Goal: Task Accomplishment & Management: Use online tool/utility

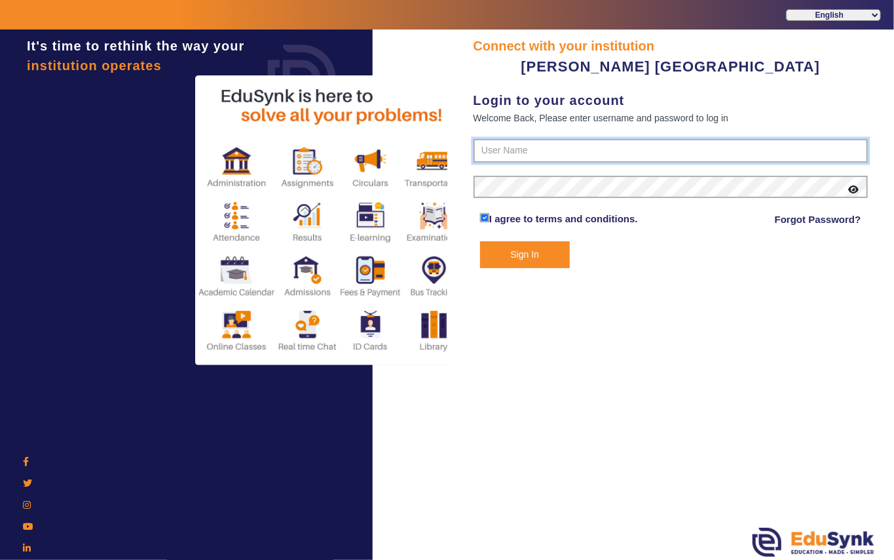
type input "7685859009"
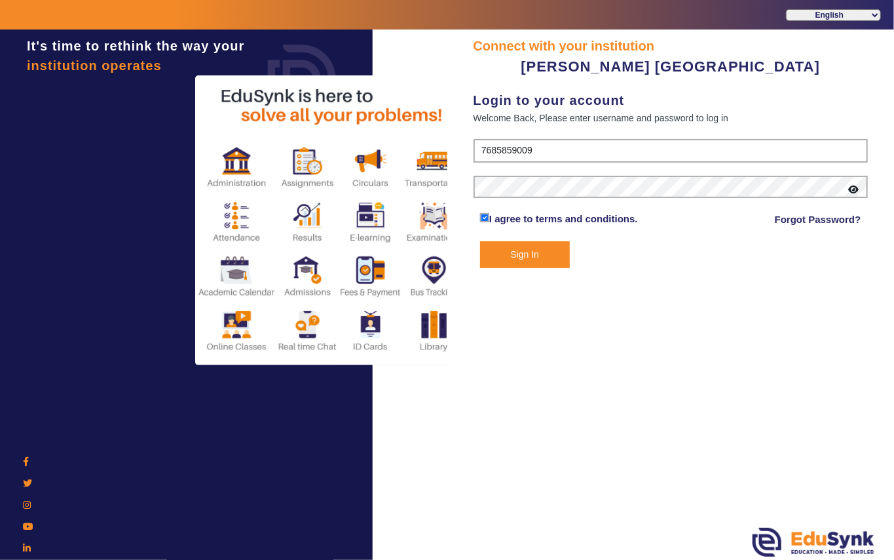
click at [524, 250] on button "Sign In" at bounding box center [525, 254] width 90 height 27
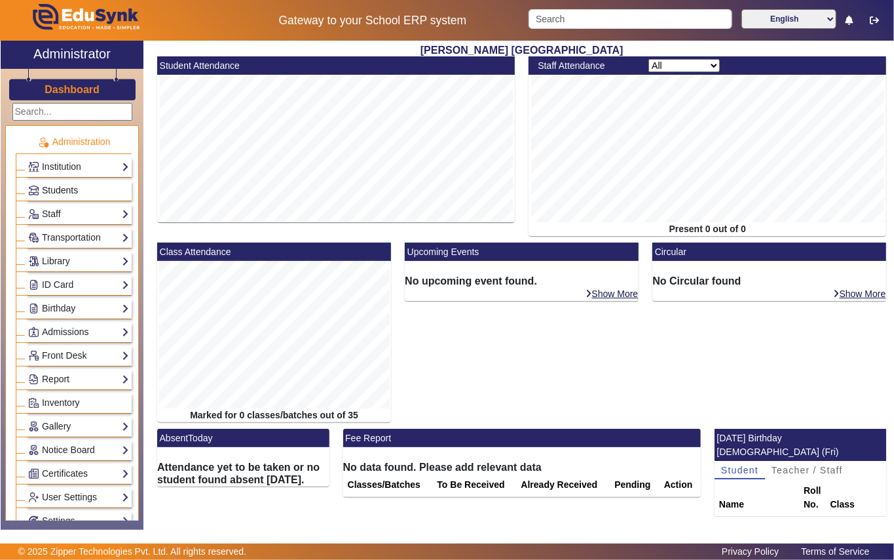
click at [68, 189] on span "Students" at bounding box center [60, 190] width 36 height 10
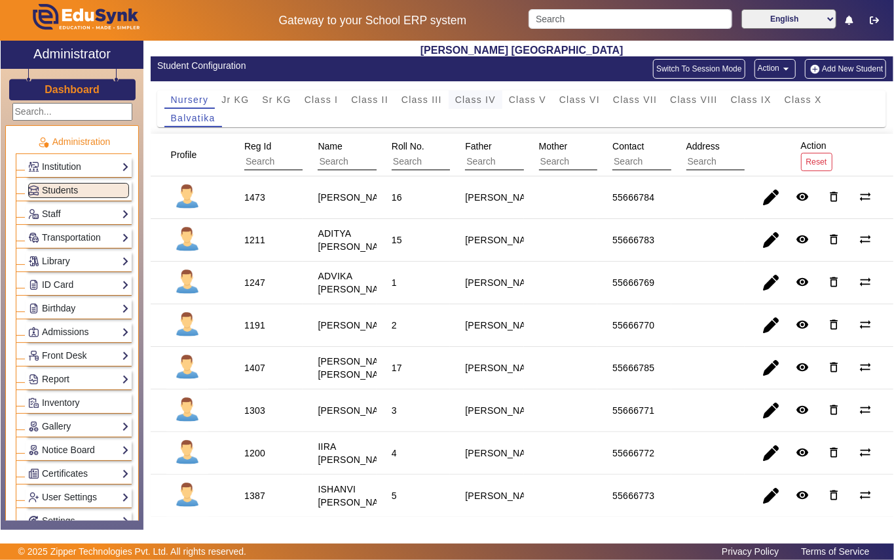
click at [478, 101] on span "Class IV" at bounding box center [475, 99] width 41 height 9
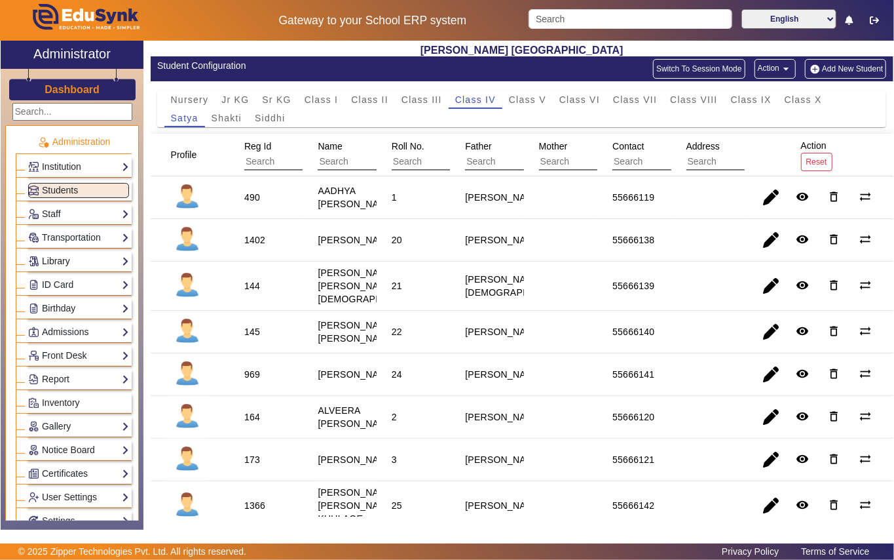
click at [64, 260] on link "Library" at bounding box center [78, 261] width 101 height 15
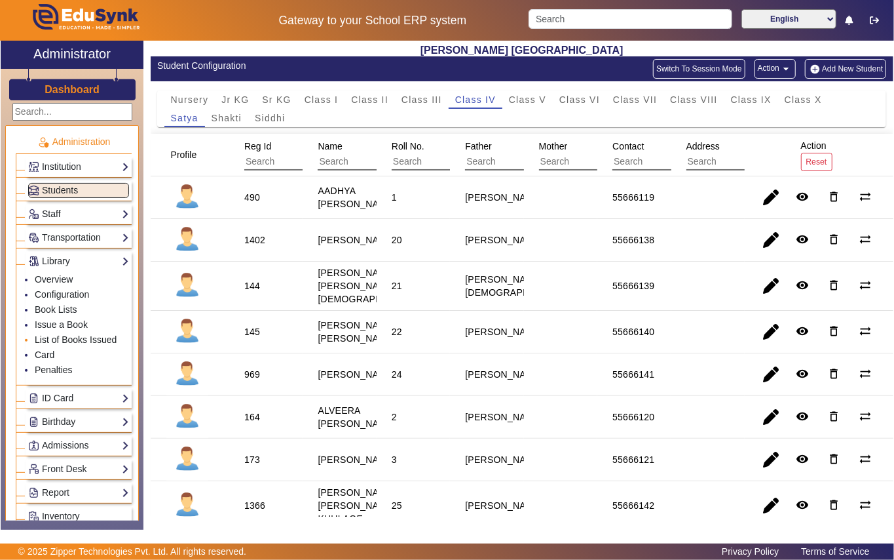
click at [60, 344] on link "List of Books Issued" at bounding box center [76, 339] width 82 height 10
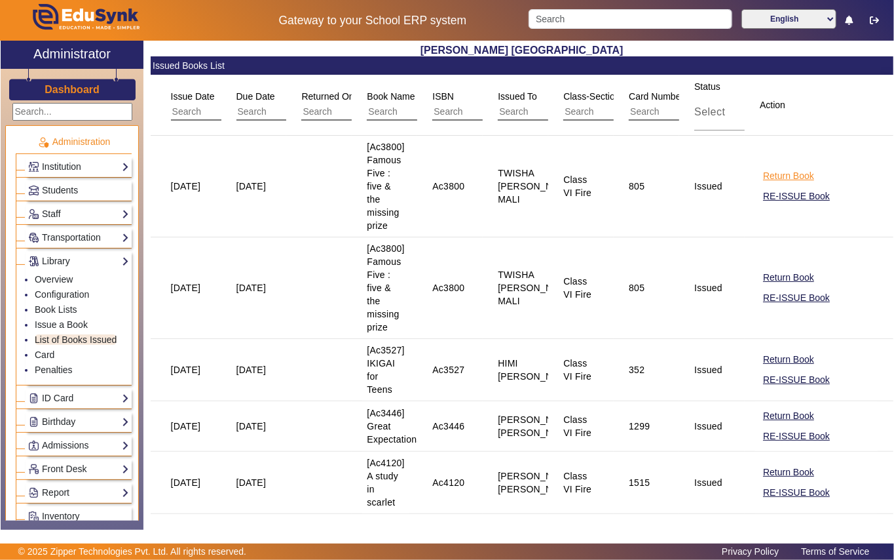
click at [797, 177] on button "Return Book" at bounding box center [789, 176] width 54 height 16
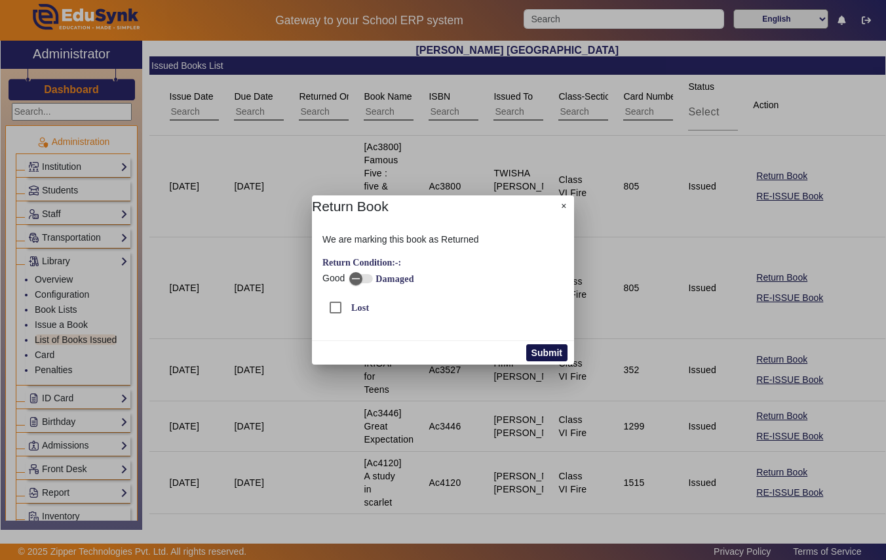
click at [548, 350] on button "Submit" at bounding box center [546, 352] width 41 height 17
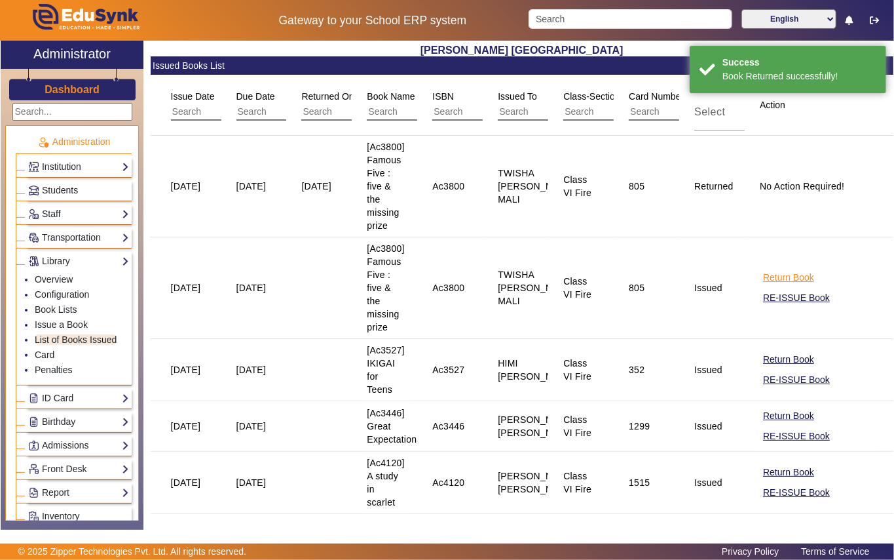
click at [772, 273] on button "Return Book" at bounding box center [789, 277] width 54 height 16
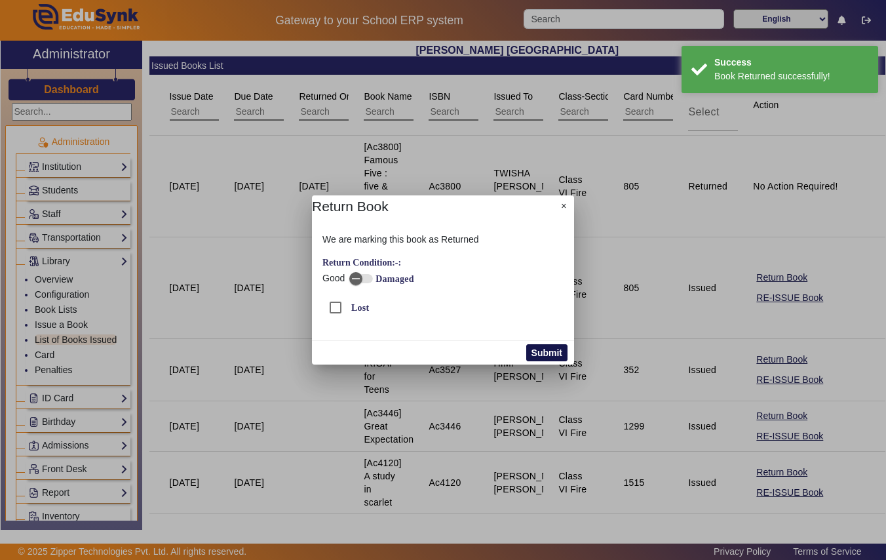
click at [554, 352] on button "Submit" at bounding box center [546, 352] width 41 height 17
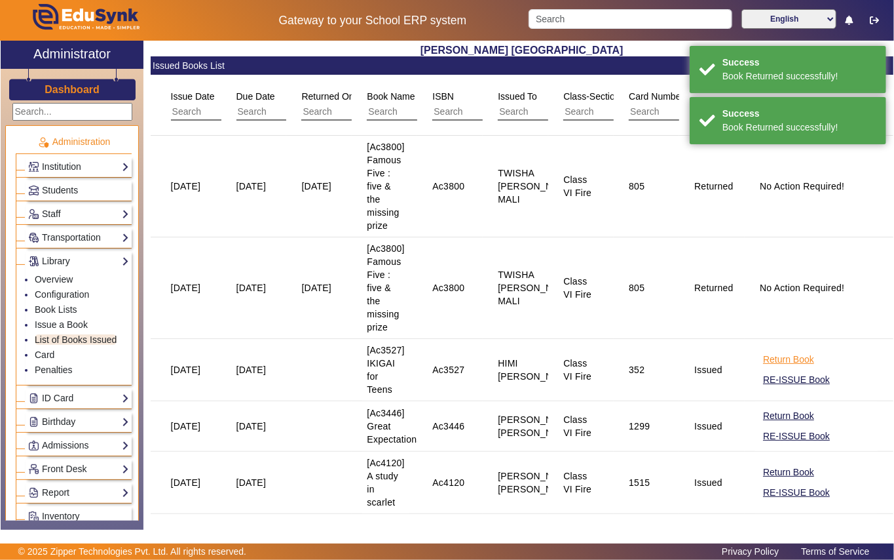
click at [778, 359] on button "Return Book" at bounding box center [789, 359] width 54 height 16
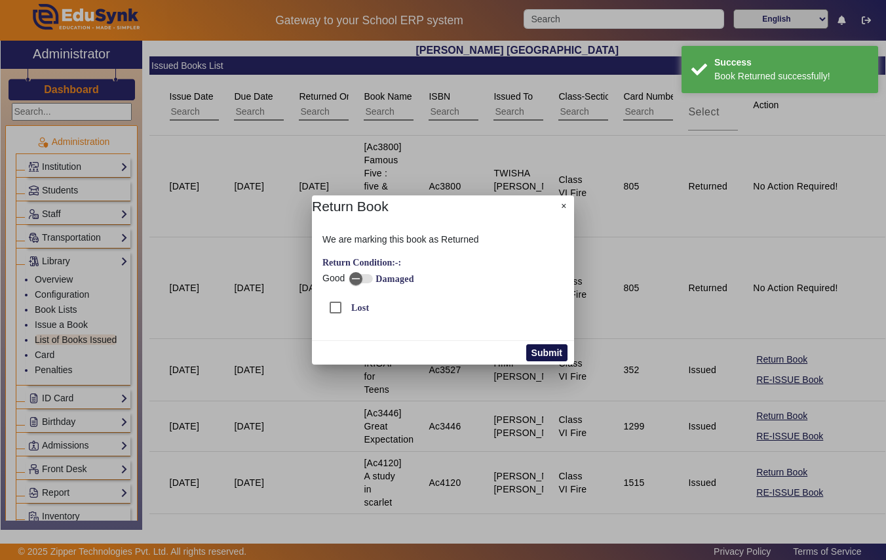
click at [544, 351] on button "Submit" at bounding box center [546, 352] width 41 height 17
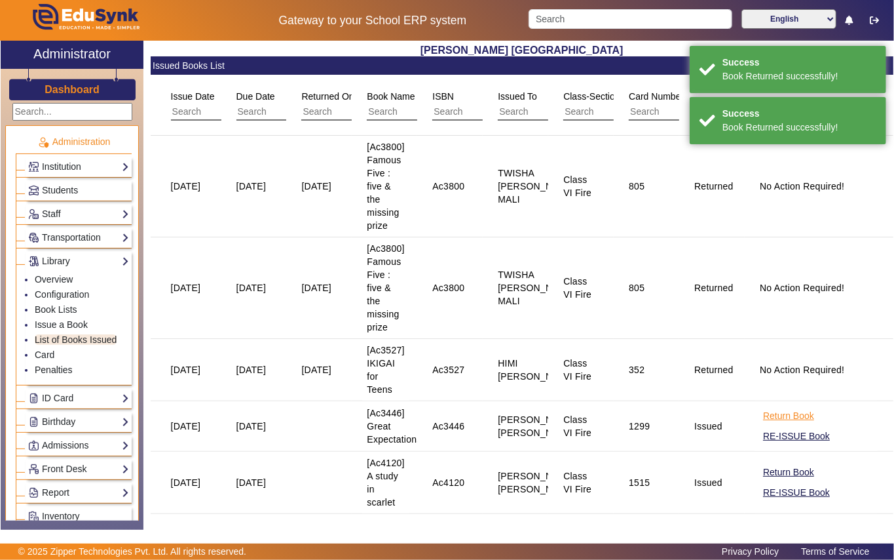
click at [771, 419] on button "Return Book" at bounding box center [789, 416] width 54 height 16
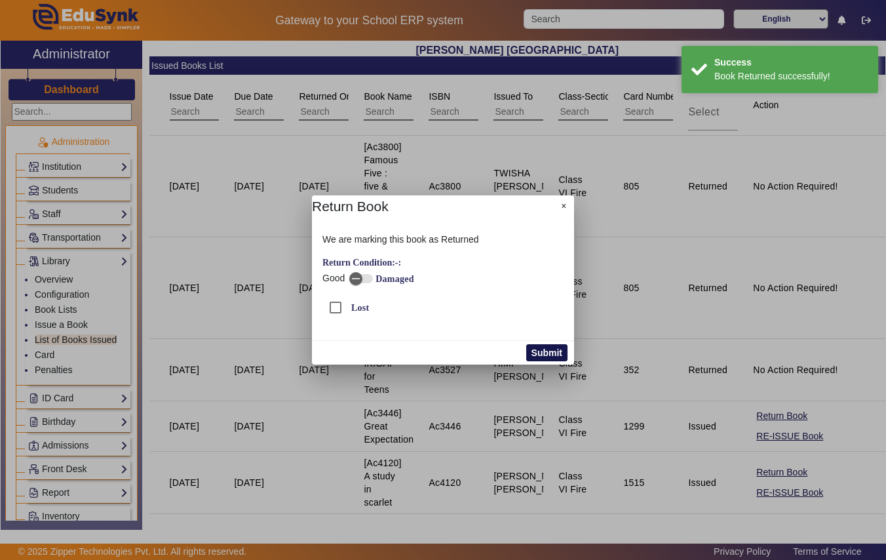
click at [545, 352] on button "Submit" at bounding box center [546, 352] width 41 height 17
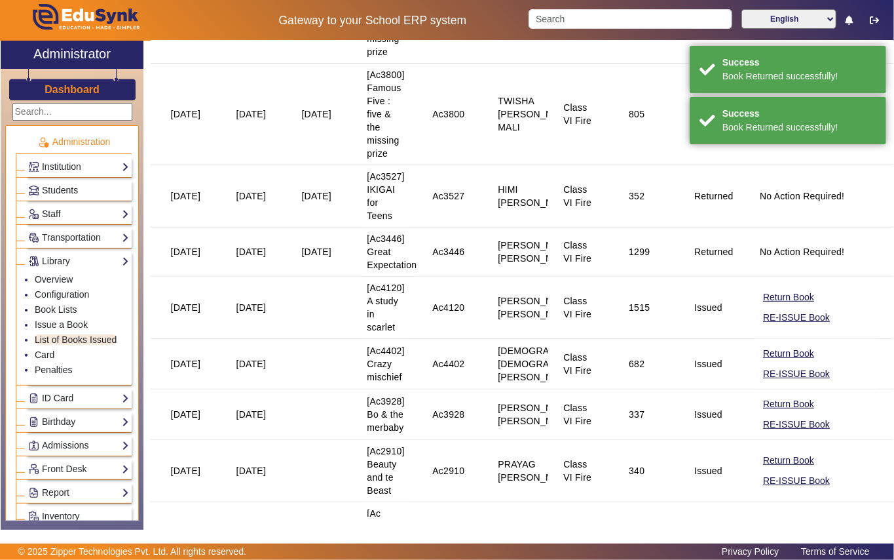
scroll to position [174, 0]
click at [765, 294] on button "Return Book" at bounding box center [789, 296] width 54 height 16
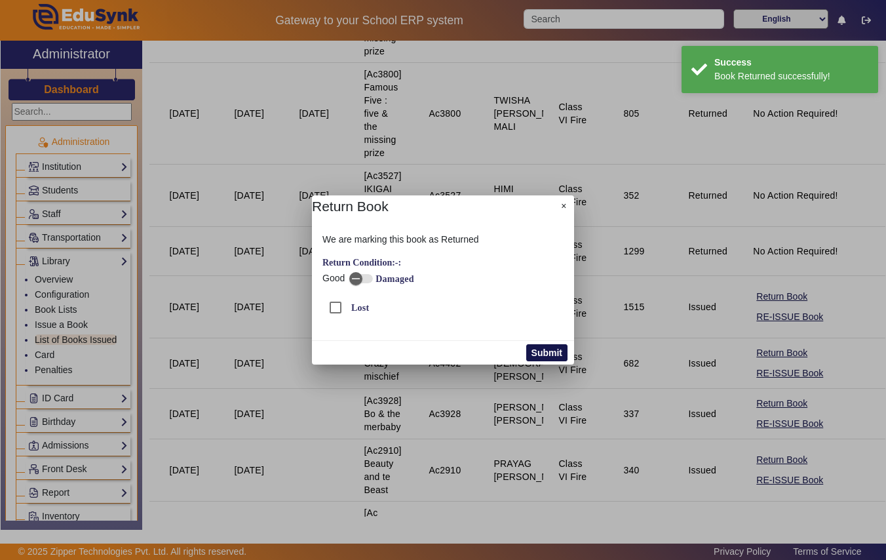
click at [548, 351] on button "Submit" at bounding box center [546, 352] width 41 height 17
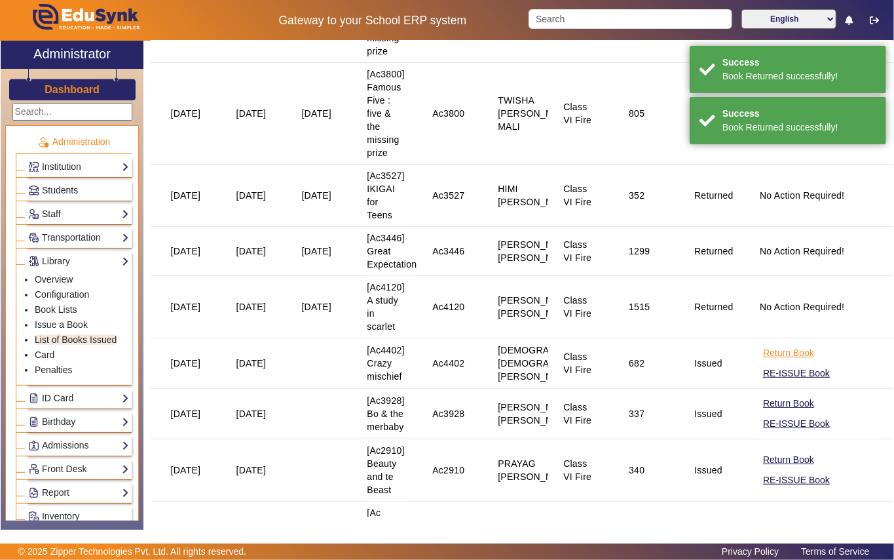
click at [772, 354] on button "Return Book" at bounding box center [789, 353] width 54 height 16
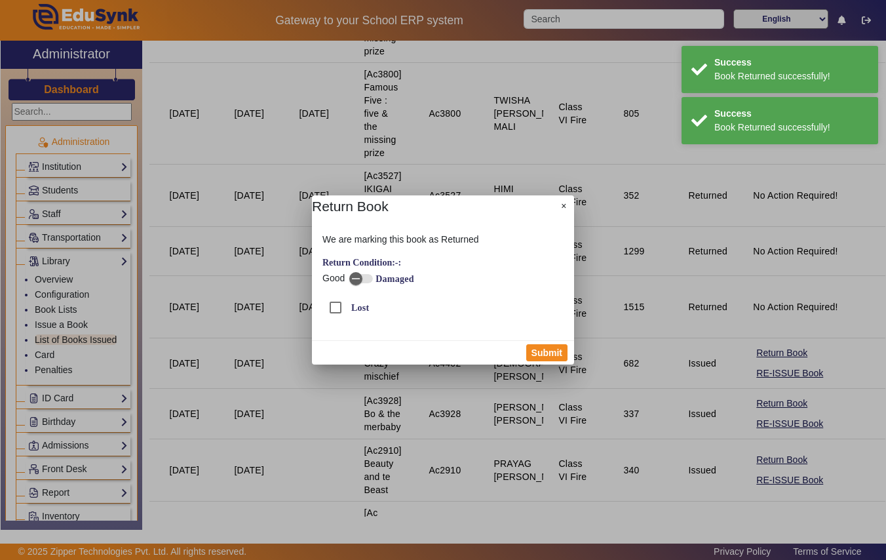
drag, startPoint x: 551, startPoint y: 352, endPoint x: 617, endPoint y: 362, distance: 66.3
click at [550, 351] on button "Submit" at bounding box center [546, 352] width 41 height 17
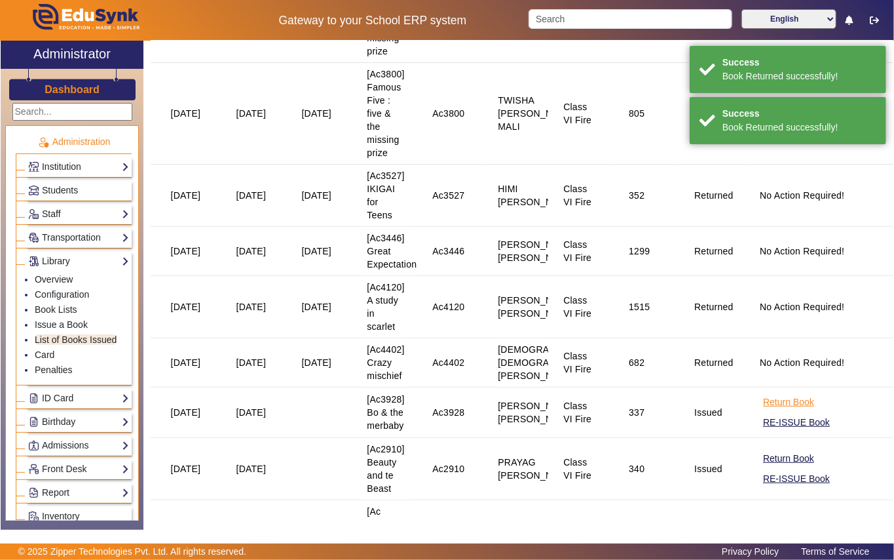
click at [771, 402] on button "Return Book" at bounding box center [789, 402] width 54 height 16
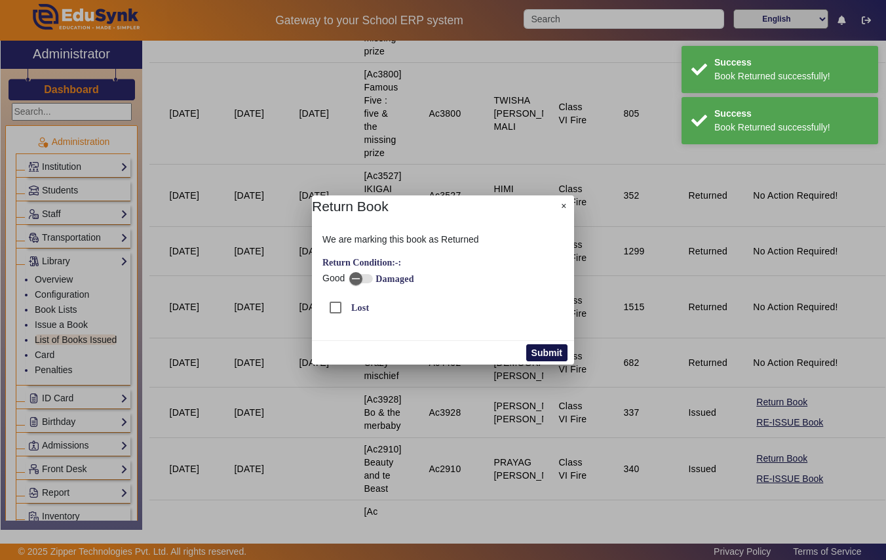
click at [541, 355] on button "Submit" at bounding box center [546, 352] width 41 height 17
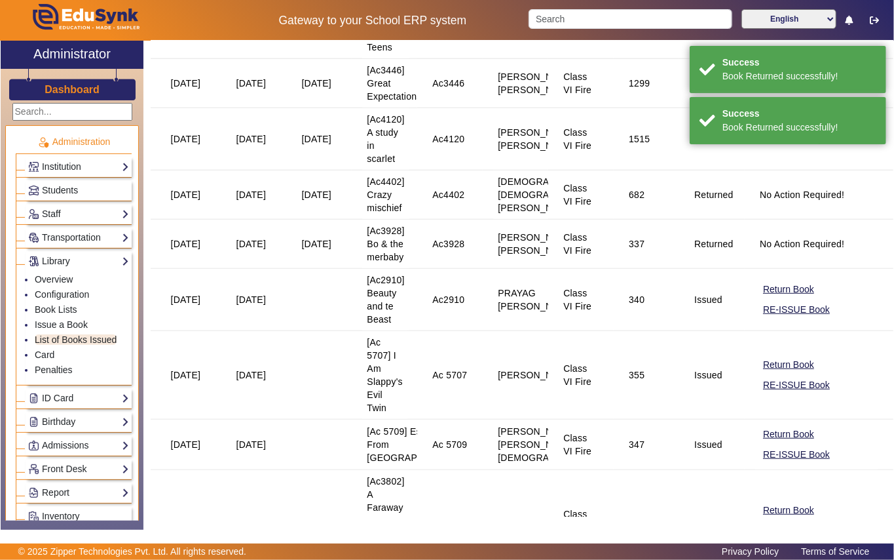
scroll to position [349, 0]
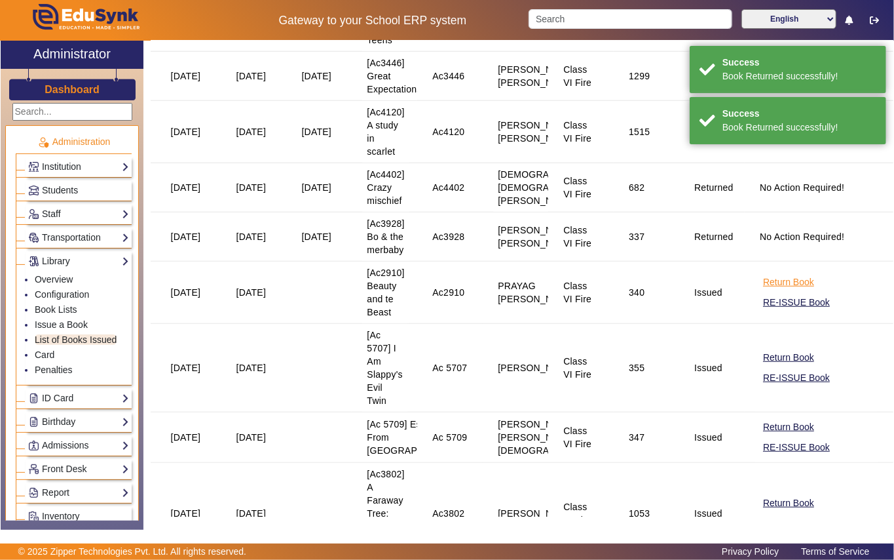
click at [763, 286] on button "Return Book" at bounding box center [789, 282] width 54 height 16
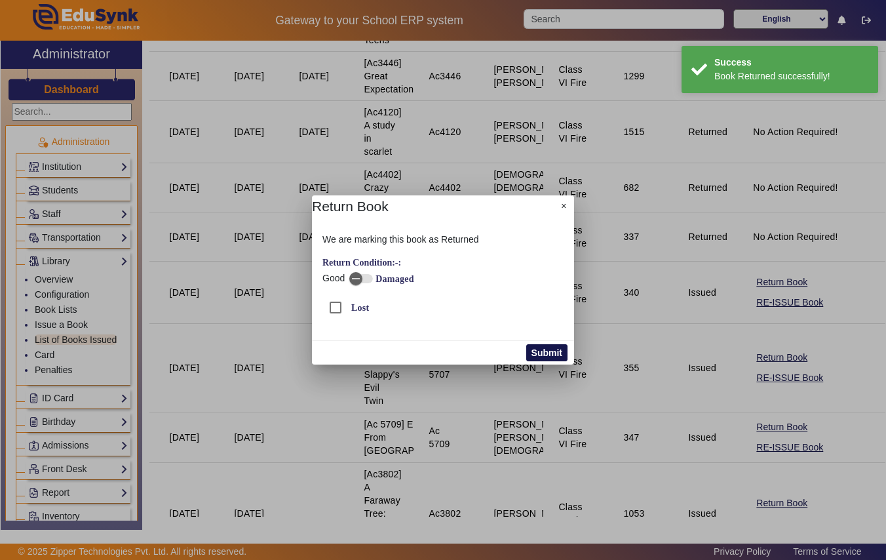
click at [546, 354] on button "Submit" at bounding box center [546, 352] width 41 height 17
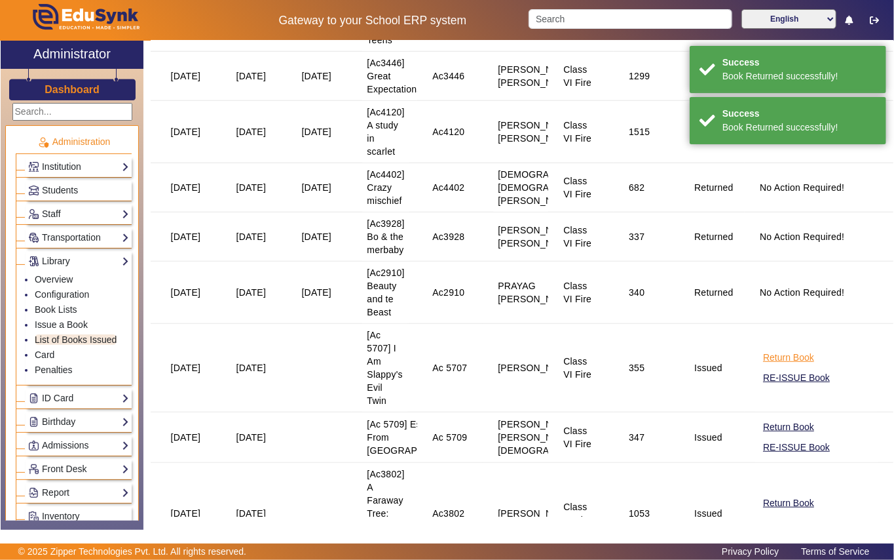
click at [762, 360] on button "Return Book" at bounding box center [789, 357] width 54 height 16
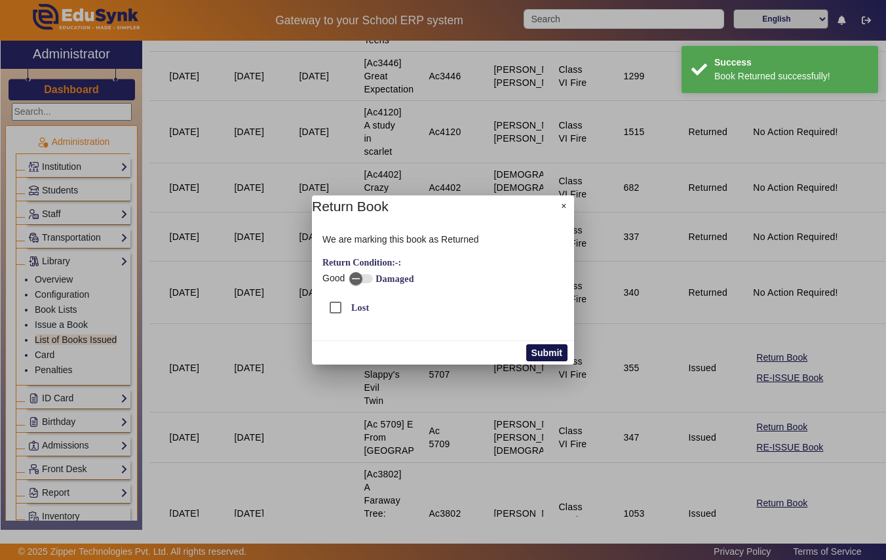
click at [554, 354] on button "Submit" at bounding box center [546, 352] width 41 height 17
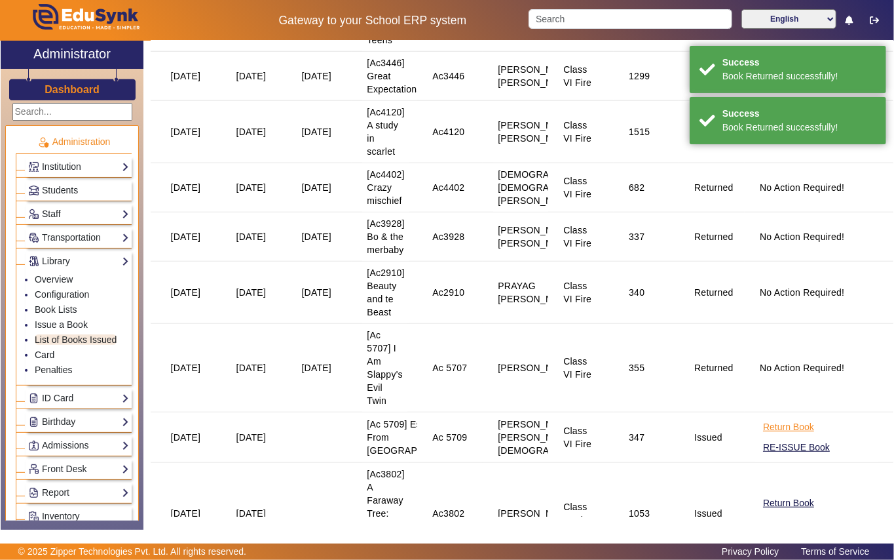
click at [772, 435] on button "Return Book" at bounding box center [789, 427] width 54 height 16
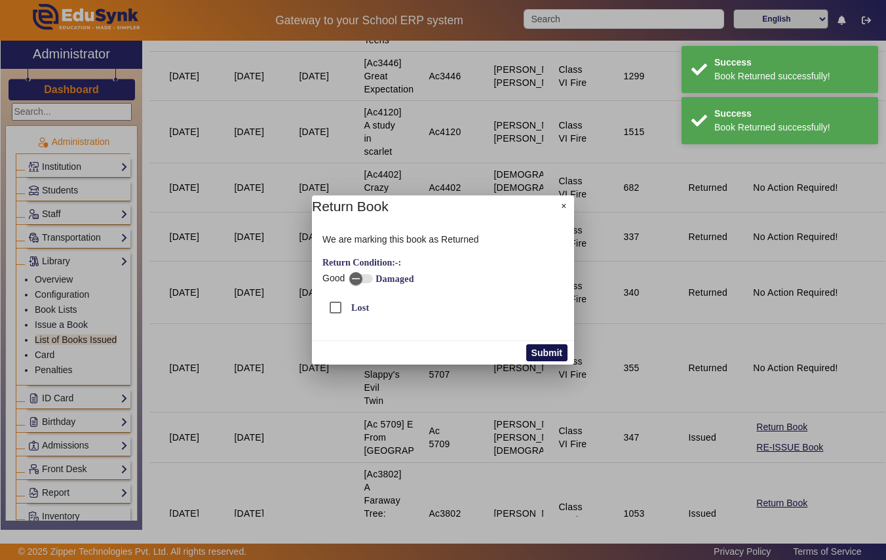
click at [536, 355] on button "Submit" at bounding box center [546, 352] width 41 height 17
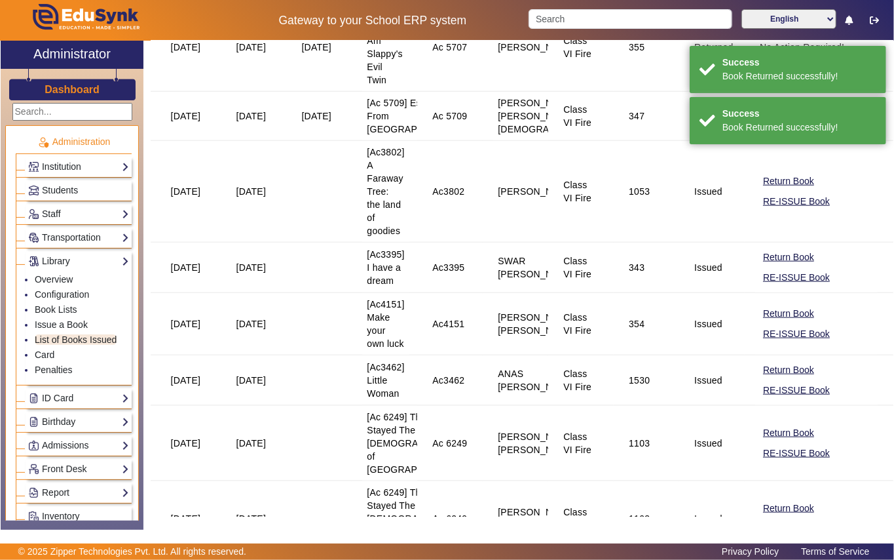
scroll to position [699, 0]
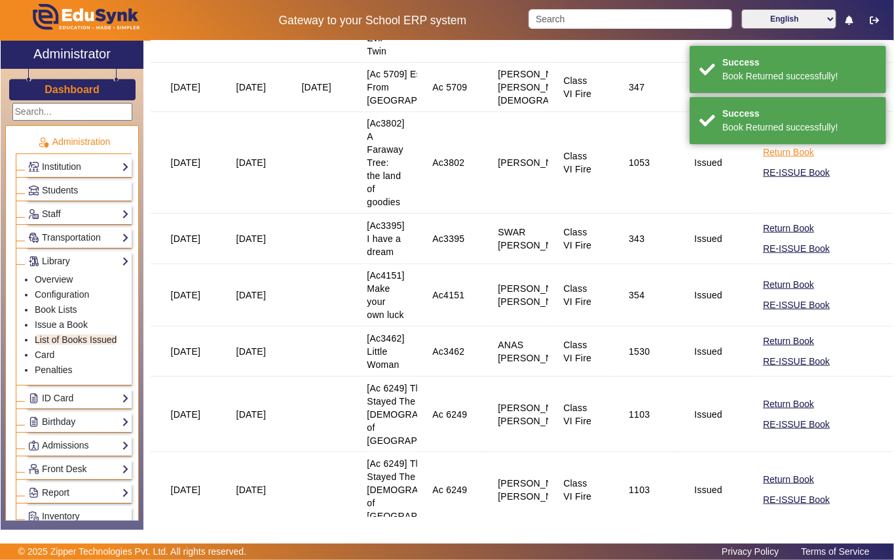
click at [792, 161] on button "Return Book" at bounding box center [789, 152] width 54 height 16
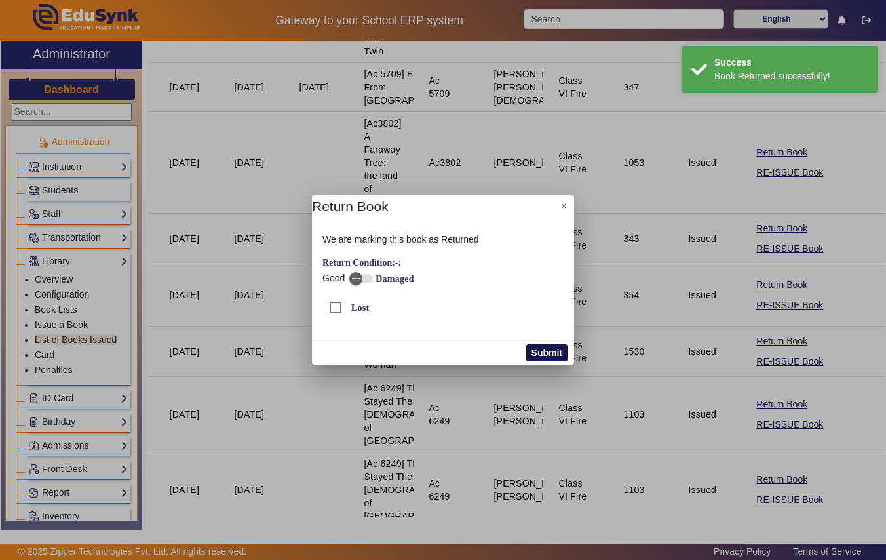
click at [535, 352] on button "Submit" at bounding box center [546, 352] width 41 height 17
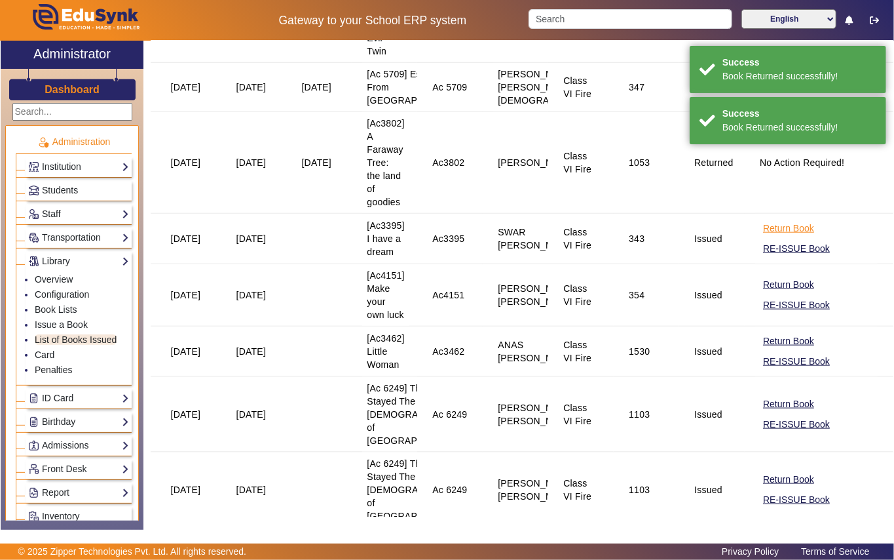
click at [762, 237] on button "Return Book" at bounding box center [789, 228] width 54 height 16
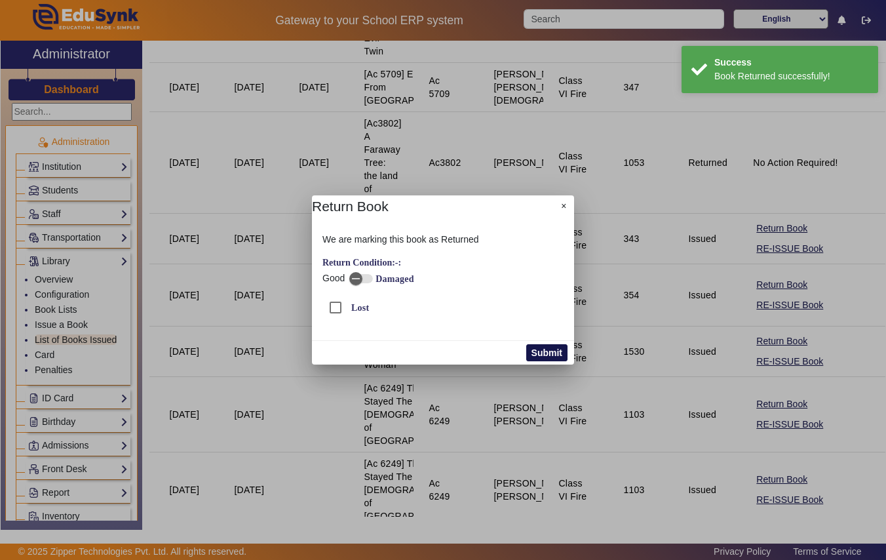
click at [553, 349] on button "Submit" at bounding box center [546, 352] width 41 height 17
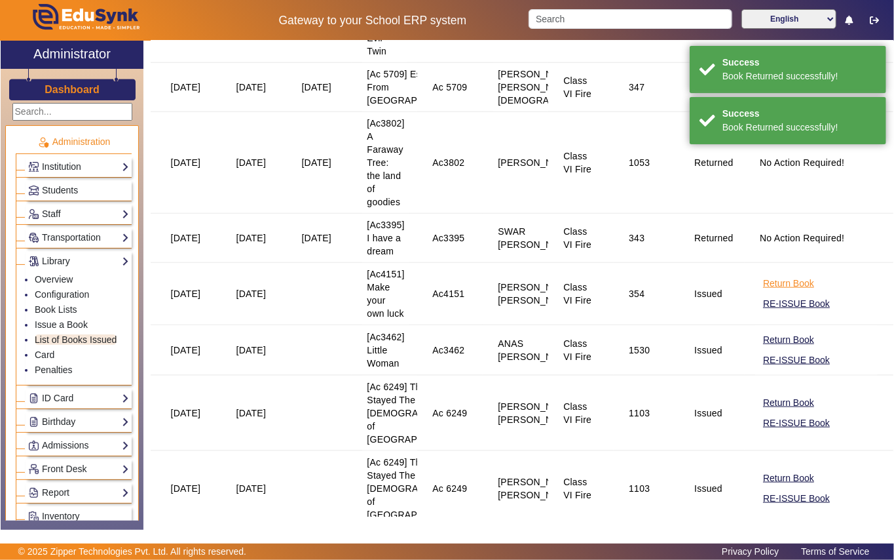
click at [769, 292] on button "Return Book" at bounding box center [789, 283] width 54 height 16
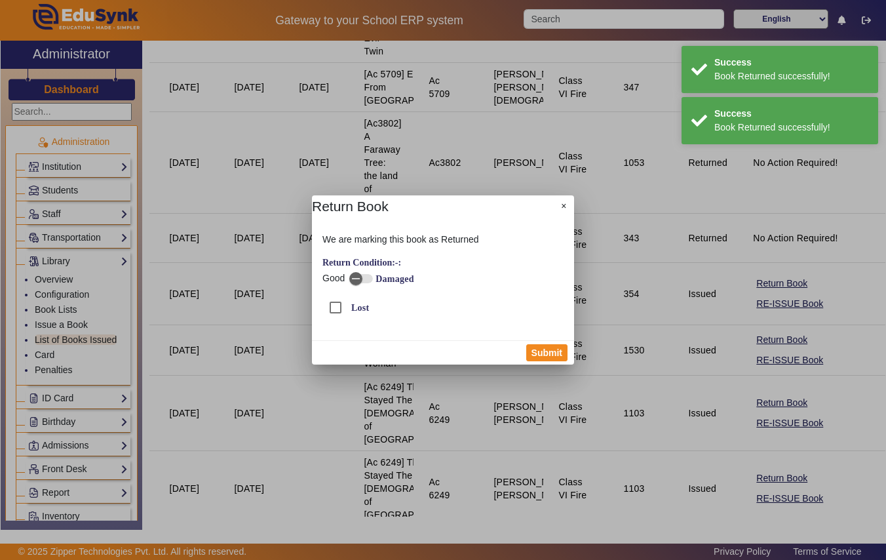
drag, startPoint x: 548, startPoint y: 353, endPoint x: 657, endPoint y: 354, distance: 108.8
click at [549, 353] on button "Submit" at bounding box center [546, 352] width 41 height 17
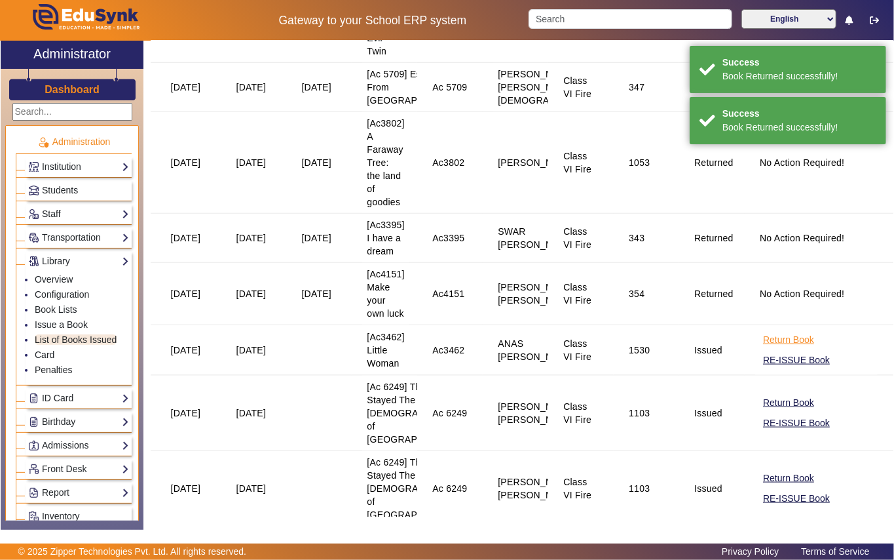
click at [769, 348] on button "Return Book" at bounding box center [789, 340] width 54 height 16
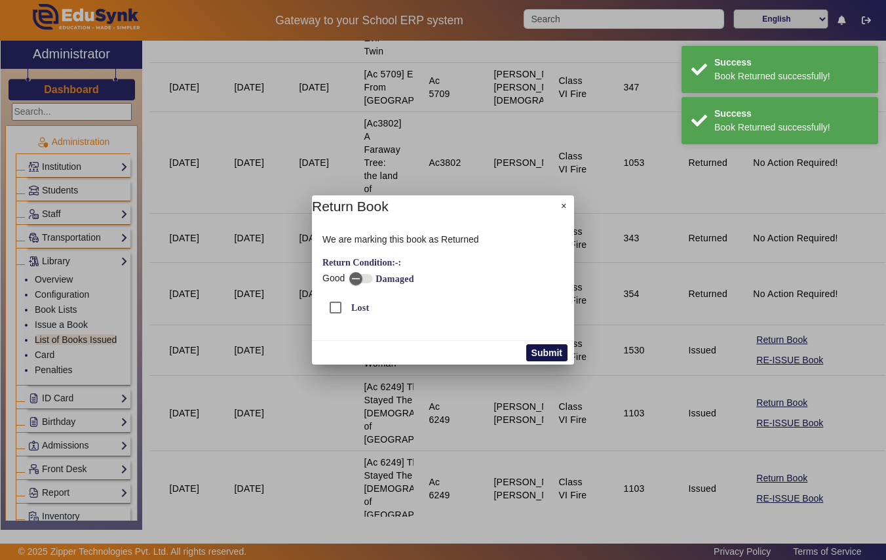
drag, startPoint x: 553, startPoint y: 347, endPoint x: 566, endPoint y: 347, distance: 13.1
click at [552, 346] on button "Submit" at bounding box center [546, 352] width 41 height 17
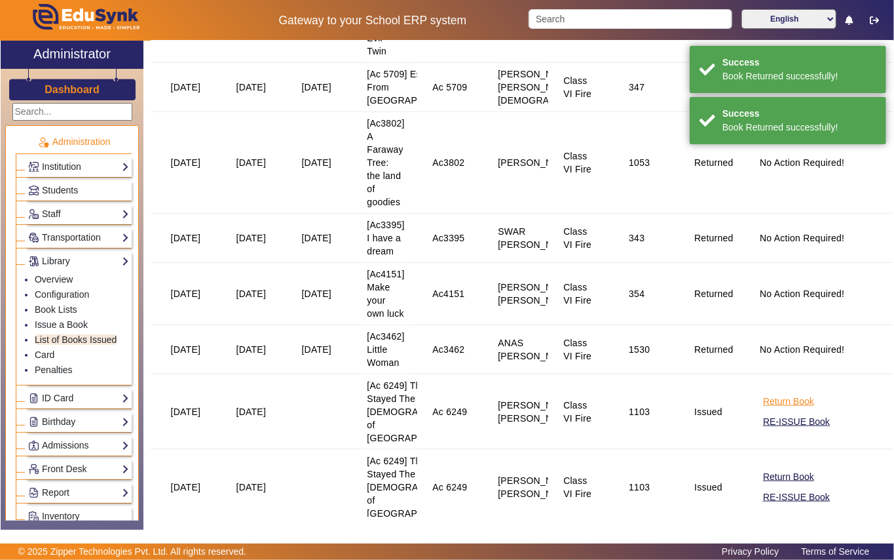
click at [771, 410] on button "Return Book" at bounding box center [789, 401] width 54 height 16
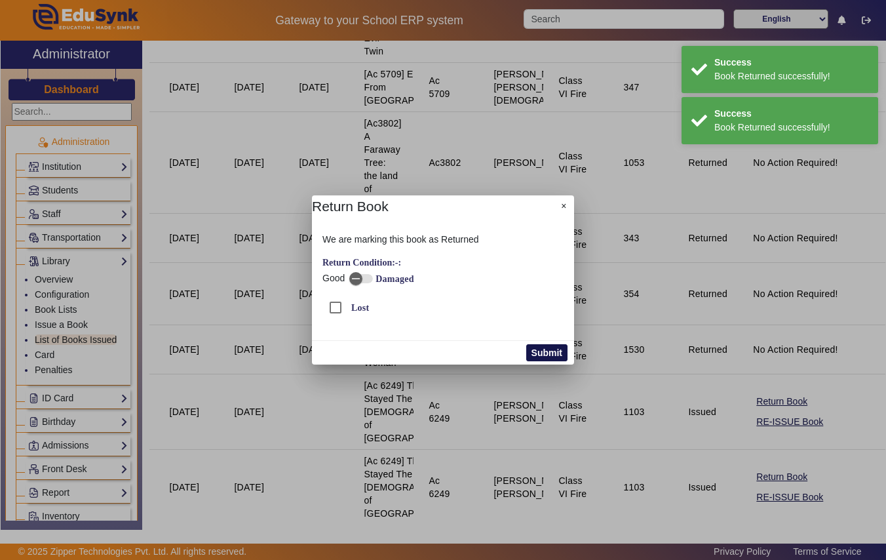
click at [545, 349] on button "Submit" at bounding box center [546, 352] width 41 height 17
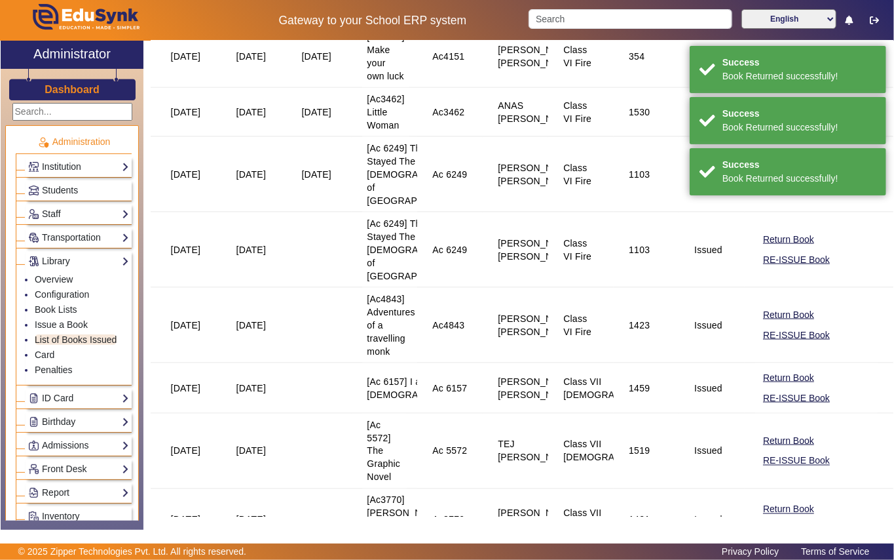
scroll to position [961, 0]
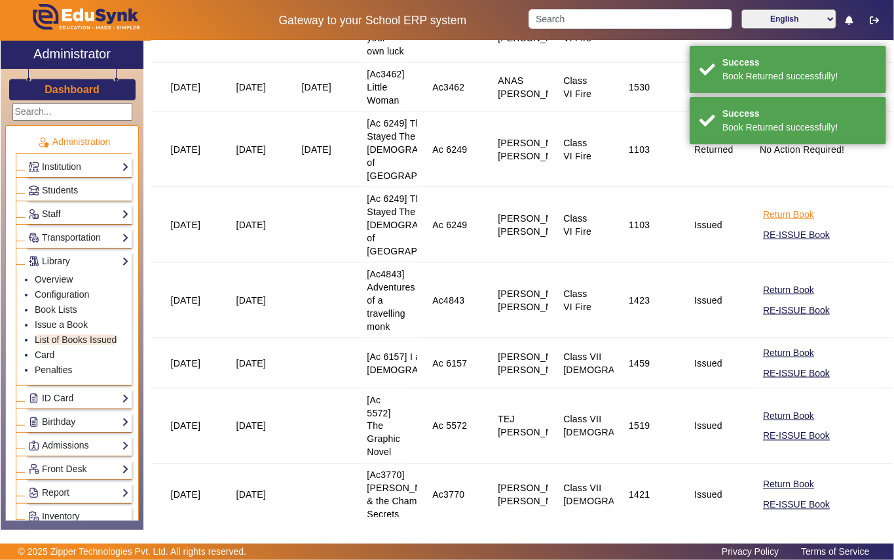
click at [775, 223] on button "Return Book" at bounding box center [789, 214] width 54 height 16
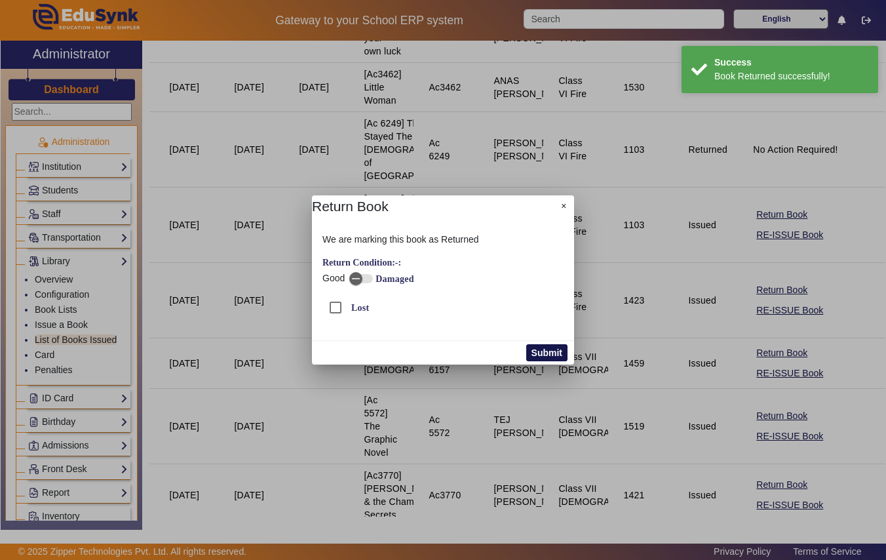
click at [560, 349] on button "Submit" at bounding box center [546, 352] width 41 height 17
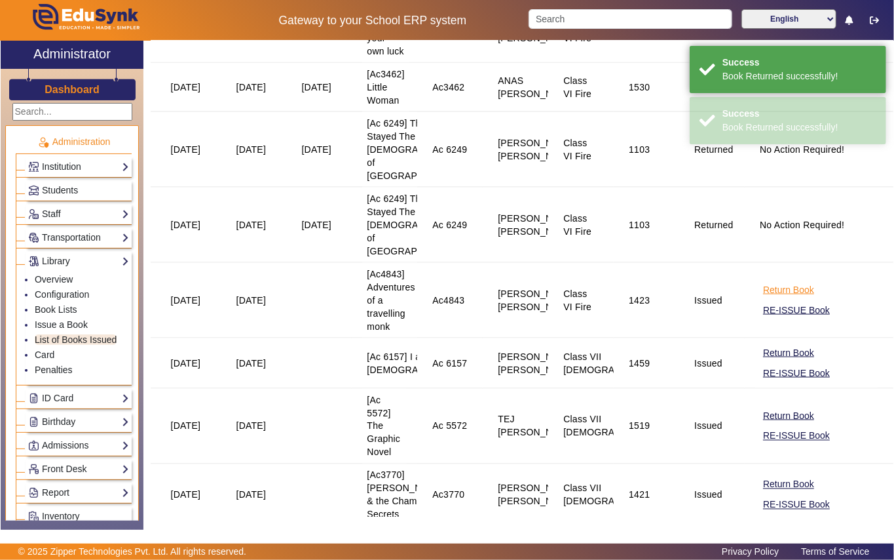
click at [774, 298] on button "Return Book" at bounding box center [789, 290] width 54 height 16
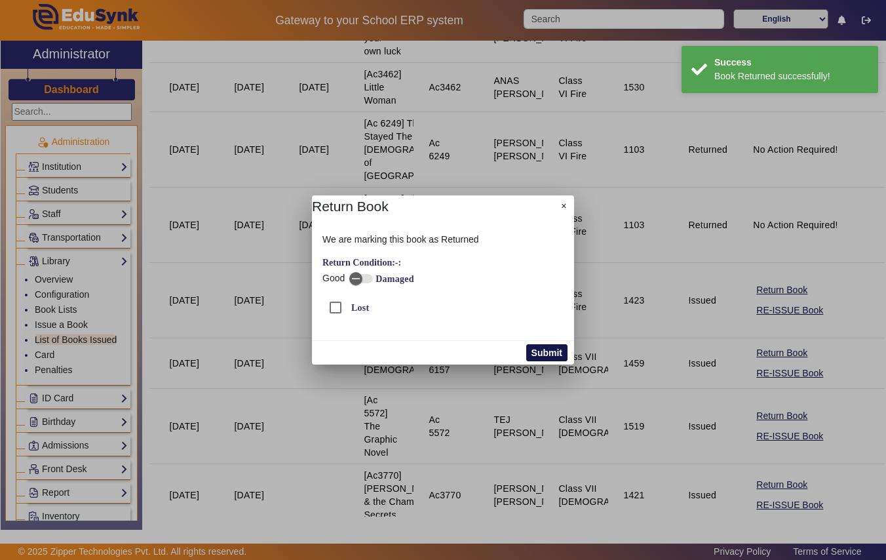
click at [541, 353] on button "Submit" at bounding box center [546, 352] width 41 height 17
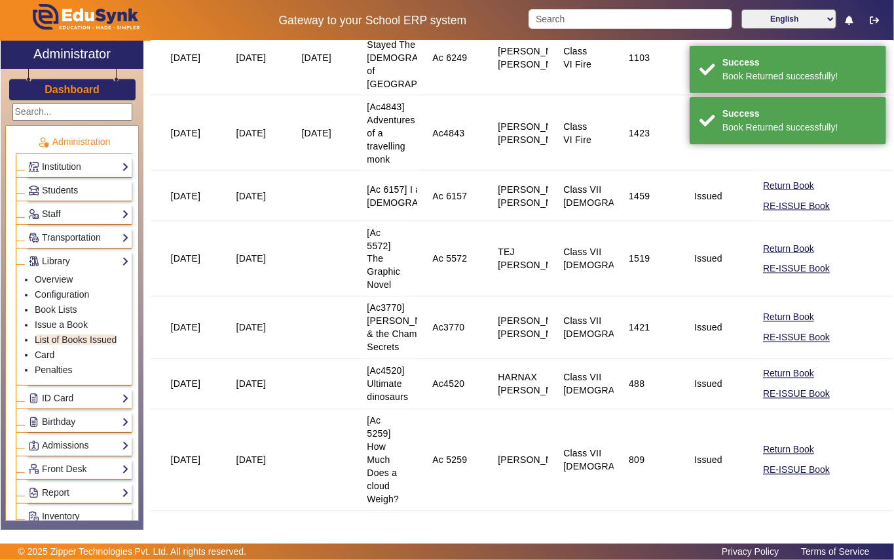
scroll to position [1136, 0]
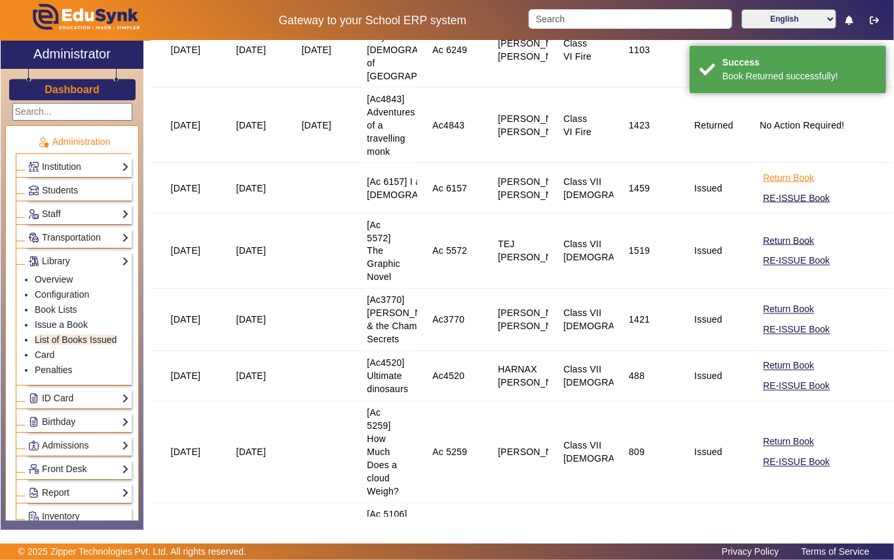
click at [771, 186] on button "Return Book" at bounding box center [789, 178] width 54 height 16
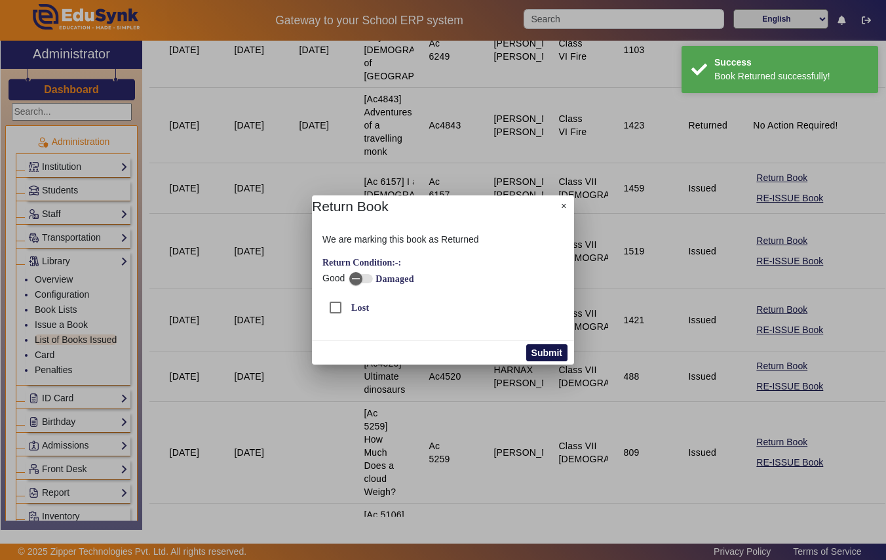
click at [553, 349] on button "Submit" at bounding box center [546, 352] width 41 height 17
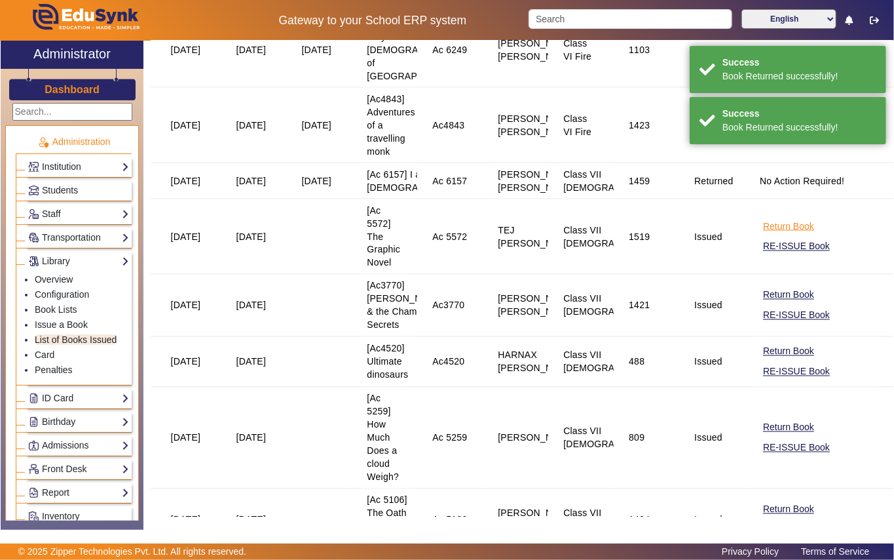
click at [766, 235] on button "Return Book" at bounding box center [789, 226] width 54 height 16
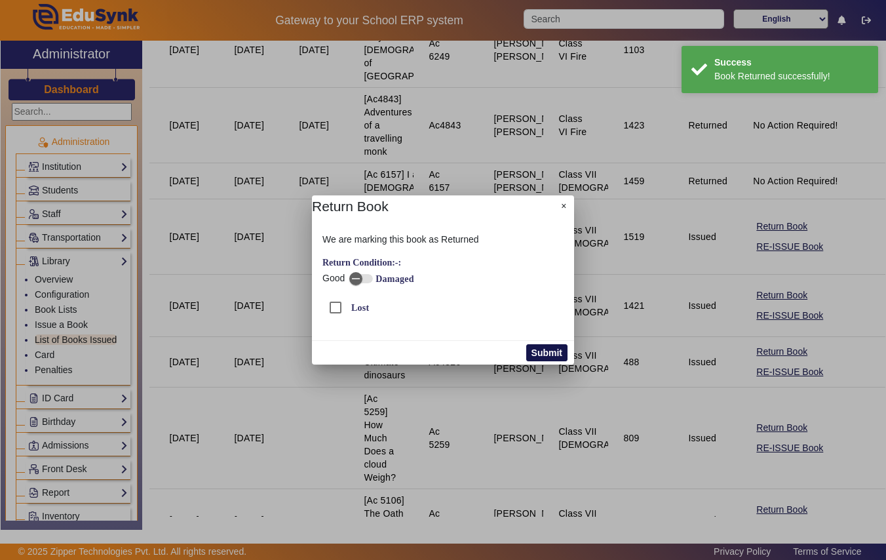
click at [560, 352] on button "Submit" at bounding box center [546, 352] width 41 height 17
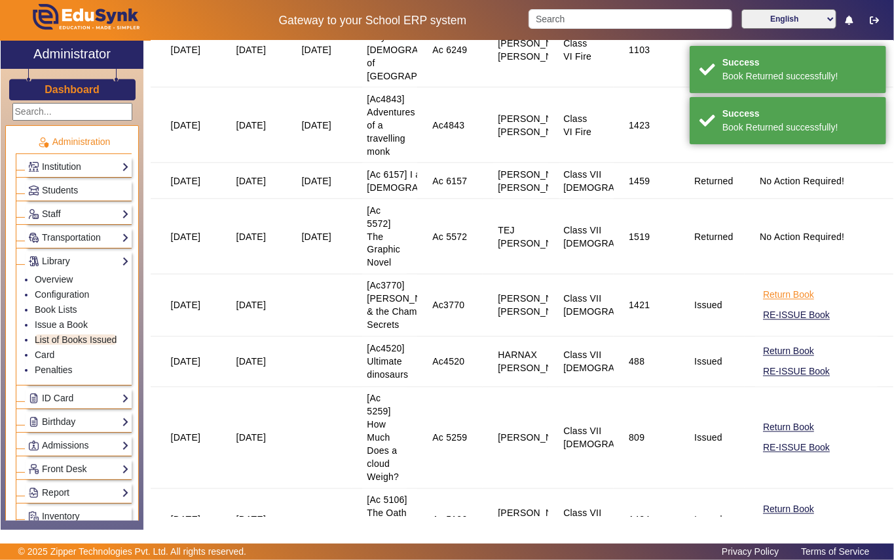
click at [776, 303] on button "Return Book" at bounding box center [789, 295] width 54 height 16
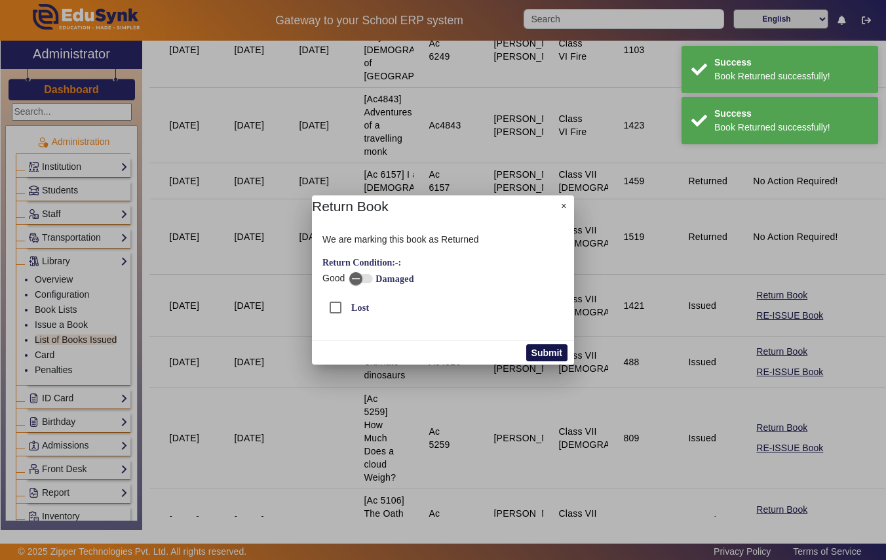
click at [541, 351] on button "Submit" at bounding box center [546, 352] width 41 height 17
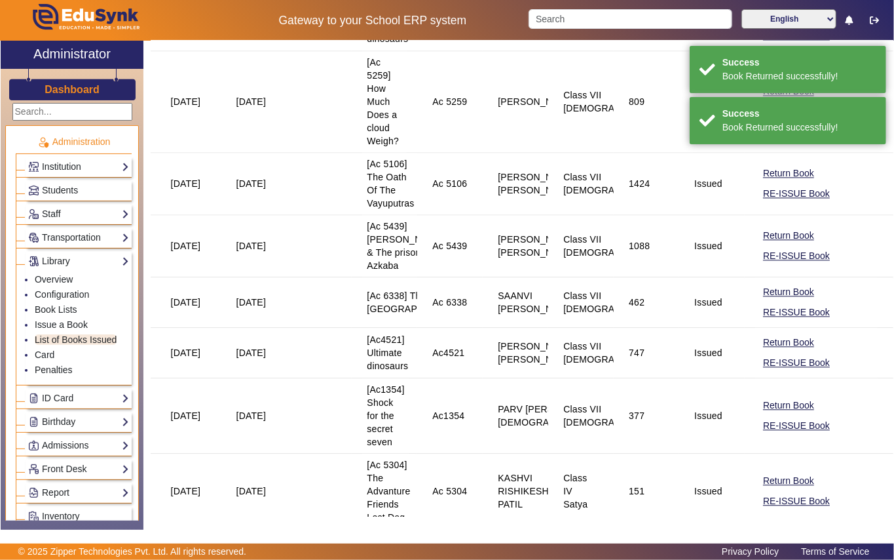
scroll to position [1485, 0]
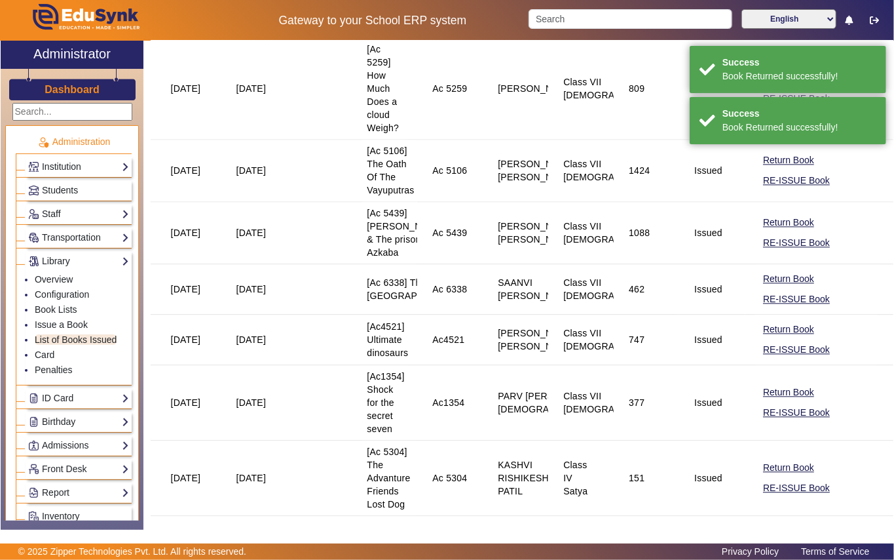
click at [773, 10] on button "Return Book" at bounding box center [789, 2] width 54 height 16
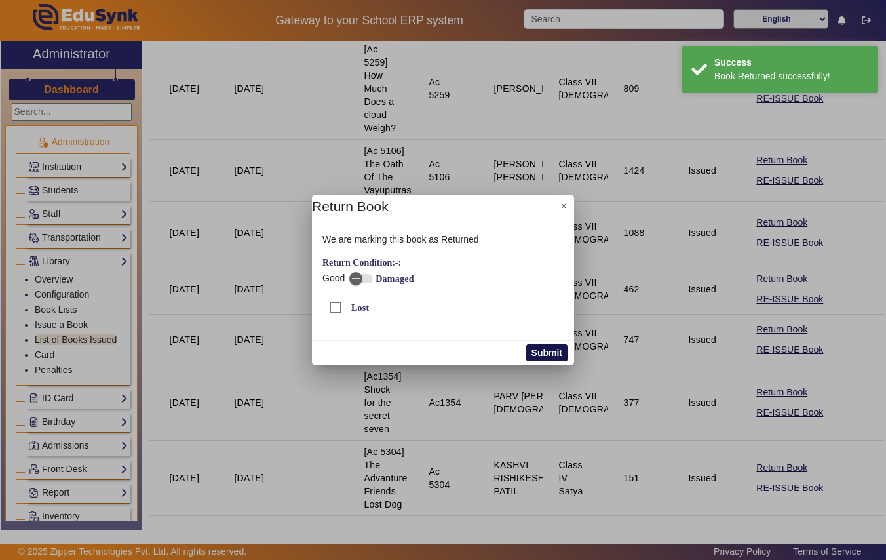
click at [549, 352] on button "Submit" at bounding box center [546, 352] width 41 height 17
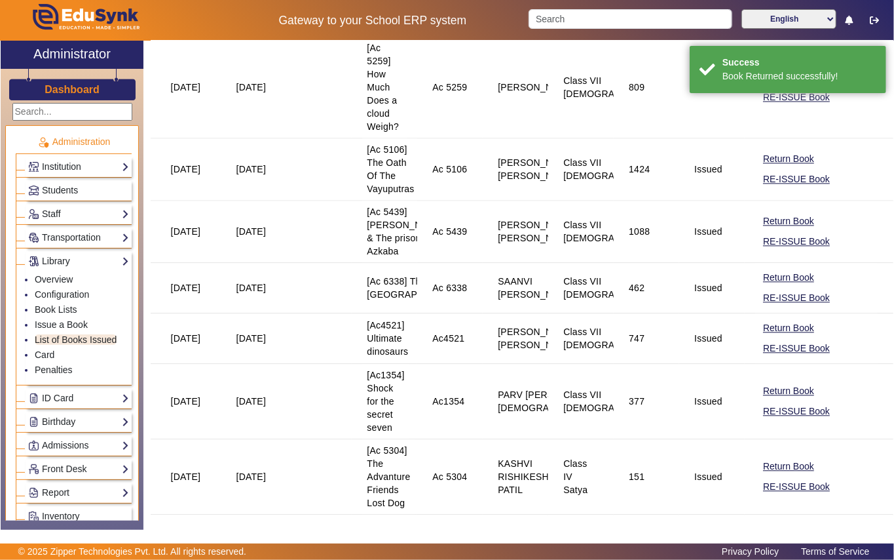
click at [763, 85] on button "Return Book" at bounding box center [789, 77] width 54 height 16
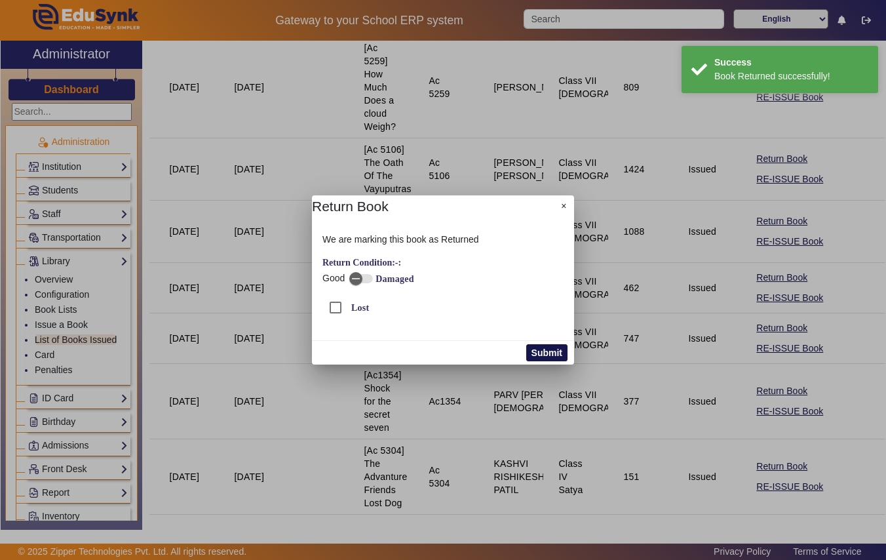
click at [541, 352] on button "Submit" at bounding box center [546, 352] width 41 height 17
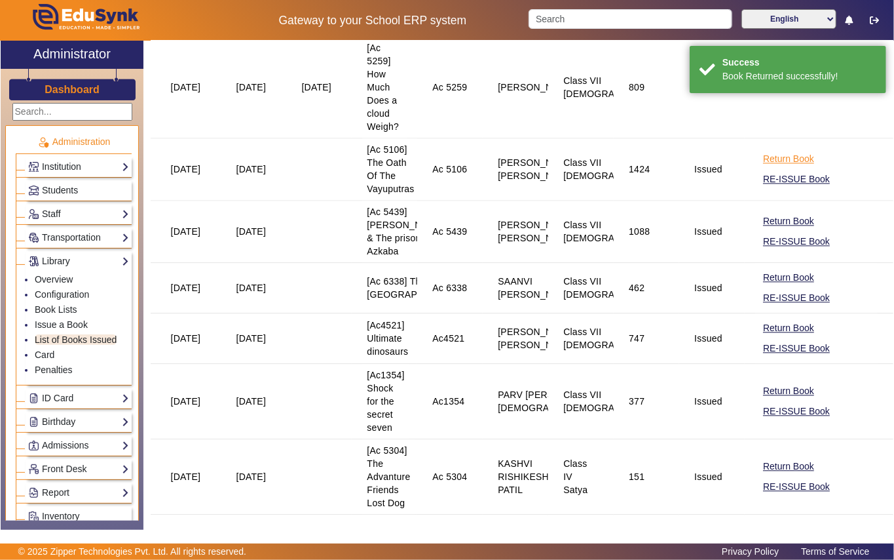
click at [776, 167] on button "Return Book" at bounding box center [789, 159] width 54 height 16
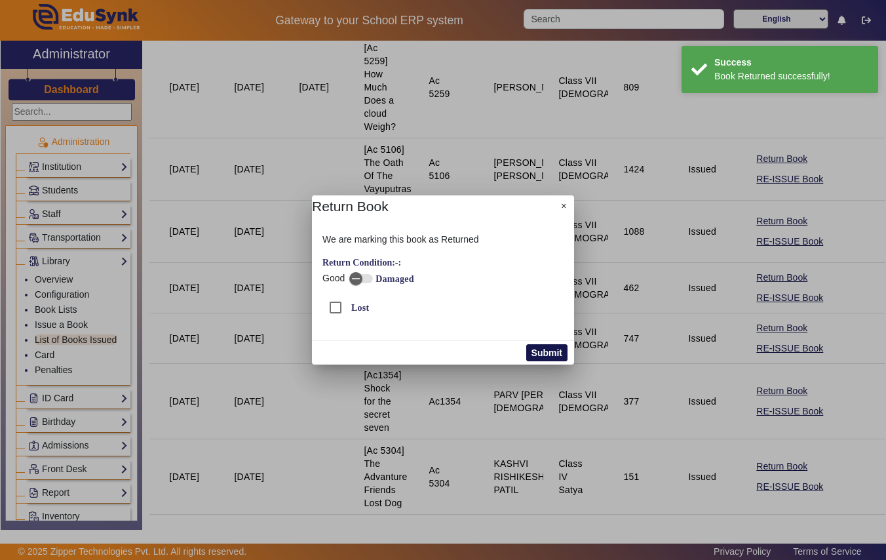
click at [545, 353] on button "Submit" at bounding box center [546, 352] width 41 height 17
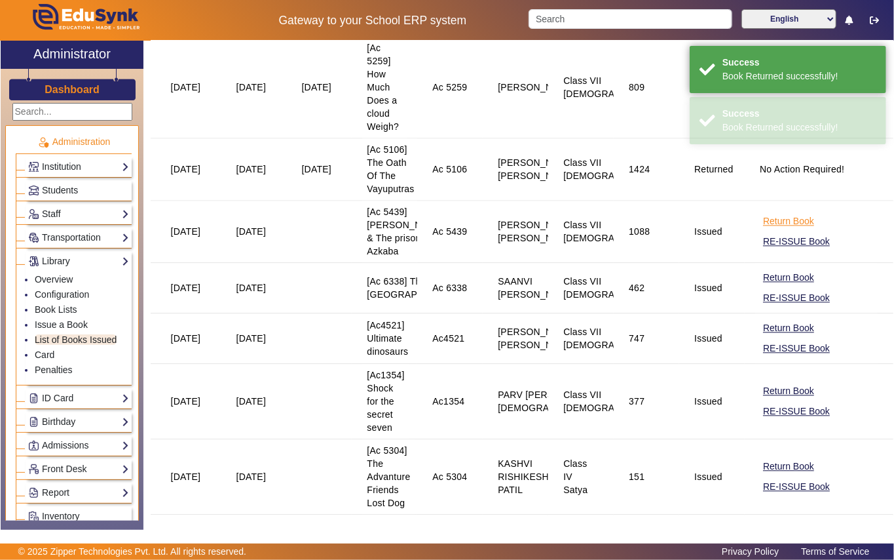
click at [797, 229] on button "Return Book" at bounding box center [789, 221] width 54 height 16
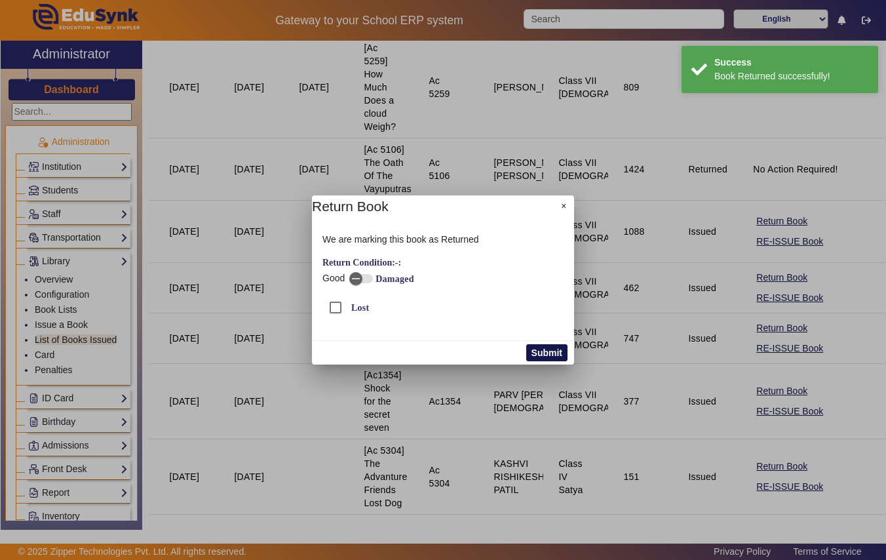
click at [543, 353] on button "Submit" at bounding box center [546, 352] width 41 height 17
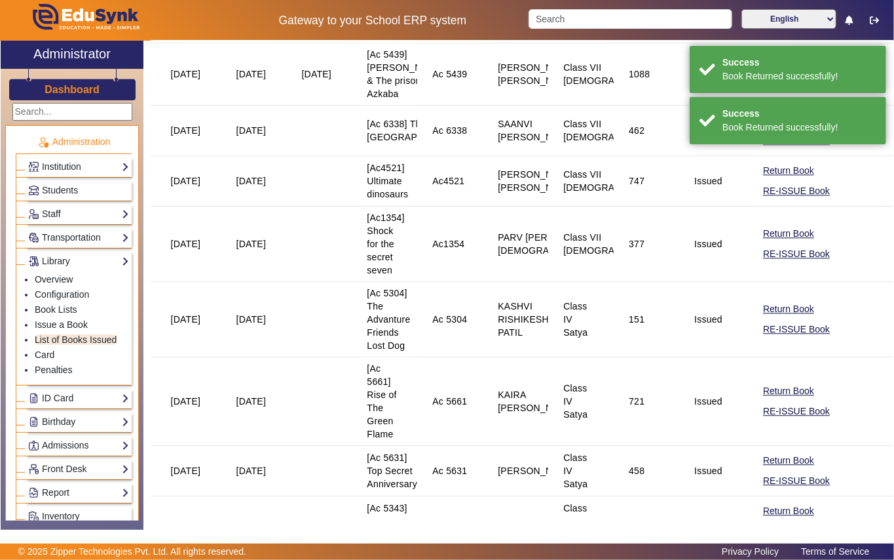
scroll to position [1660, 0]
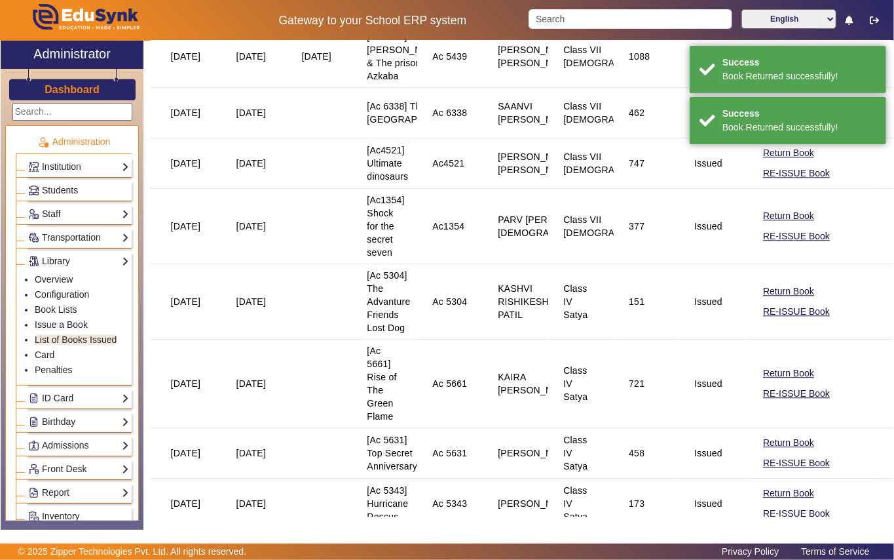
click at [778, 111] on button "Return Book" at bounding box center [789, 102] width 54 height 16
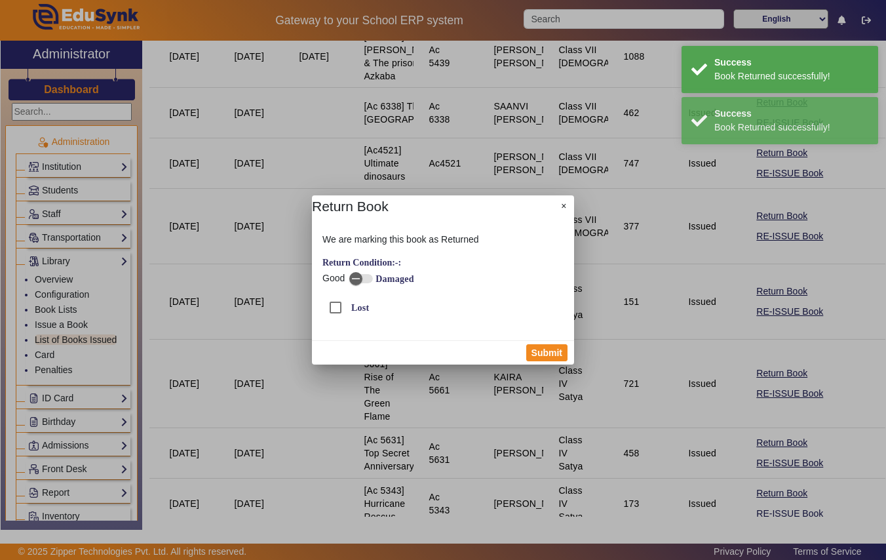
drag, startPoint x: 541, startPoint y: 353, endPoint x: 623, endPoint y: 362, distance: 81.8
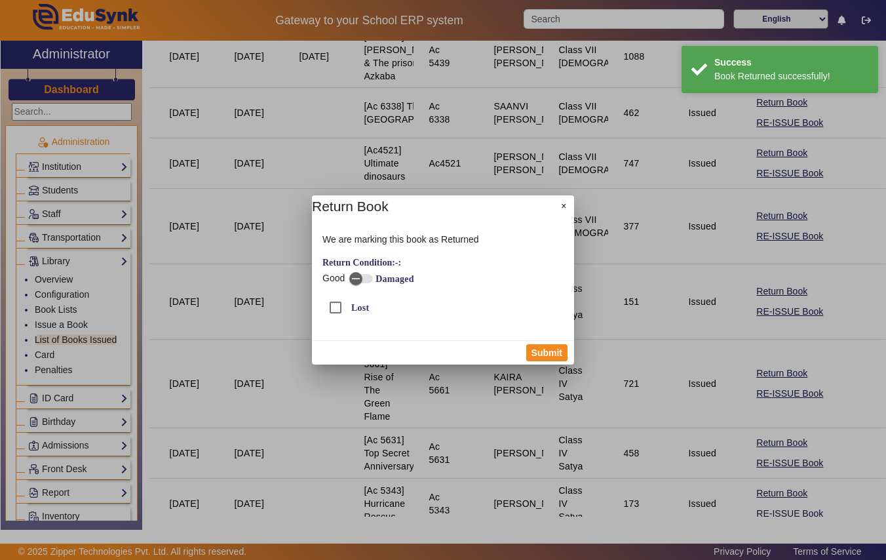
click at [543, 353] on button "Submit" at bounding box center [546, 352] width 41 height 17
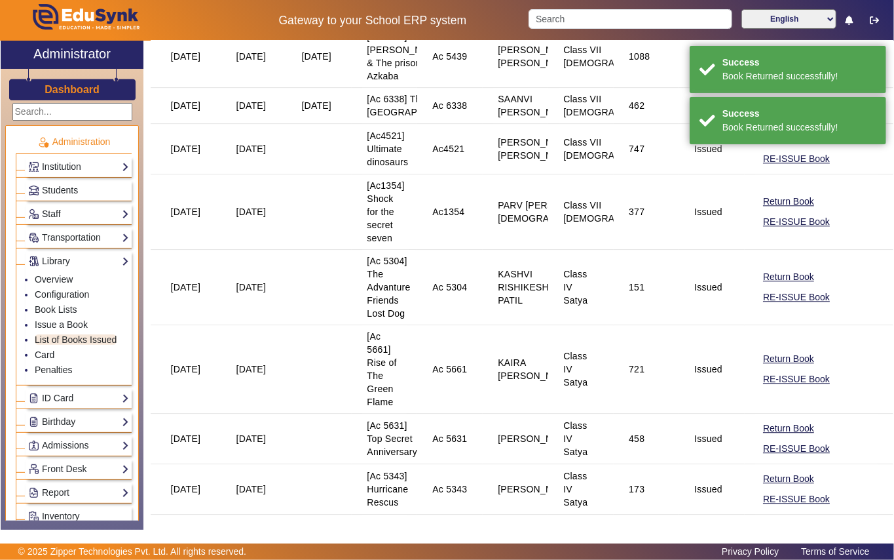
click at [776, 147] on button "Return Book" at bounding box center [789, 138] width 54 height 16
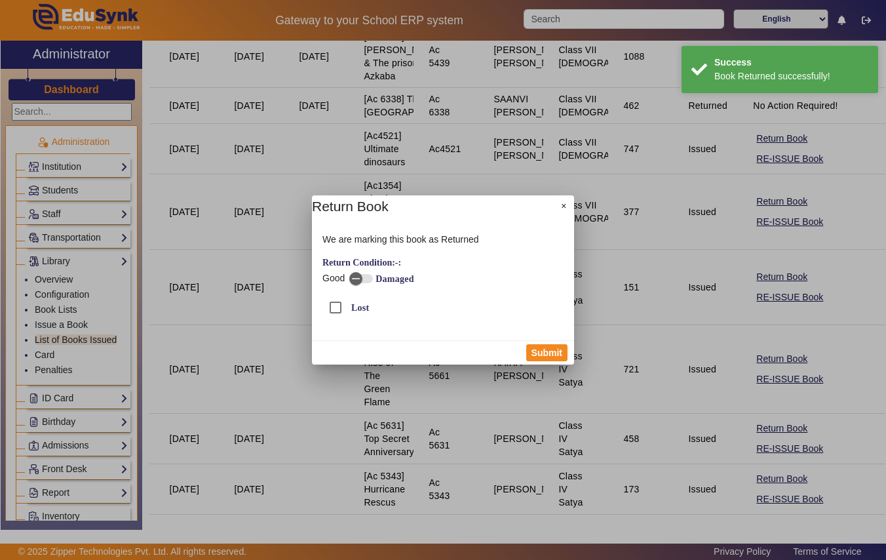
drag, startPoint x: 562, startPoint y: 352, endPoint x: 572, endPoint y: 351, distance: 10.5
click at [562, 350] on button "Submit" at bounding box center [546, 352] width 41 height 17
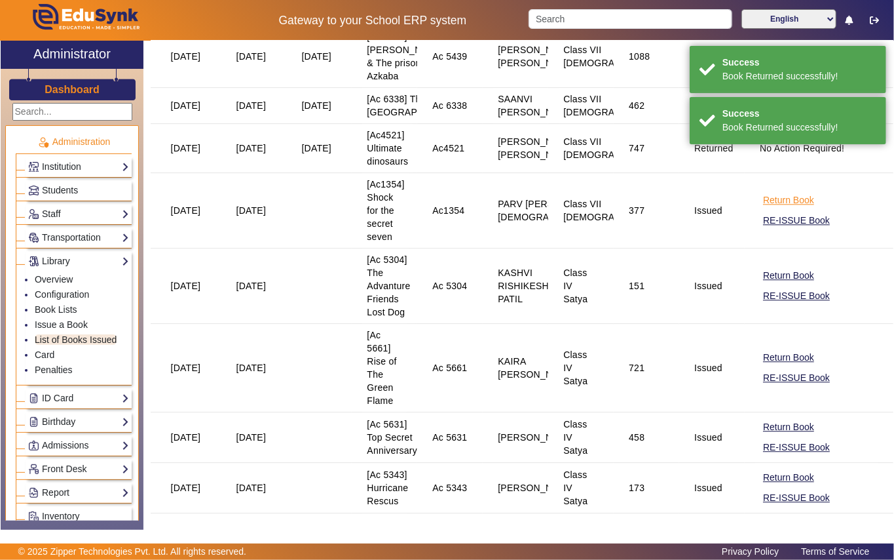
click at [771, 208] on button "Return Book" at bounding box center [789, 200] width 54 height 16
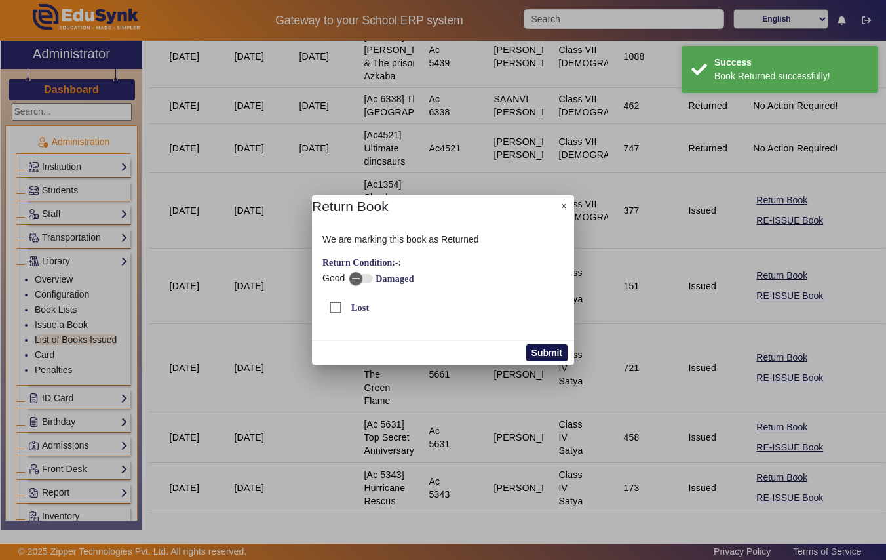
click at [540, 352] on button "Submit" at bounding box center [546, 352] width 41 height 17
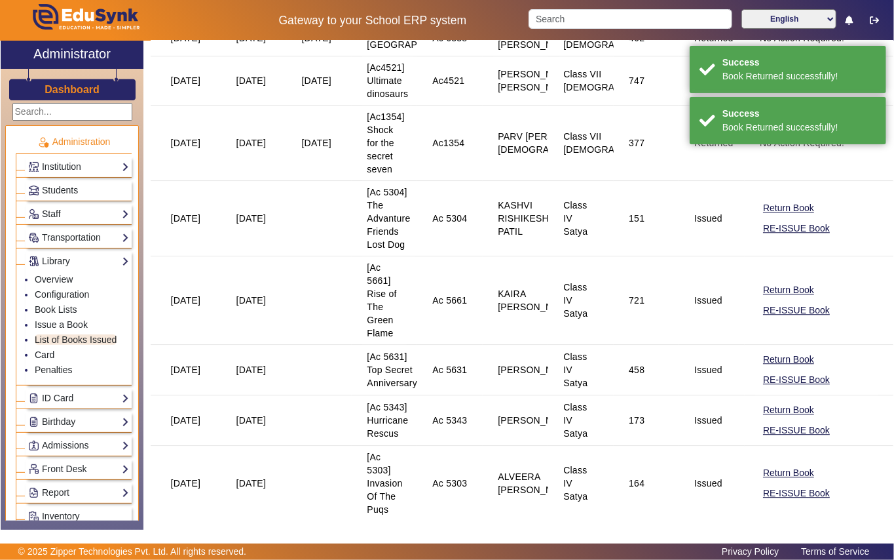
scroll to position [1922, 0]
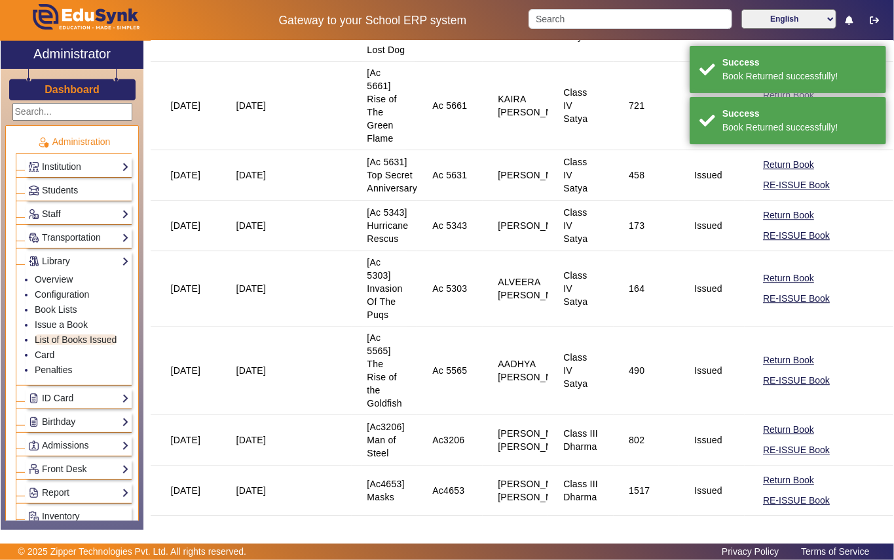
click at [763, 22] on button "Return Book" at bounding box center [789, 13] width 54 height 16
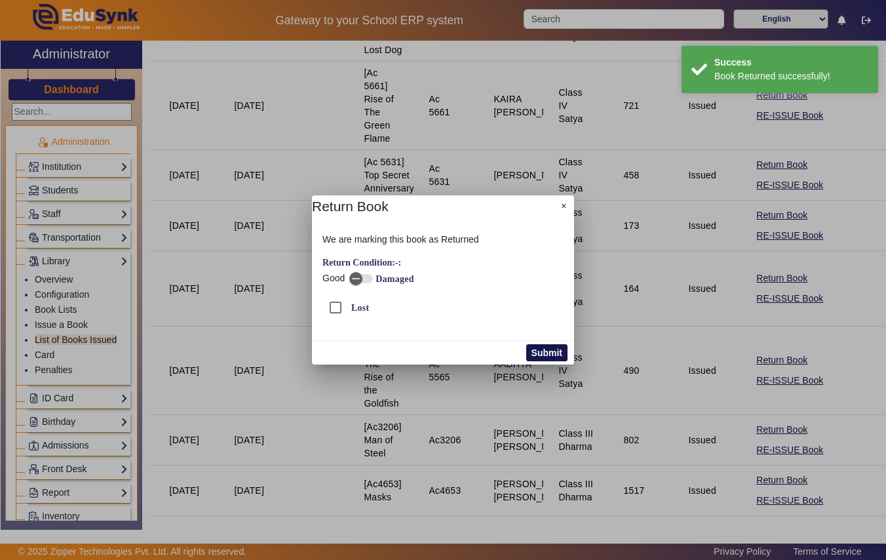
click at [547, 353] on button "Submit" at bounding box center [546, 352] width 41 height 17
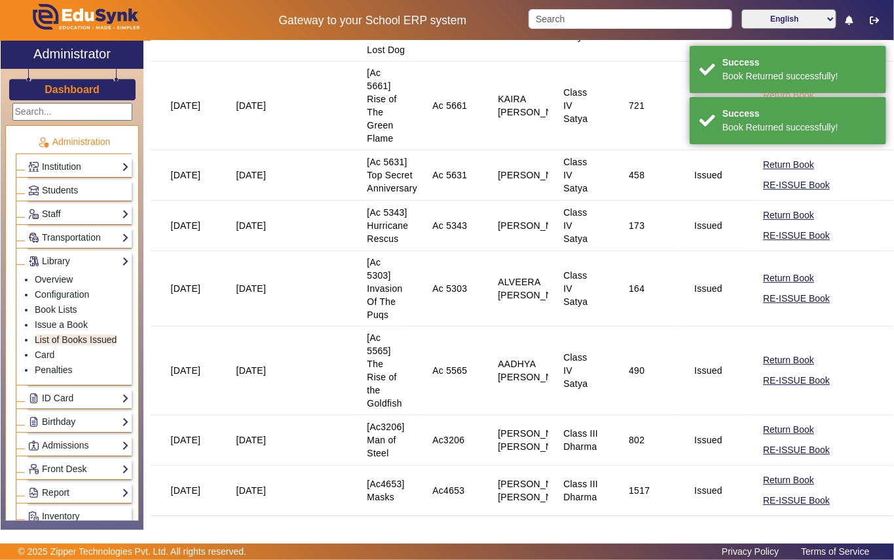
click at [774, 104] on button "Return Book" at bounding box center [789, 95] width 54 height 16
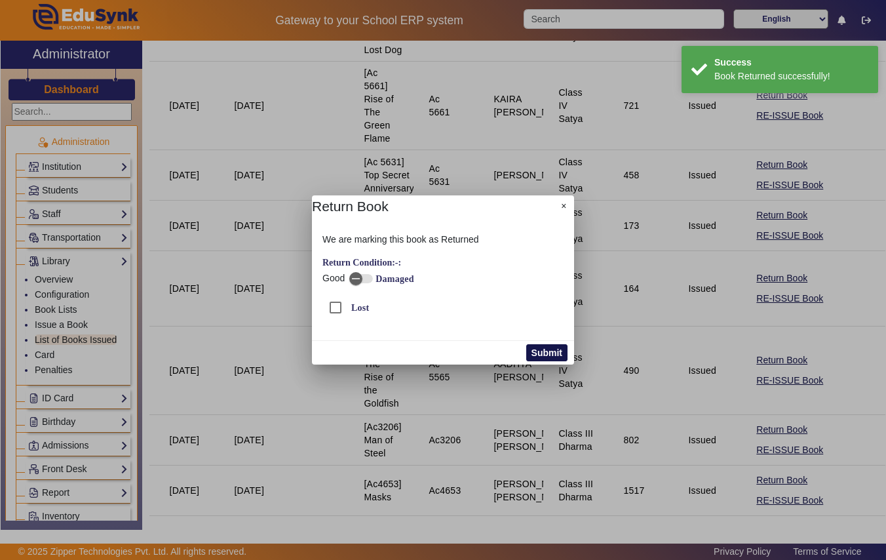
click at [553, 350] on button "Submit" at bounding box center [546, 352] width 41 height 17
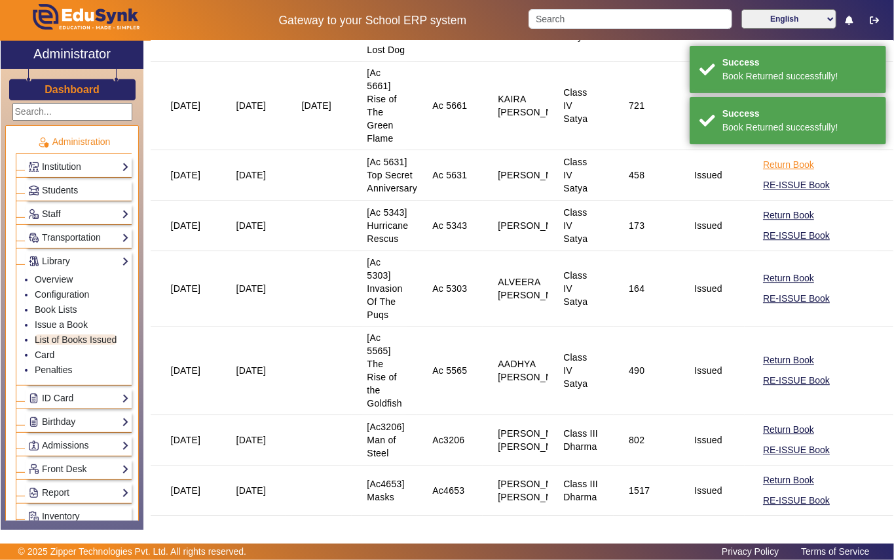
click at [795, 173] on button "Return Book" at bounding box center [789, 165] width 54 height 16
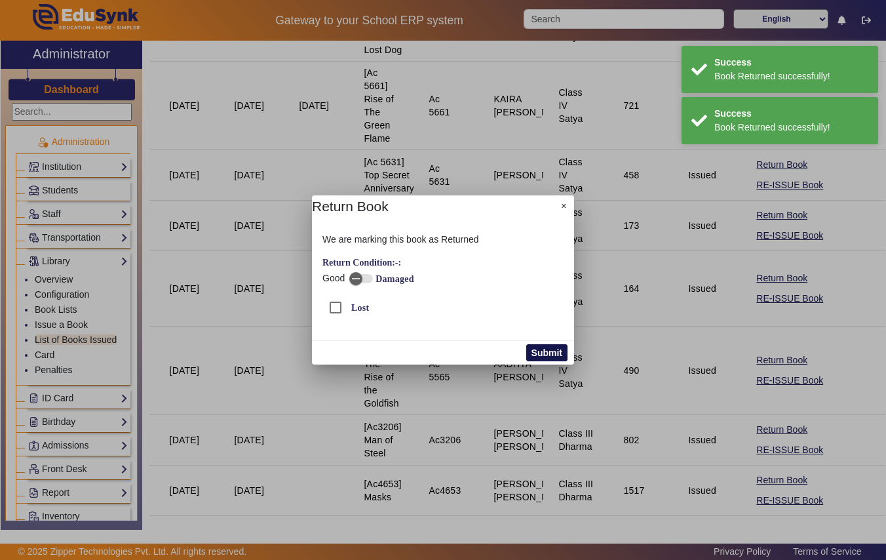
click at [557, 352] on button "Submit" at bounding box center [546, 352] width 41 height 17
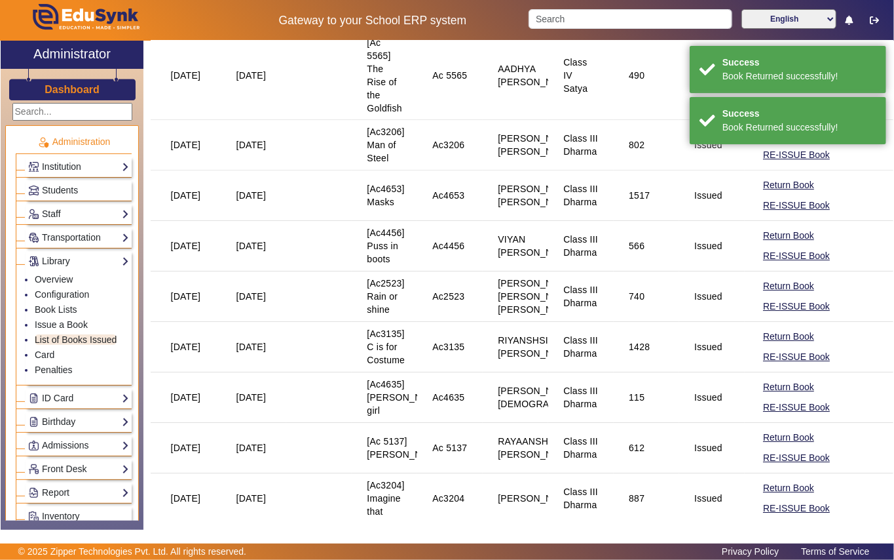
scroll to position [2184, 0]
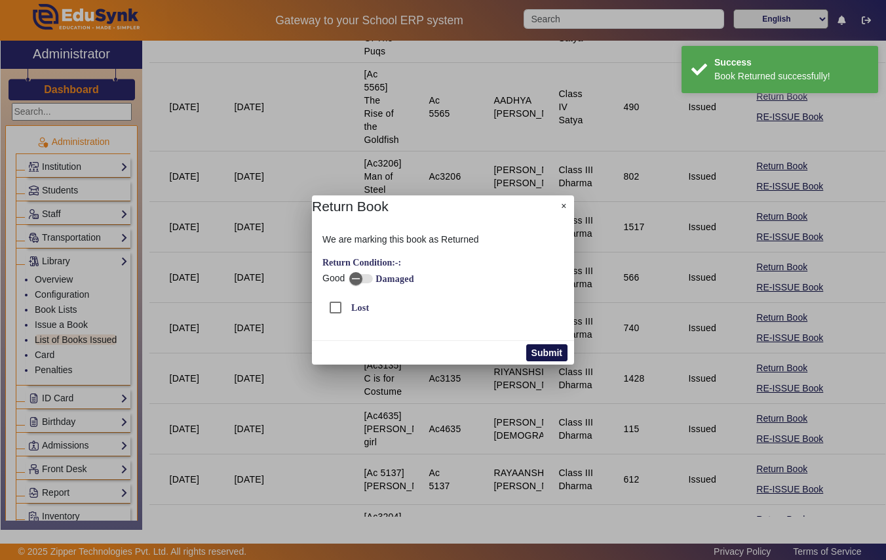
drag, startPoint x: 548, startPoint y: 355, endPoint x: 557, endPoint y: 353, distance: 9.4
click at [549, 354] on button "Submit" at bounding box center [546, 352] width 41 height 17
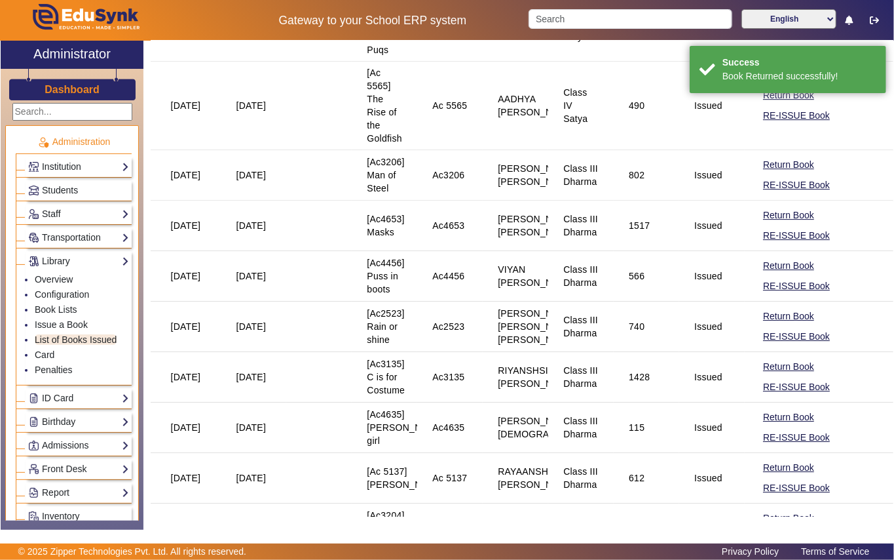
click at [762, 22] on button "Return Book" at bounding box center [789, 13] width 54 height 16
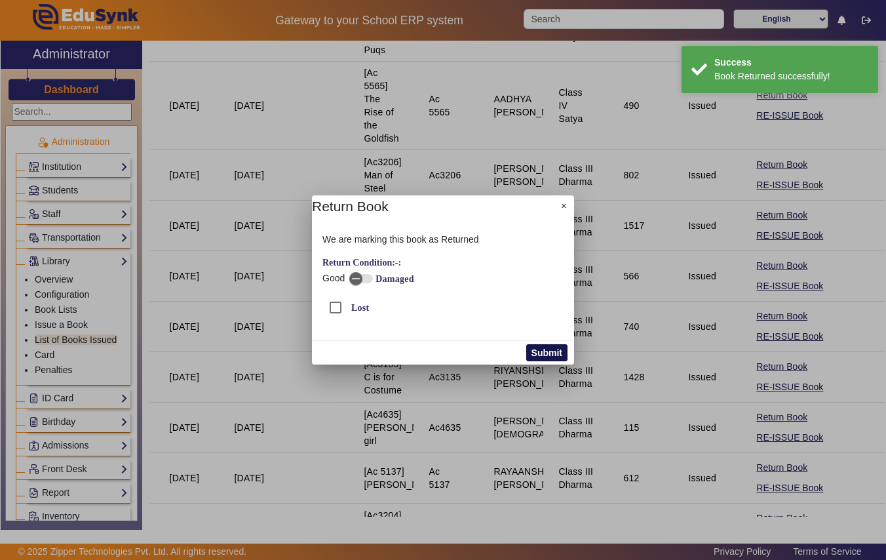
drag, startPoint x: 559, startPoint y: 349, endPoint x: 690, endPoint y: 351, distance: 131.1
click at [559, 349] on button "Submit" at bounding box center [546, 352] width 41 height 17
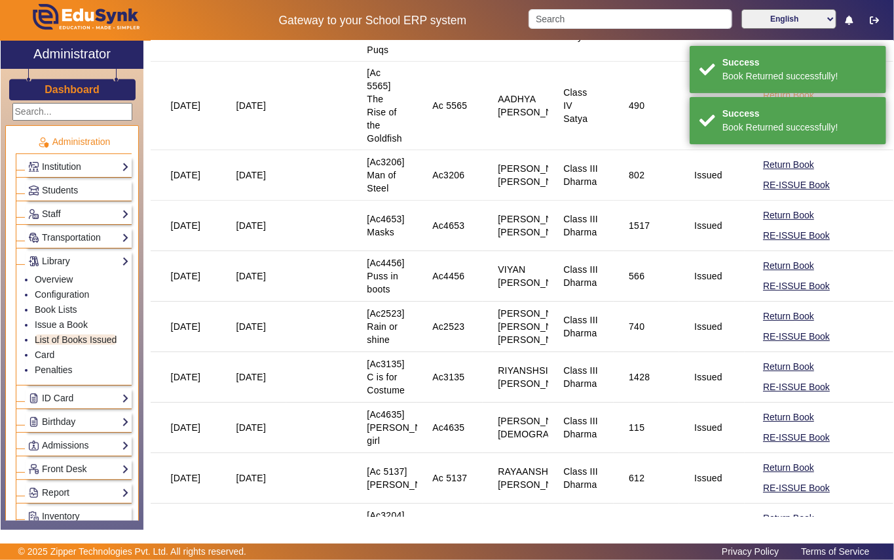
click at [786, 104] on button "Return Book" at bounding box center [789, 95] width 54 height 16
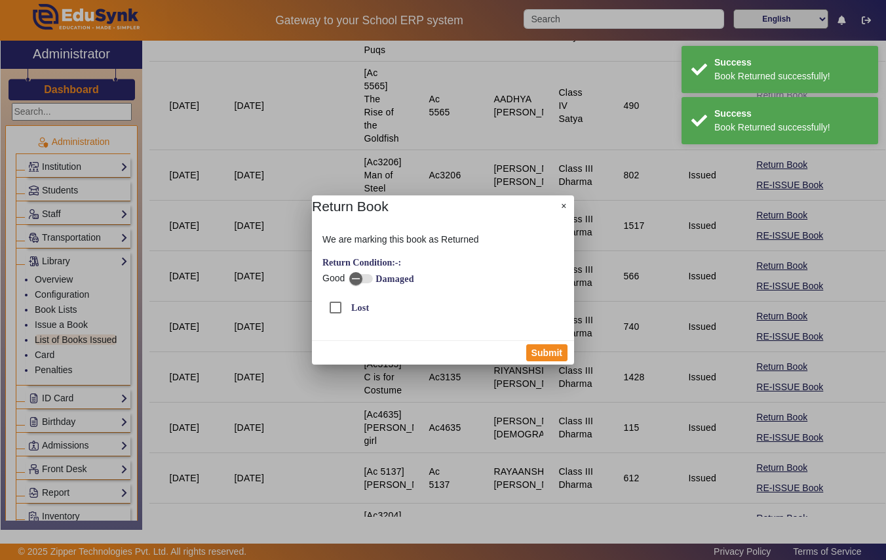
drag, startPoint x: 546, startPoint y: 355, endPoint x: 604, endPoint y: 366, distance: 58.6
click at [548, 354] on button "Submit" at bounding box center [546, 352] width 41 height 17
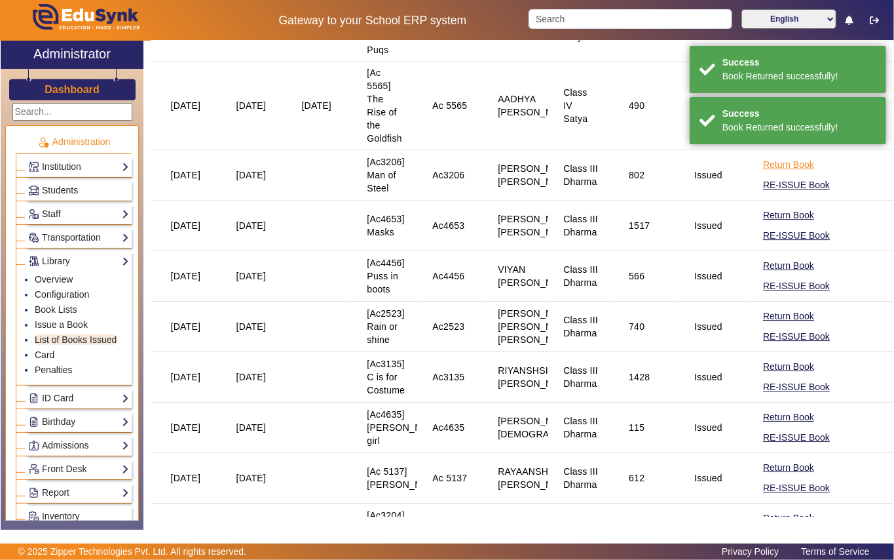
click at [769, 173] on button "Return Book" at bounding box center [789, 165] width 54 height 16
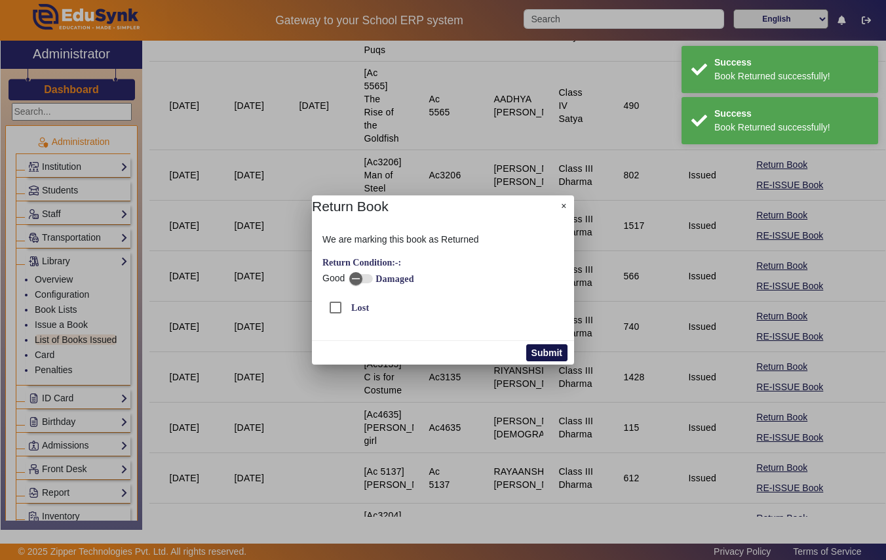
click at [554, 354] on button "Submit" at bounding box center [546, 352] width 41 height 17
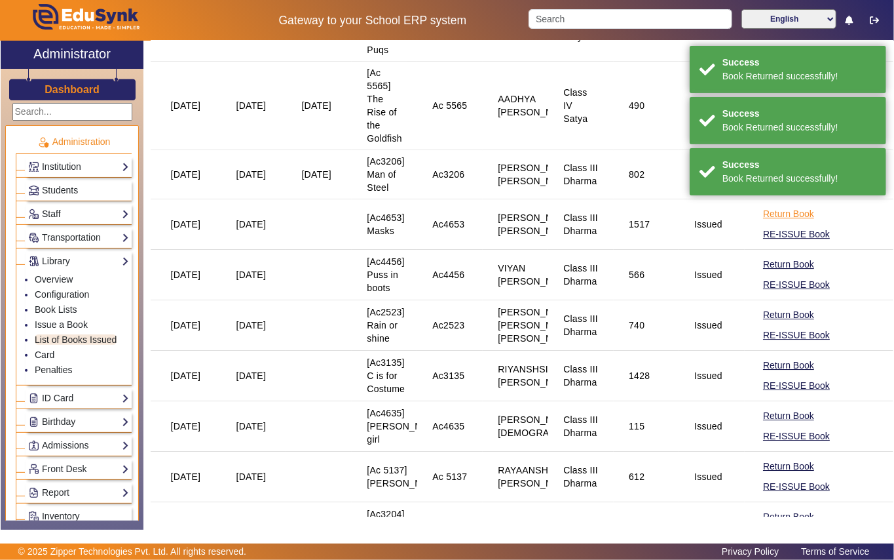
click at [771, 222] on button "Return Book" at bounding box center [789, 214] width 54 height 16
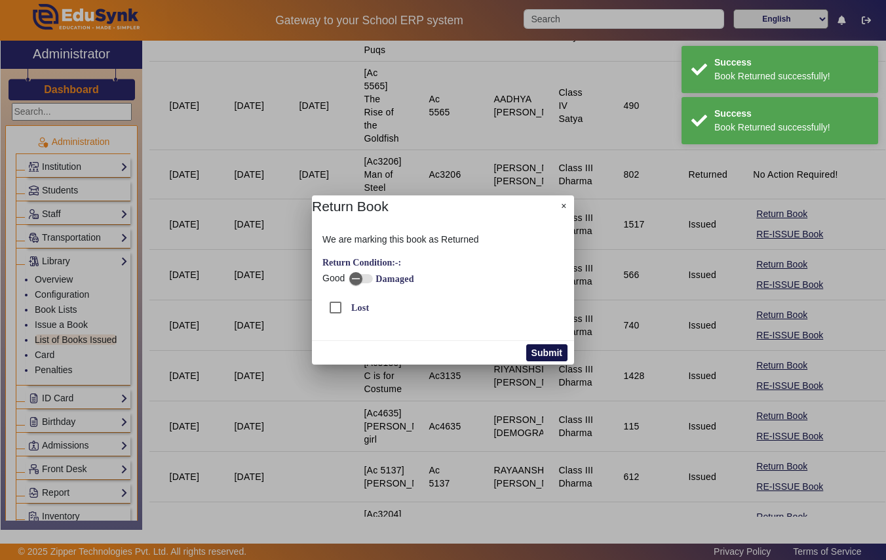
click at [548, 351] on button "Submit" at bounding box center [546, 352] width 41 height 17
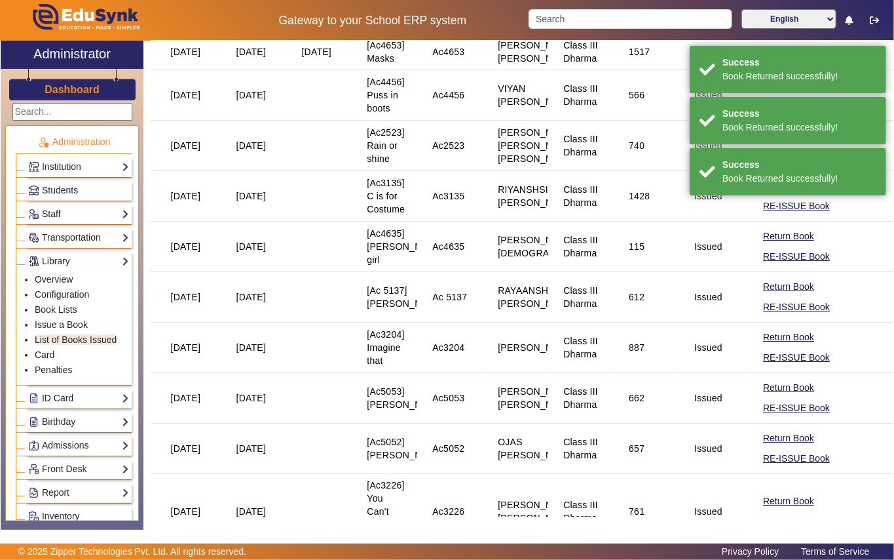
scroll to position [2359, 0]
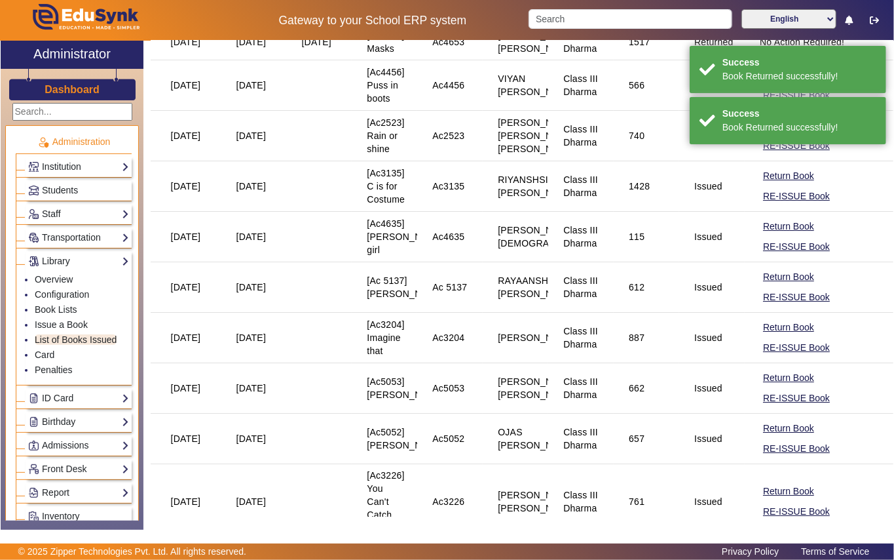
click at [777, 83] on button "Return Book" at bounding box center [789, 75] width 54 height 16
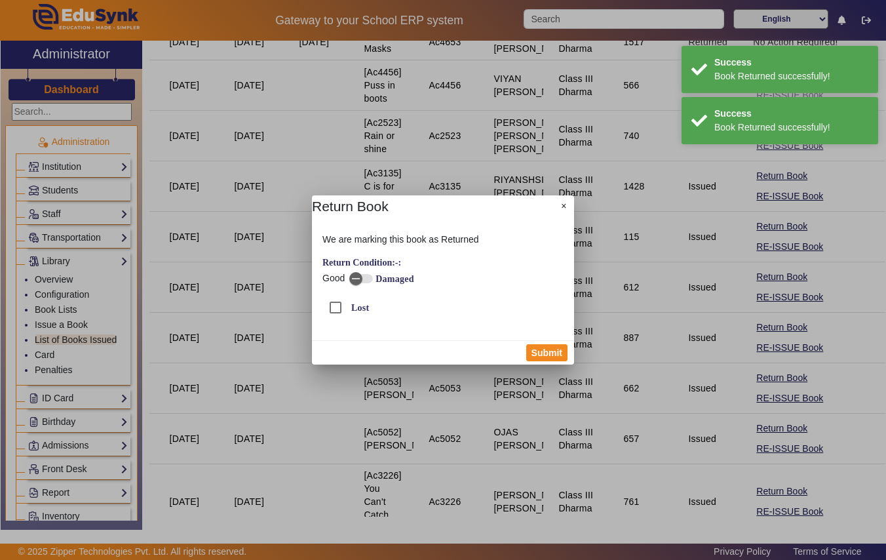
drag, startPoint x: 551, startPoint y: 352, endPoint x: 577, endPoint y: 354, distance: 25.6
click at [551, 351] on button "Submit" at bounding box center [546, 352] width 41 height 17
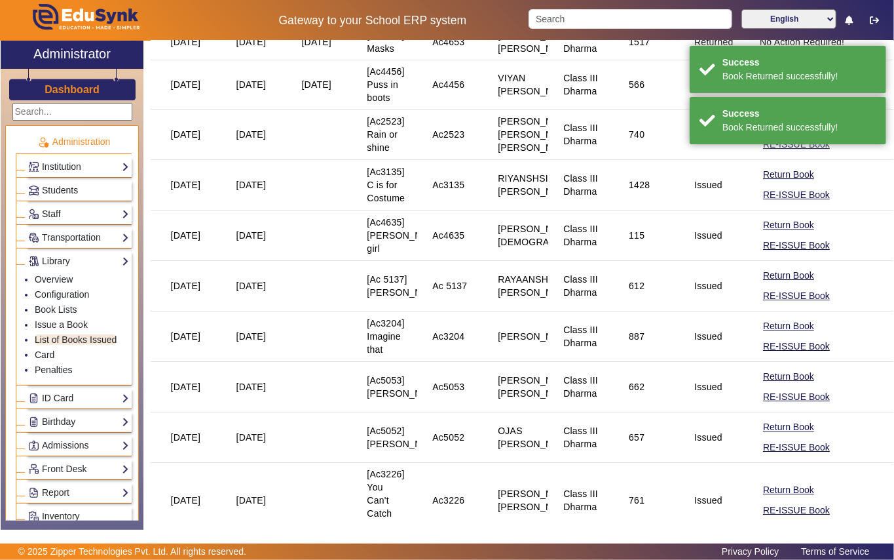
click at [777, 132] on button "Return Book" at bounding box center [789, 124] width 54 height 16
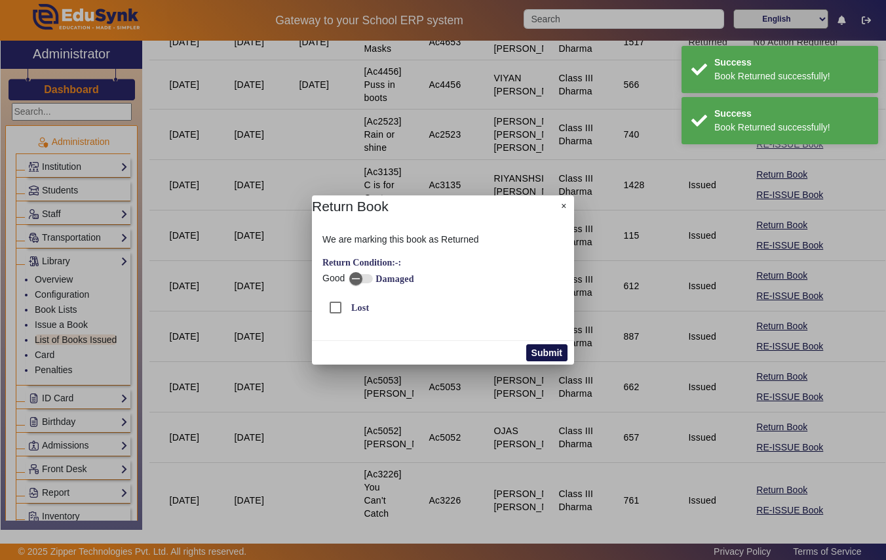
click at [562, 355] on button "Submit" at bounding box center [546, 352] width 41 height 17
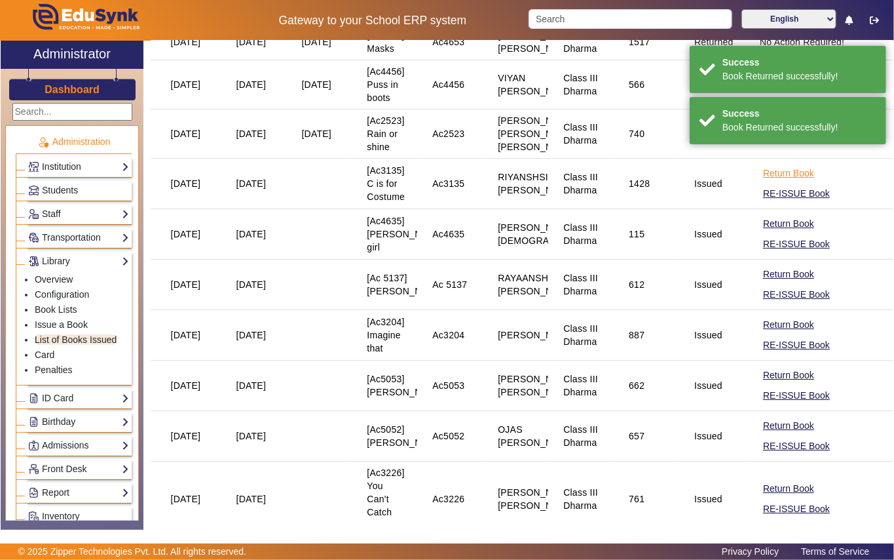
click at [771, 182] on button "Return Book" at bounding box center [789, 173] width 54 height 16
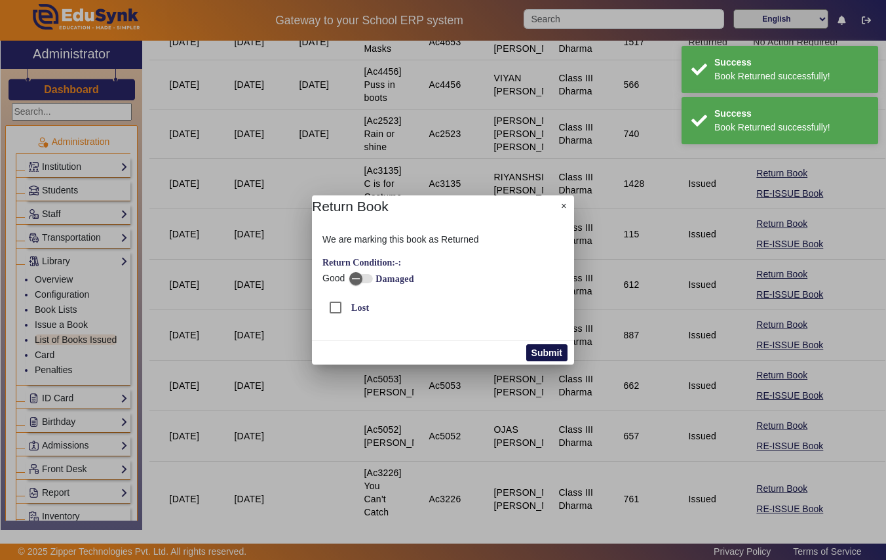
click at [547, 353] on button "Submit" at bounding box center [546, 352] width 41 height 17
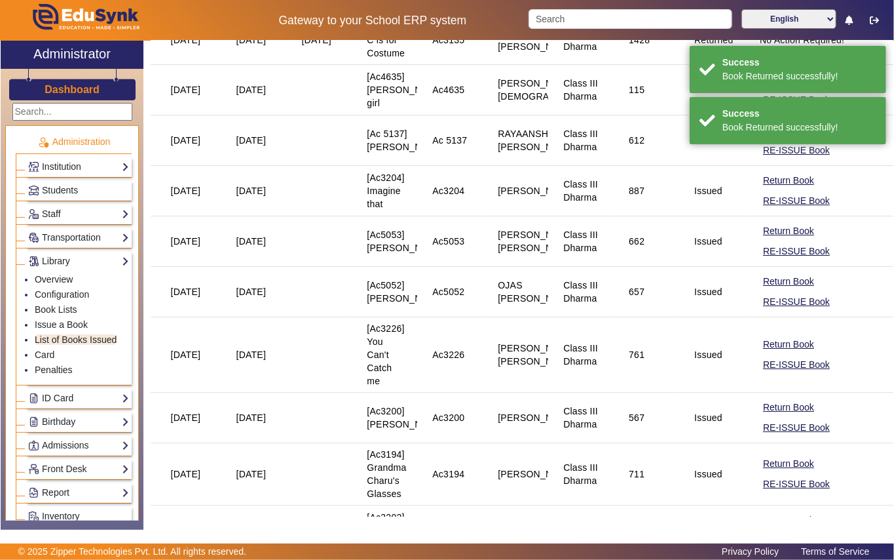
scroll to position [2533, 0]
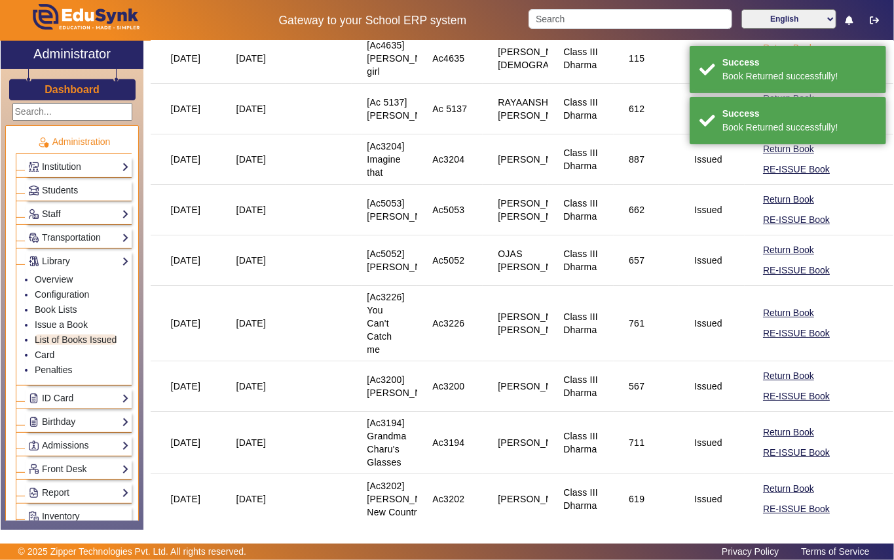
click at [767, 56] on button "Return Book" at bounding box center [789, 48] width 54 height 16
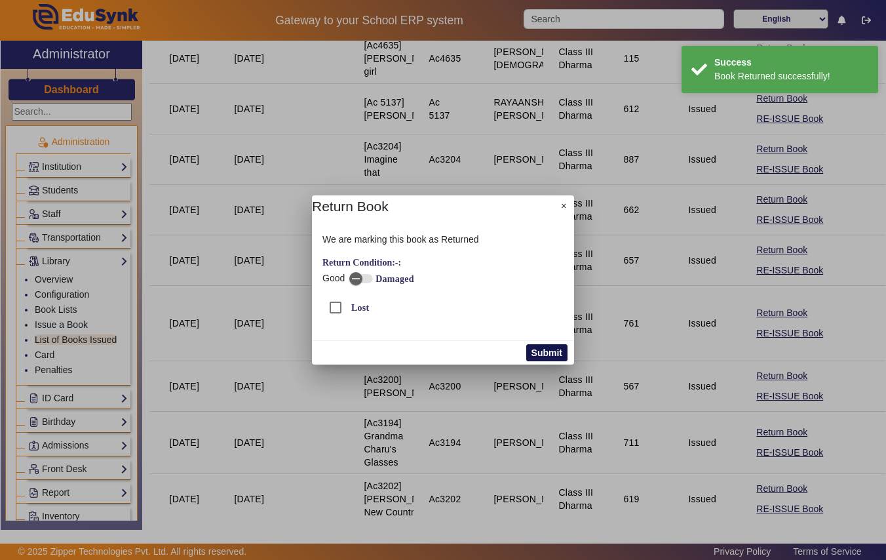
click at [548, 346] on button "Submit" at bounding box center [546, 352] width 41 height 17
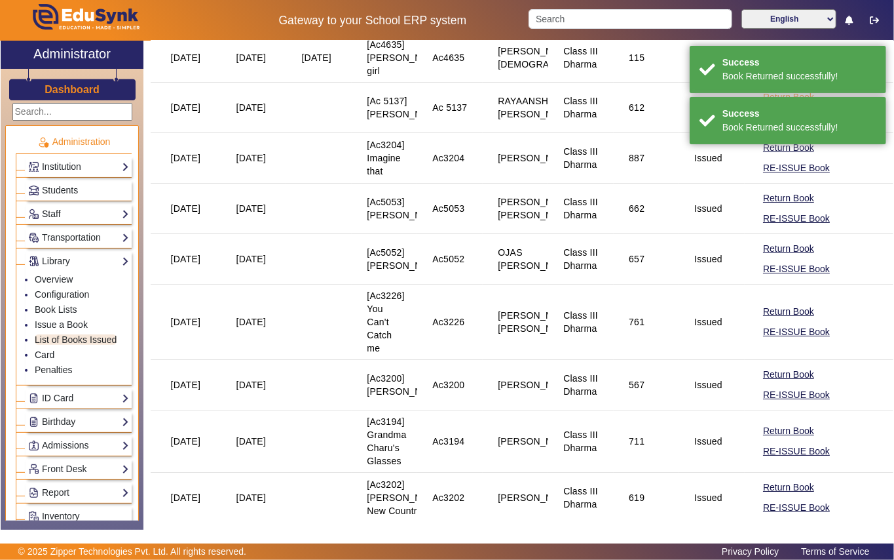
click at [766, 106] on button "Return Book" at bounding box center [789, 97] width 54 height 16
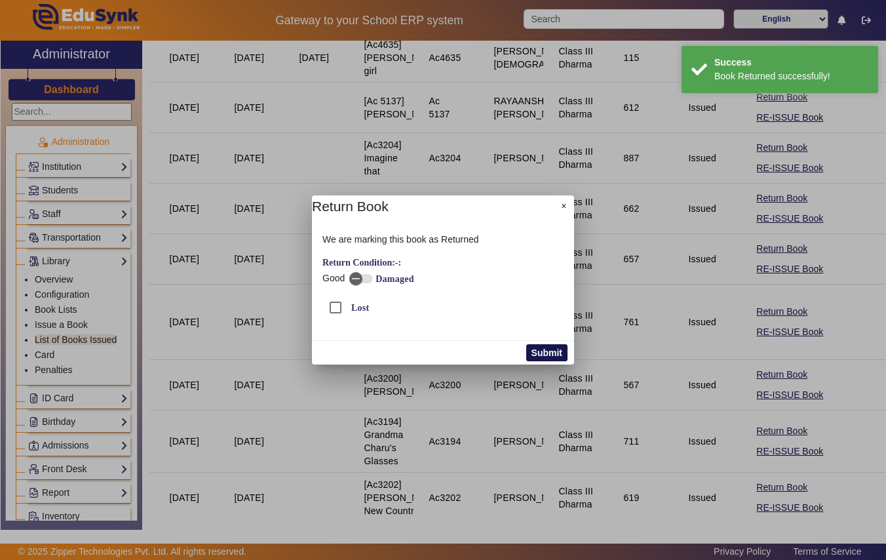
click at [535, 354] on button "Submit" at bounding box center [546, 352] width 41 height 17
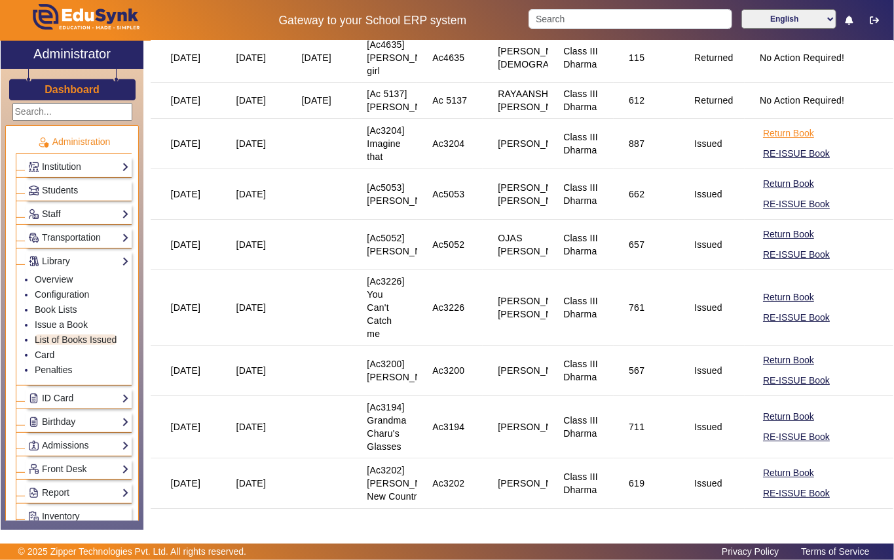
click at [762, 142] on button "Return Book" at bounding box center [789, 133] width 54 height 16
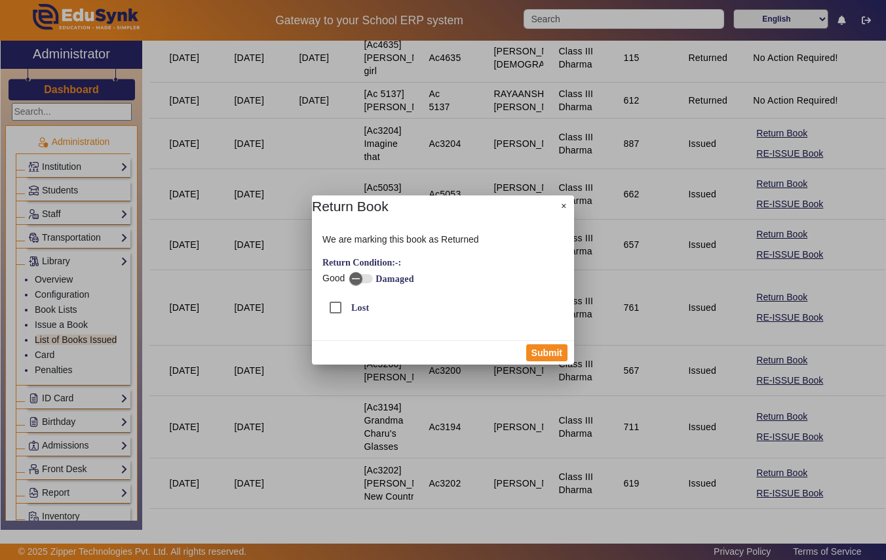
click at [774, 470] on div at bounding box center [443, 280] width 886 height 560
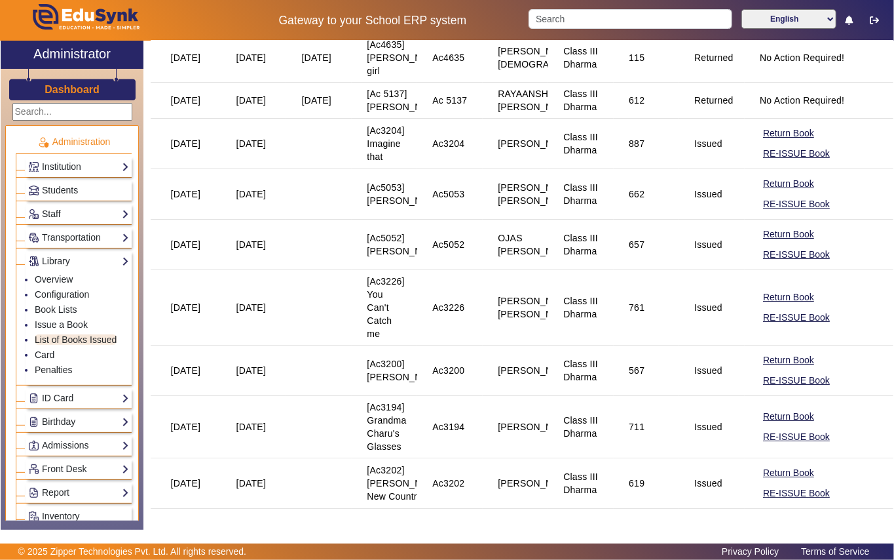
click at [637, 119] on mat-cell "612" at bounding box center [647, 101] width 66 height 36
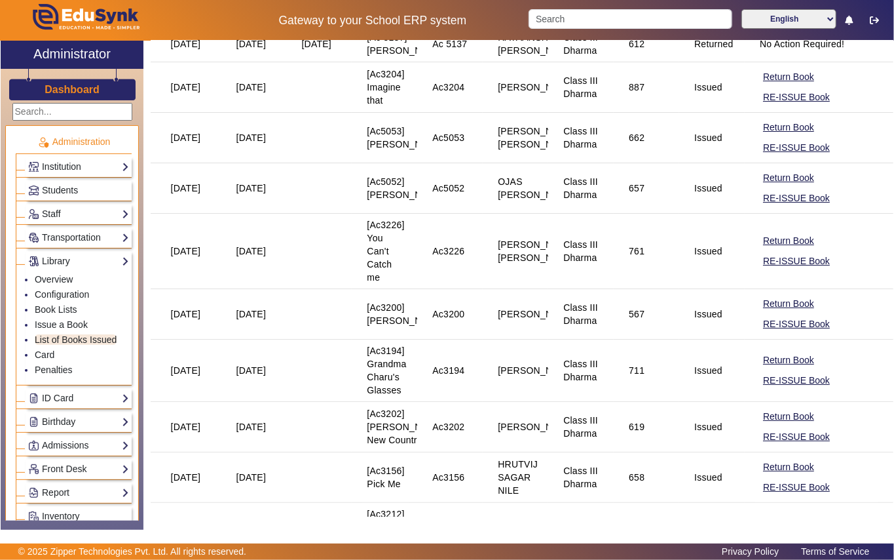
scroll to position [2621, 0]
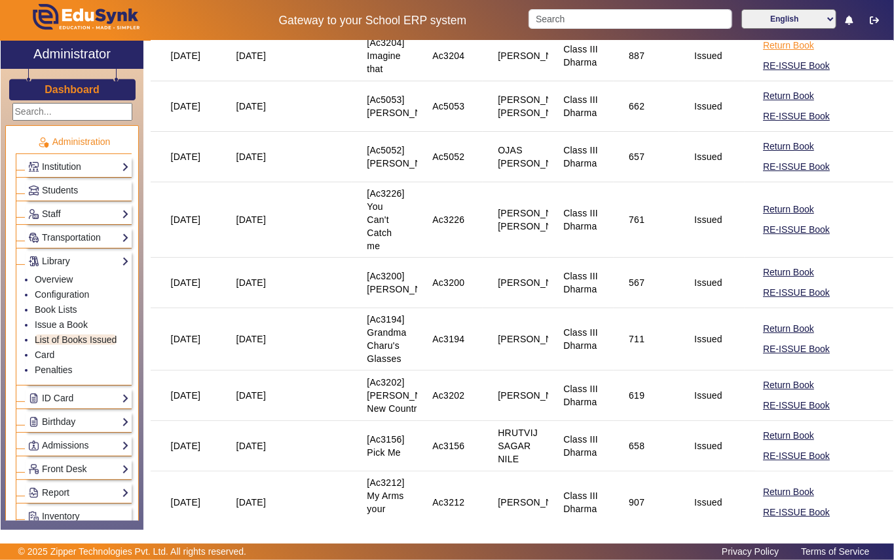
click at [780, 54] on button "Return Book" at bounding box center [789, 45] width 54 height 16
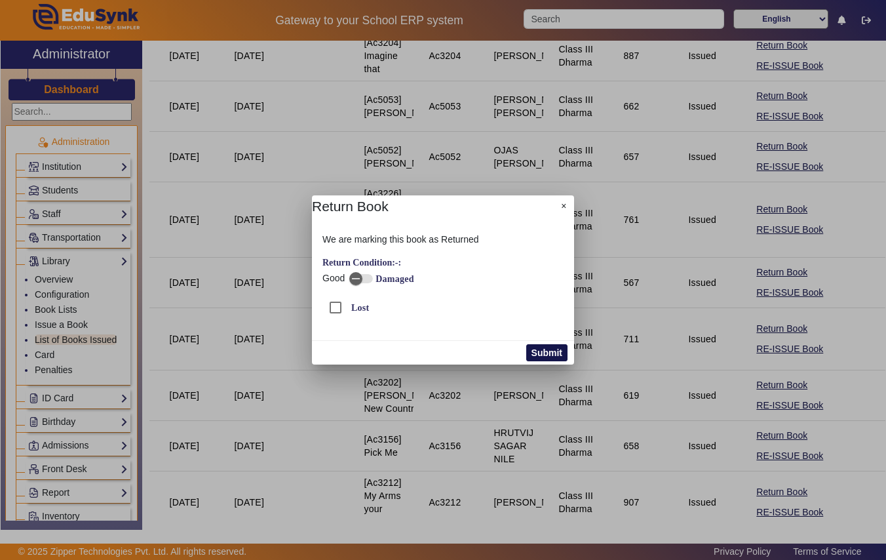
click at [556, 353] on button "Submit" at bounding box center [546, 352] width 41 height 17
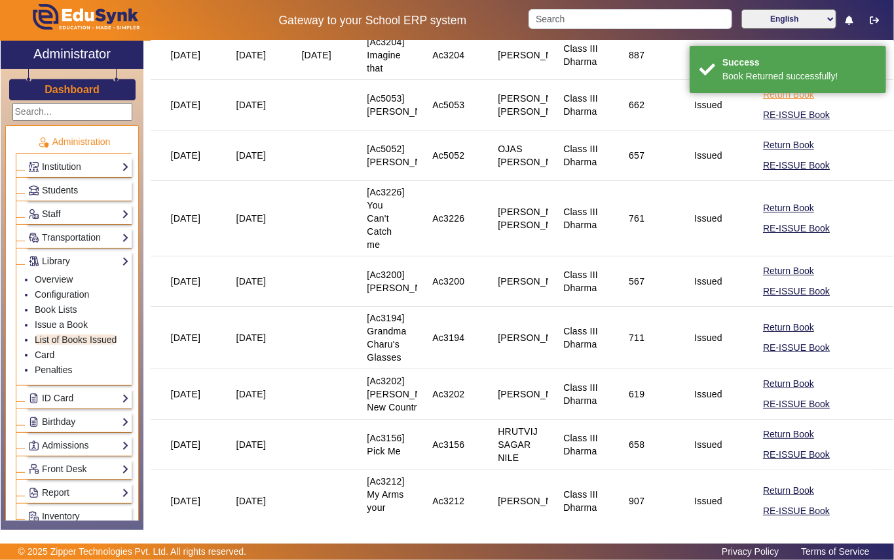
click at [780, 103] on button "Return Book" at bounding box center [789, 94] width 54 height 16
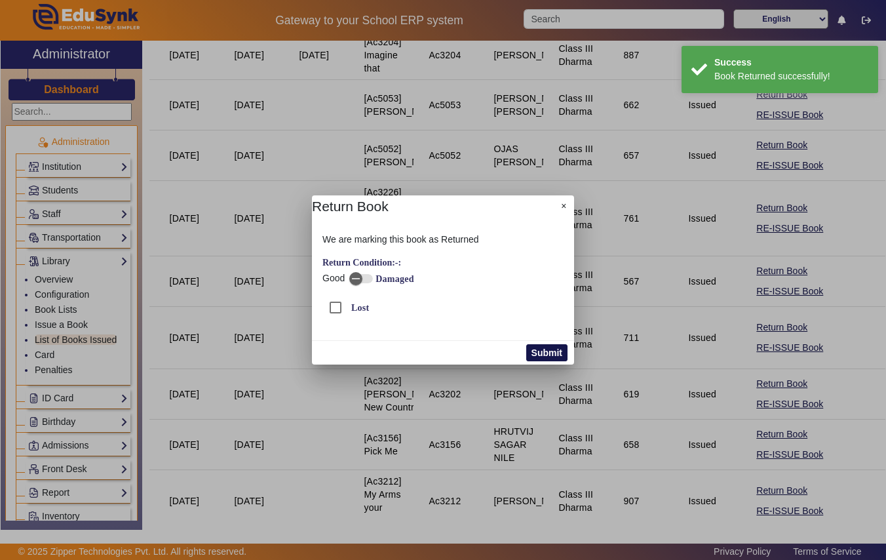
click at [541, 350] on button "Submit" at bounding box center [546, 352] width 41 height 17
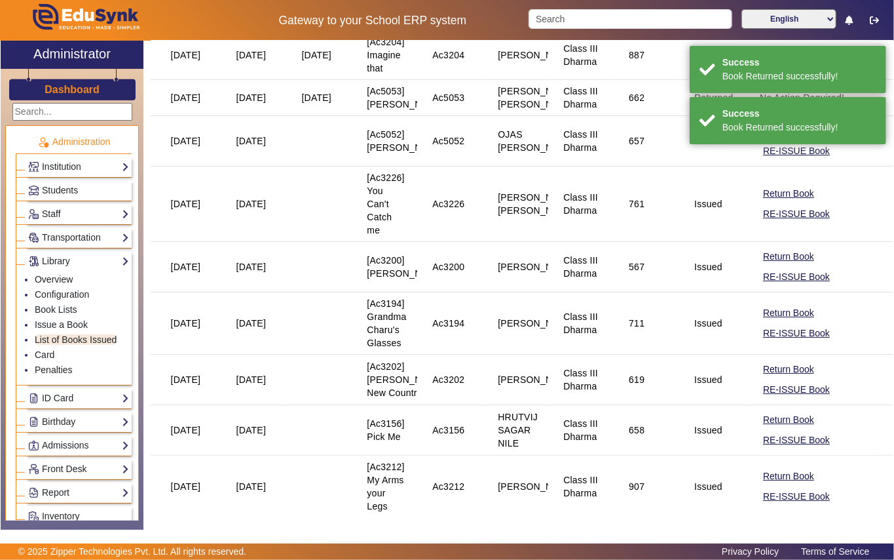
click at [767, 139] on button "Return Book" at bounding box center [789, 131] width 54 height 16
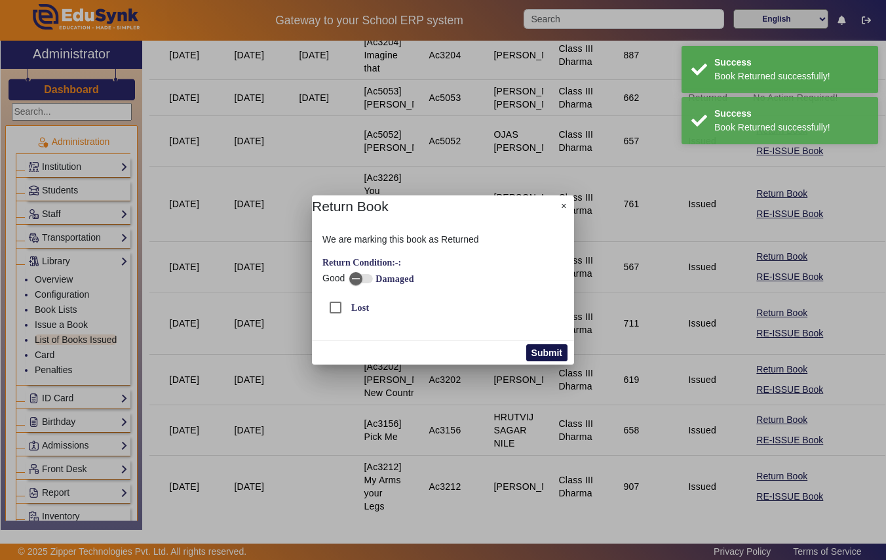
click at [544, 352] on button "Submit" at bounding box center [546, 352] width 41 height 17
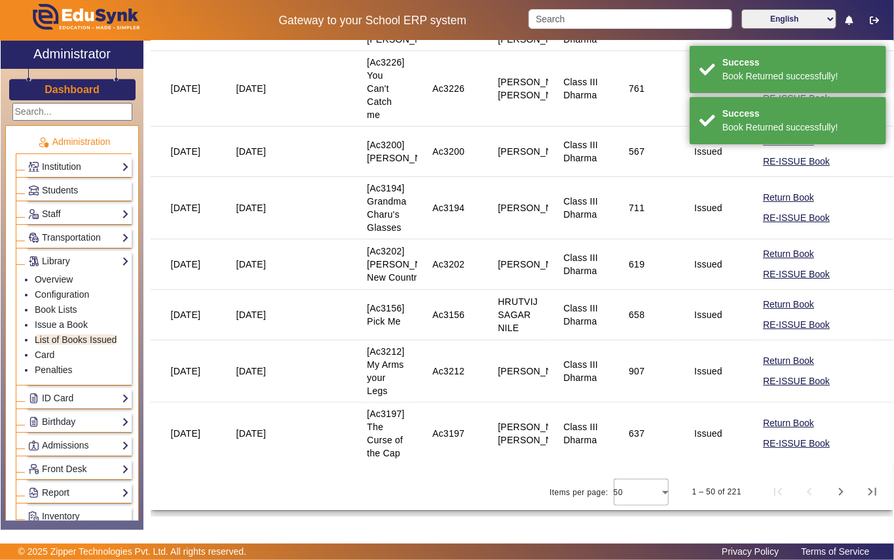
scroll to position [2970, 0]
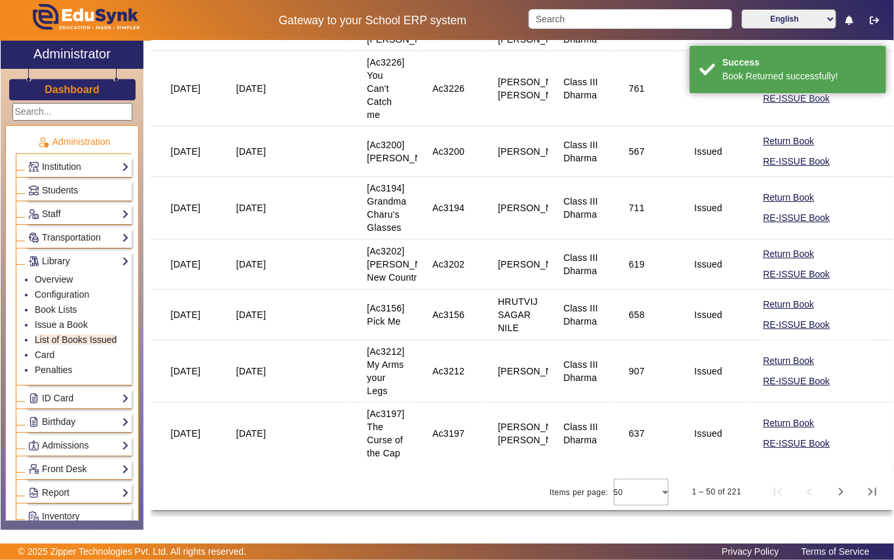
click at [777, 86] on button "Return Book" at bounding box center [789, 78] width 54 height 16
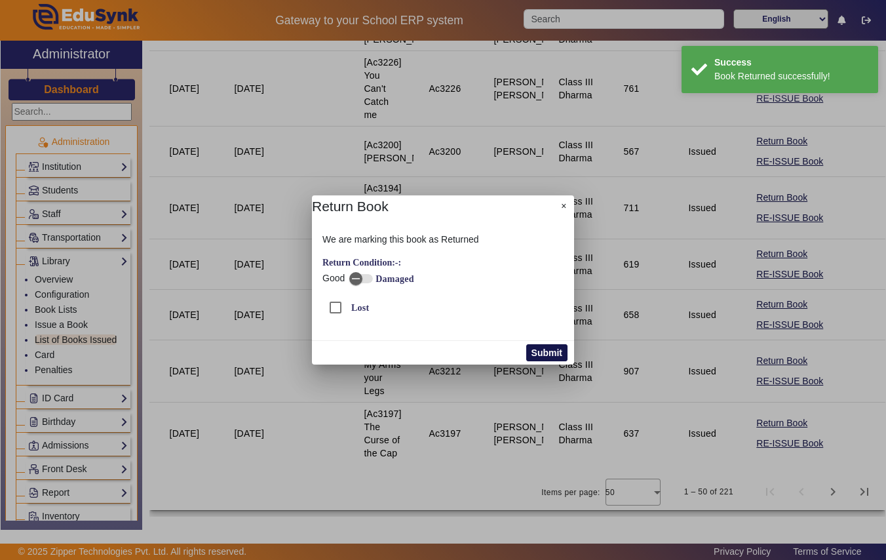
click at [556, 355] on button "Submit" at bounding box center [546, 352] width 41 height 17
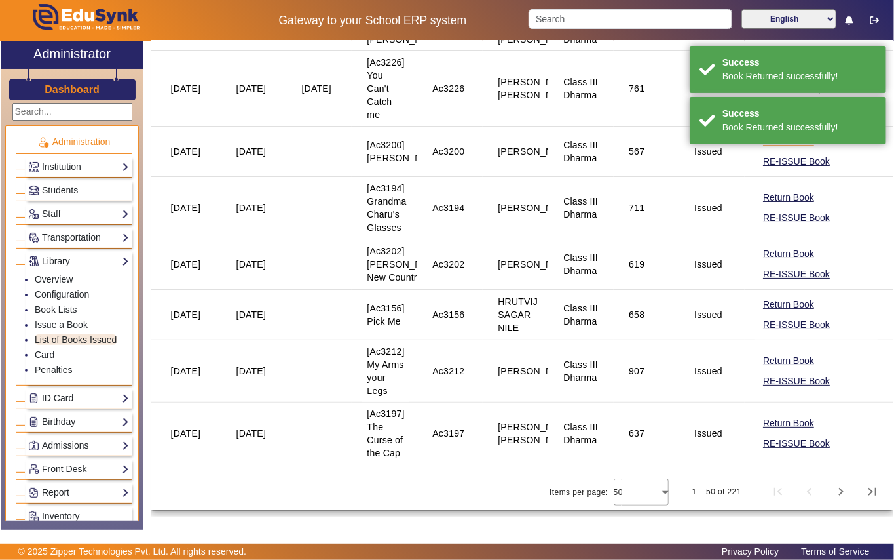
click at [769, 149] on button "Return Book" at bounding box center [789, 141] width 54 height 16
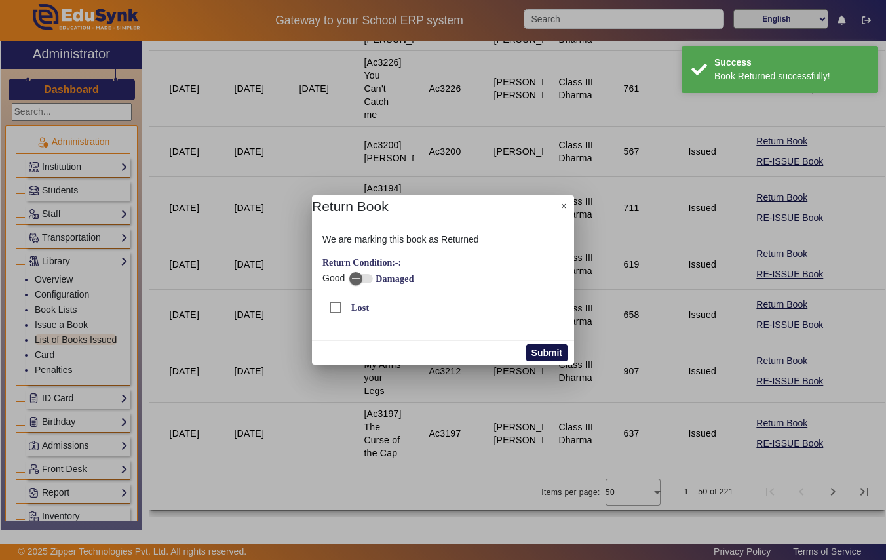
drag, startPoint x: 548, startPoint y: 355, endPoint x: 645, endPoint y: 344, distance: 98.3
click at [548, 356] on button "Submit" at bounding box center [546, 352] width 41 height 17
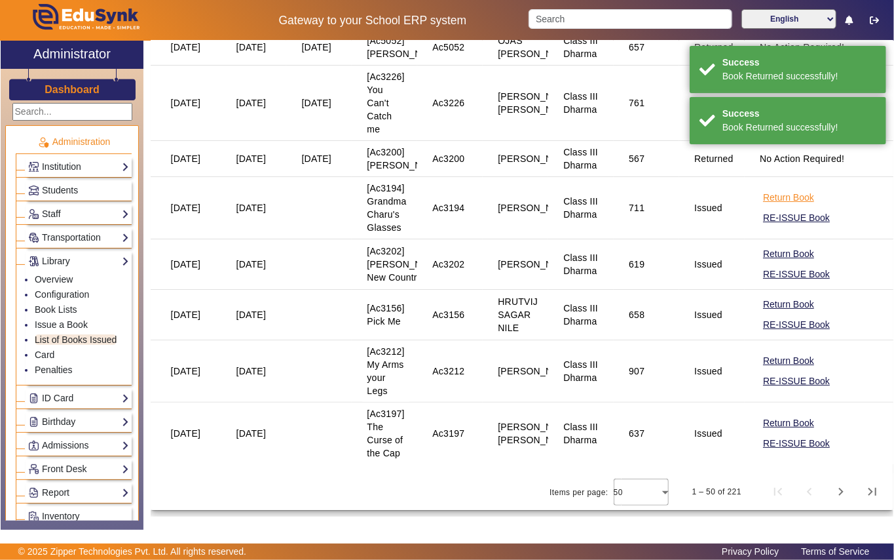
click at [767, 206] on button "Return Book" at bounding box center [789, 197] width 54 height 16
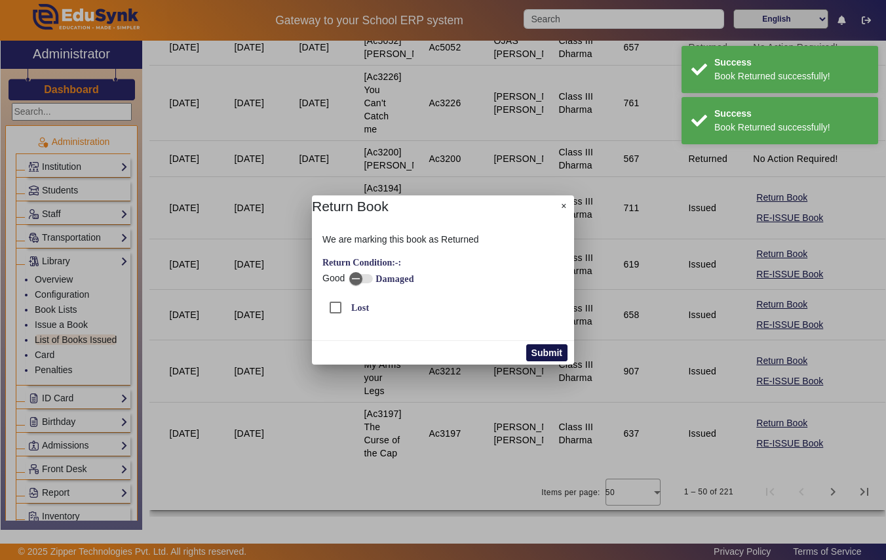
click at [540, 349] on button "Submit" at bounding box center [546, 352] width 41 height 17
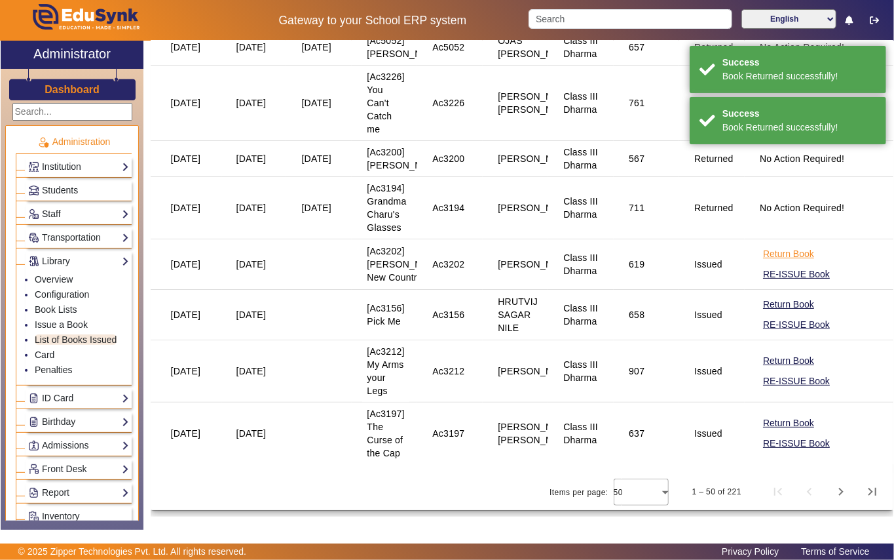
click at [768, 262] on button "Return Book" at bounding box center [789, 254] width 54 height 16
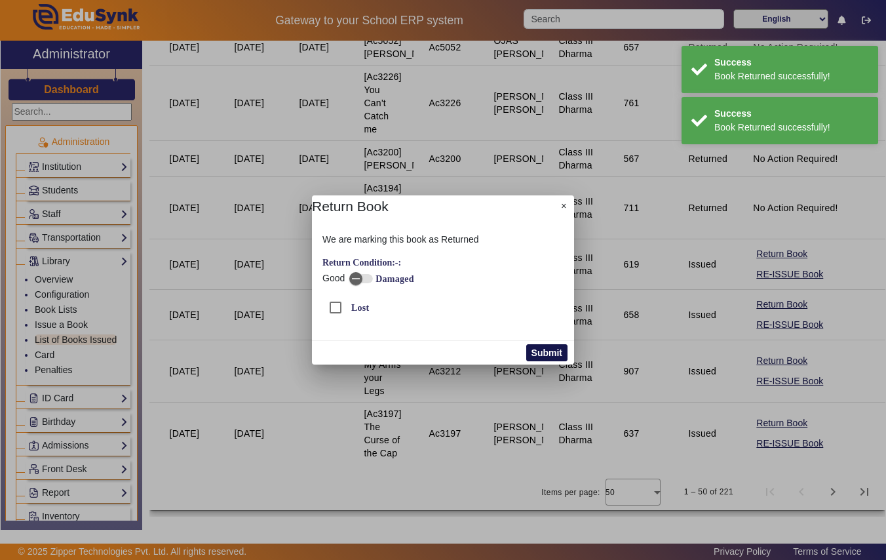
drag, startPoint x: 561, startPoint y: 351, endPoint x: 604, endPoint y: 355, distance: 43.4
click at [562, 350] on button "Submit" at bounding box center [546, 352] width 41 height 17
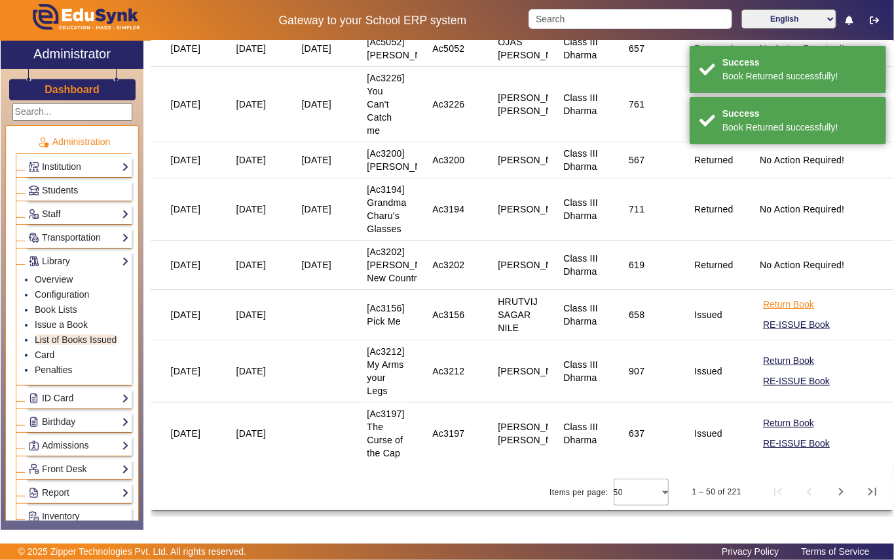
click at [762, 313] on button "Return Book" at bounding box center [789, 304] width 54 height 16
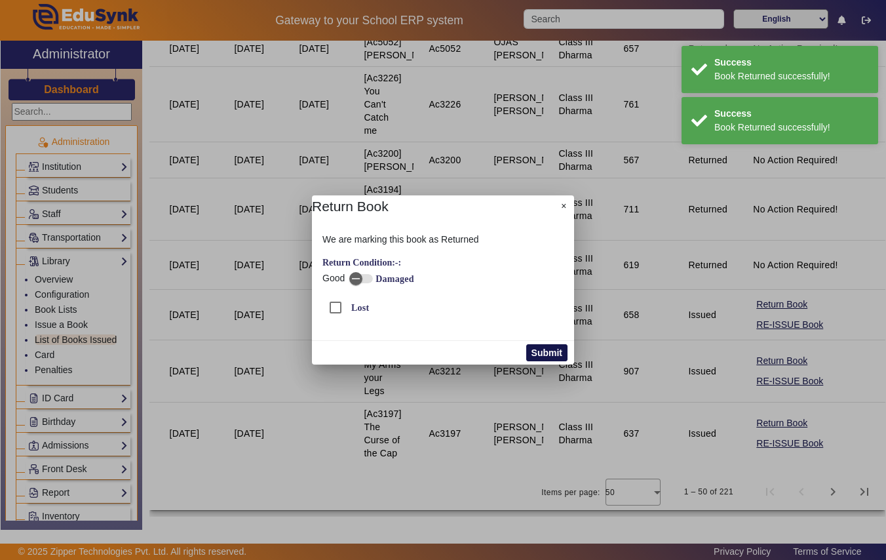
click at [562, 351] on button "Submit" at bounding box center [546, 352] width 41 height 17
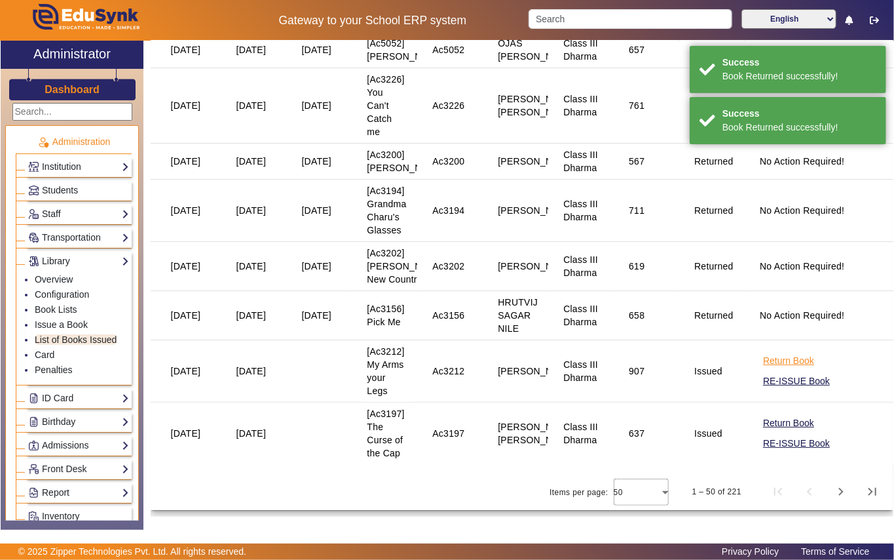
click at [790, 369] on button "Return Book" at bounding box center [789, 361] width 54 height 16
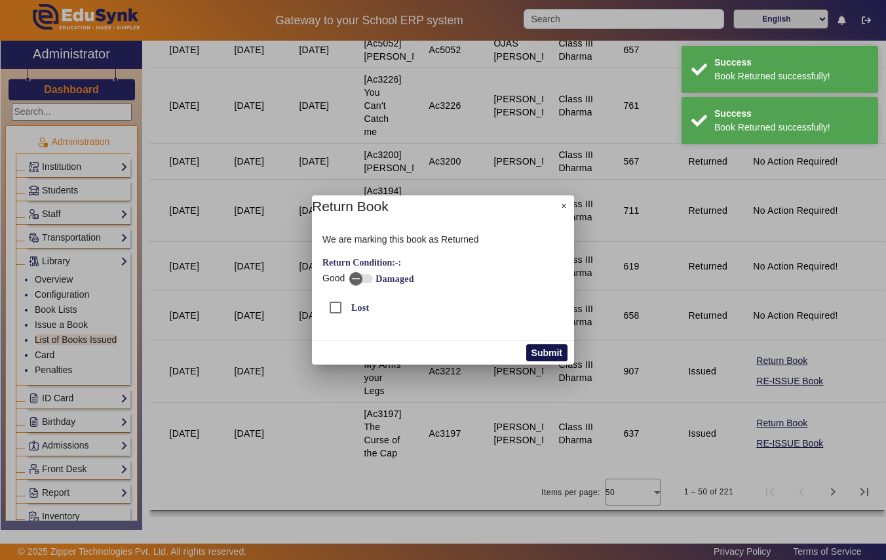
click at [539, 354] on button "Submit" at bounding box center [546, 352] width 41 height 17
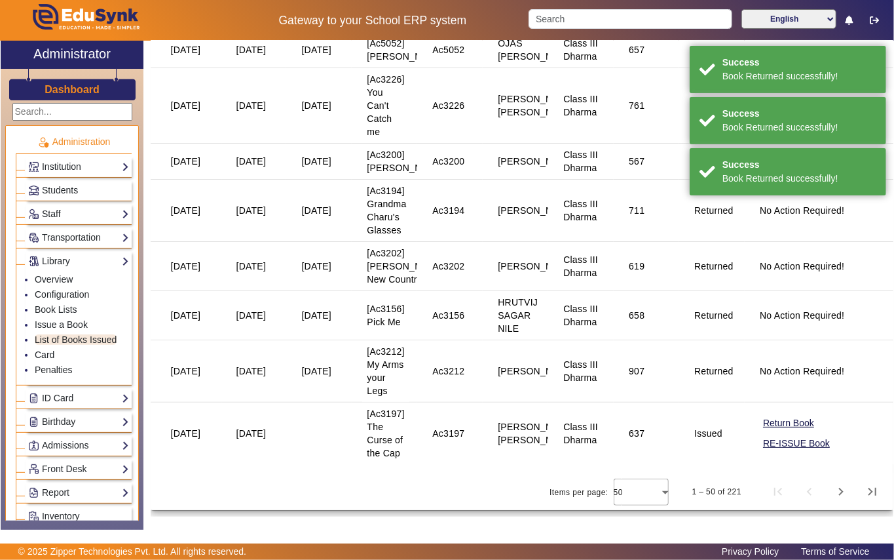
scroll to position [3096, 0]
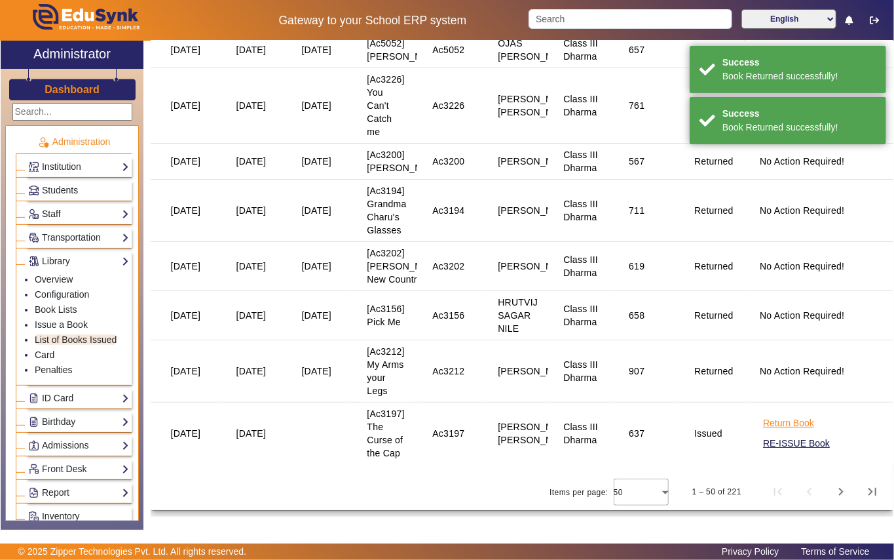
click at [763, 423] on button "Return Book" at bounding box center [789, 423] width 54 height 16
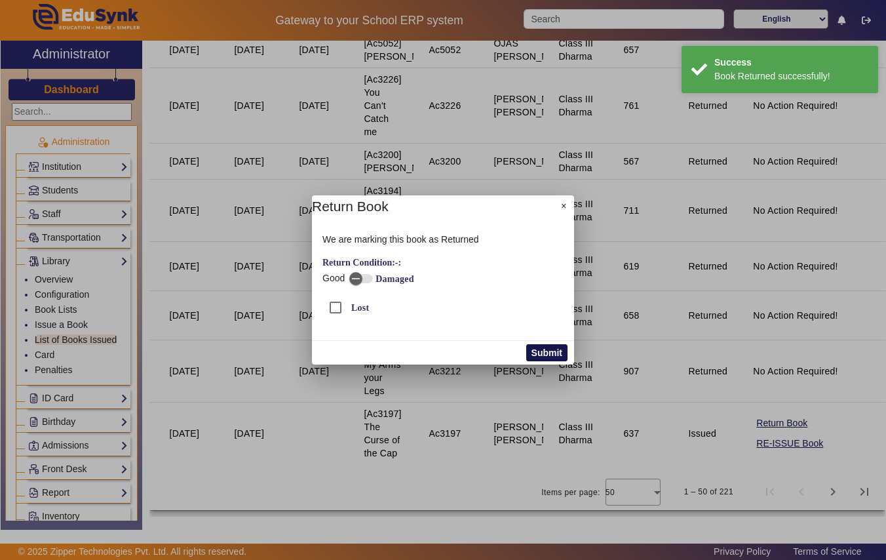
click at [551, 351] on button "Submit" at bounding box center [546, 352] width 41 height 17
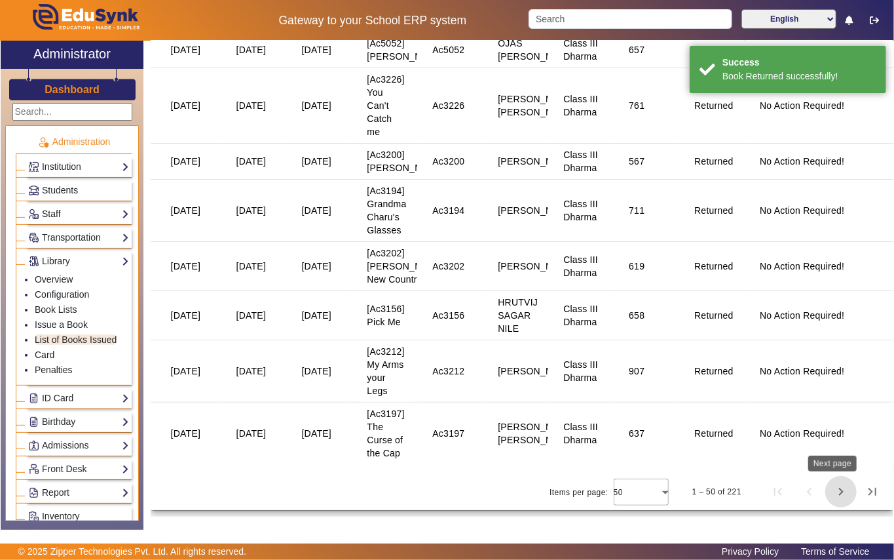
click at [834, 493] on span "Next page" at bounding box center [841, 491] width 31 height 31
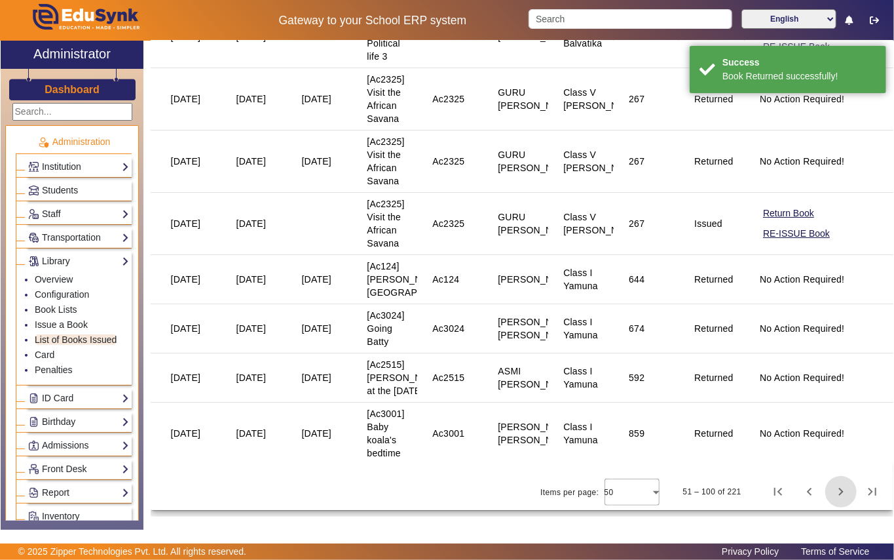
scroll to position [0, 0]
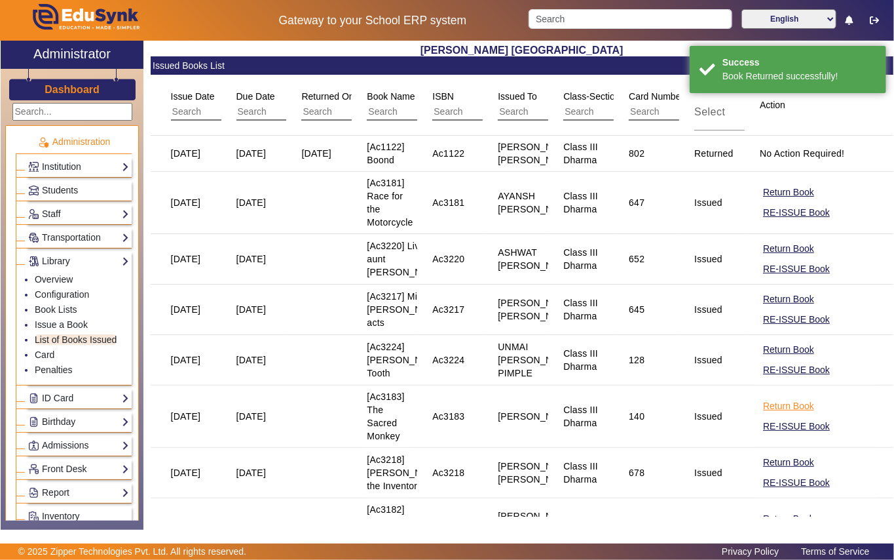
click at [773, 414] on button "Return Book" at bounding box center [789, 406] width 54 height 16
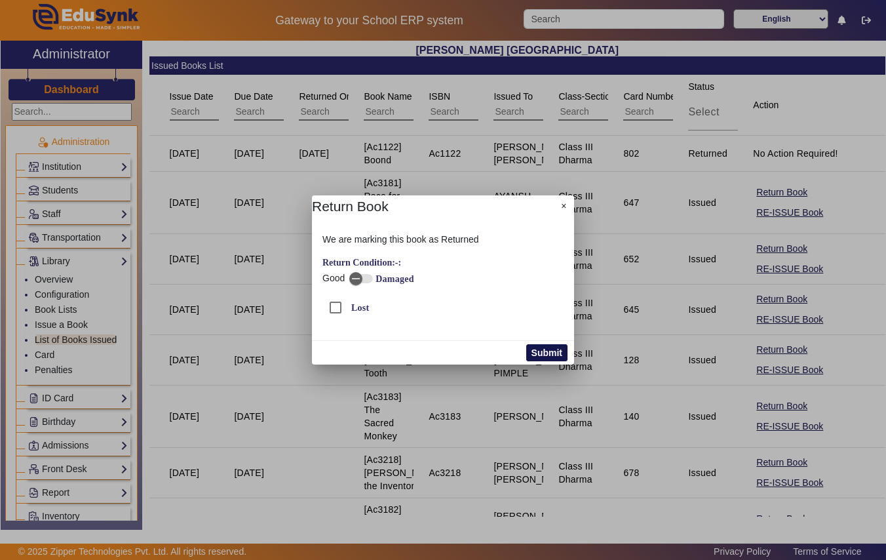
click at [543, 353] on button "Submit" at bounding box center [546, 352] width 41 height 17
click at [797, 402] on body "Gateway to your School ERP system English हिंदी (Hindi) ಕನ್ನಡ (Kannada) தமிழ் (…" at bounding box center [443, 280] width 886 height 560
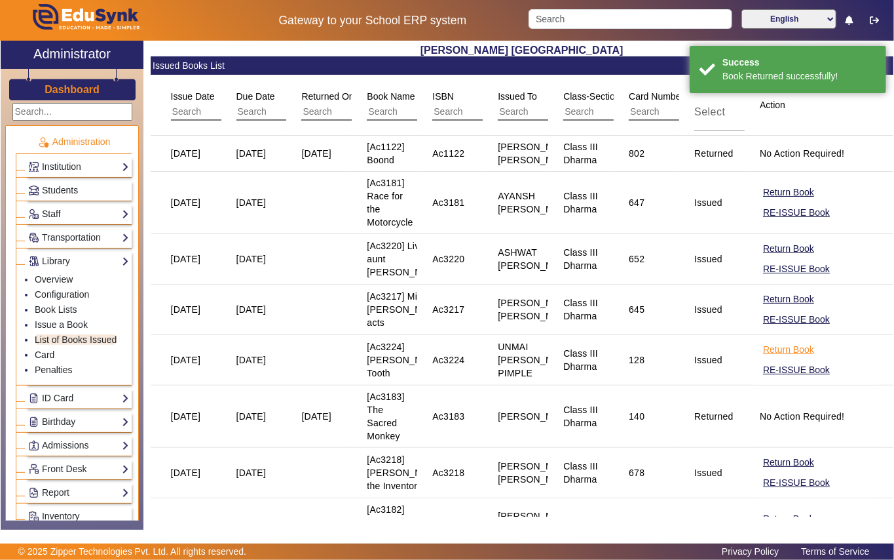
click at [769, 358] on button "Return Book" at bounding box center [789, 349] width 54 height 16
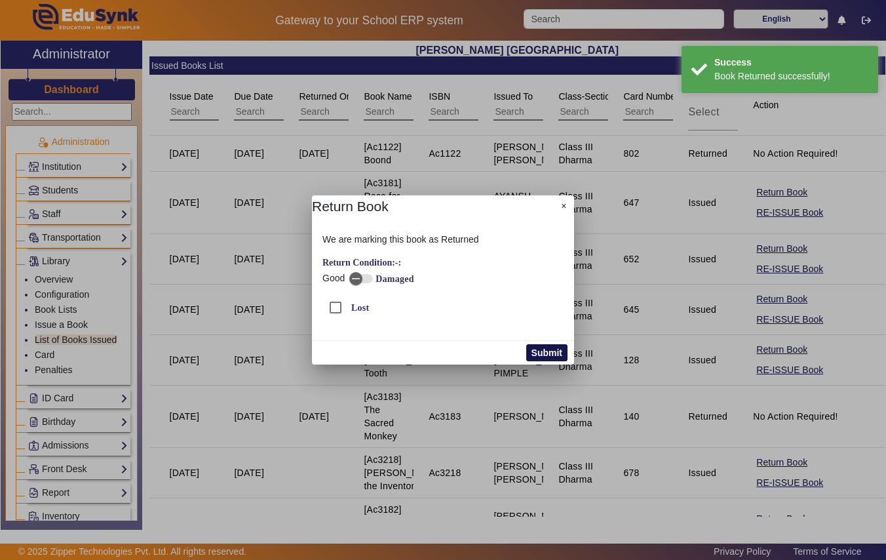
click at [548, 349] on button "Submit" at bounding box center [546, 352] width 41 height 17
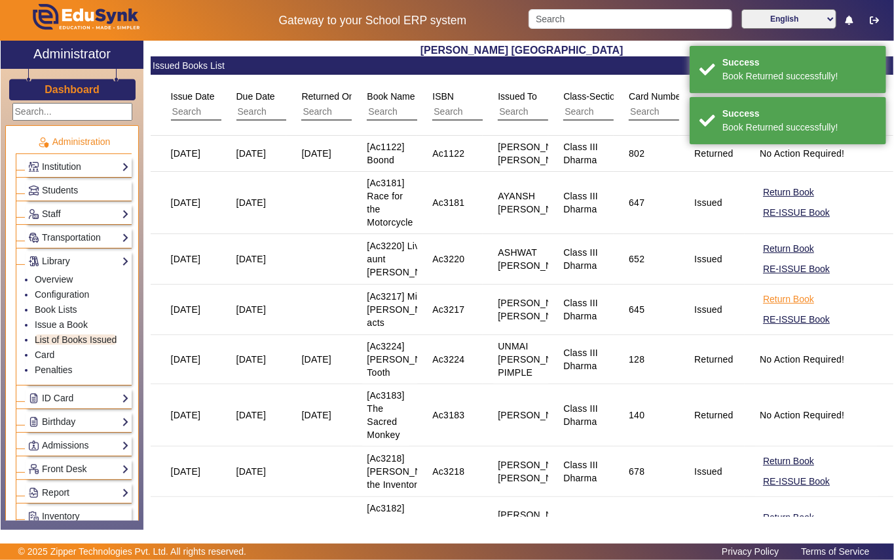
click at [769, 307] on button "Return Book" at bounding box center [789, 299] width 54 height 16
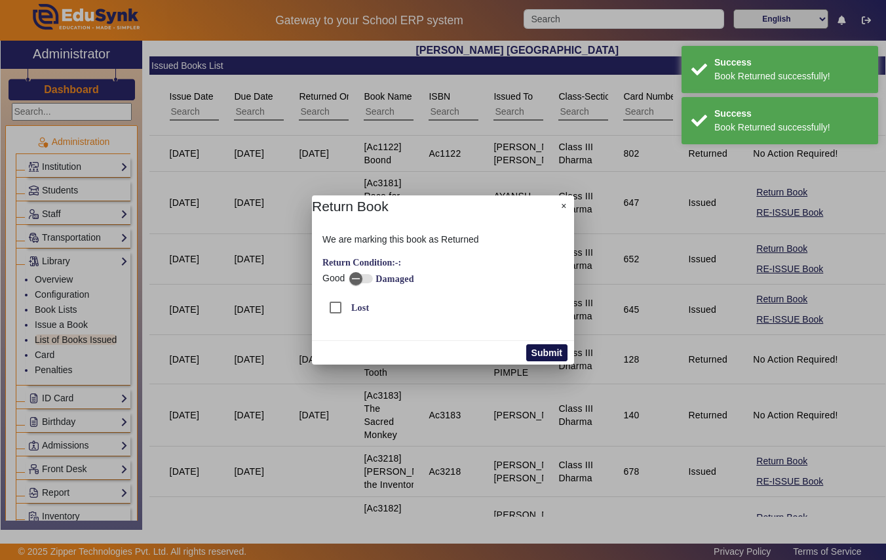
drag, startPoint x: 553, startPoint y: 349, endPoint x: 771, endPoint y: 307, distance: 221.6
click at [554, 349] on button "Submit" at bounding box center [546, 352] width 41 height 17
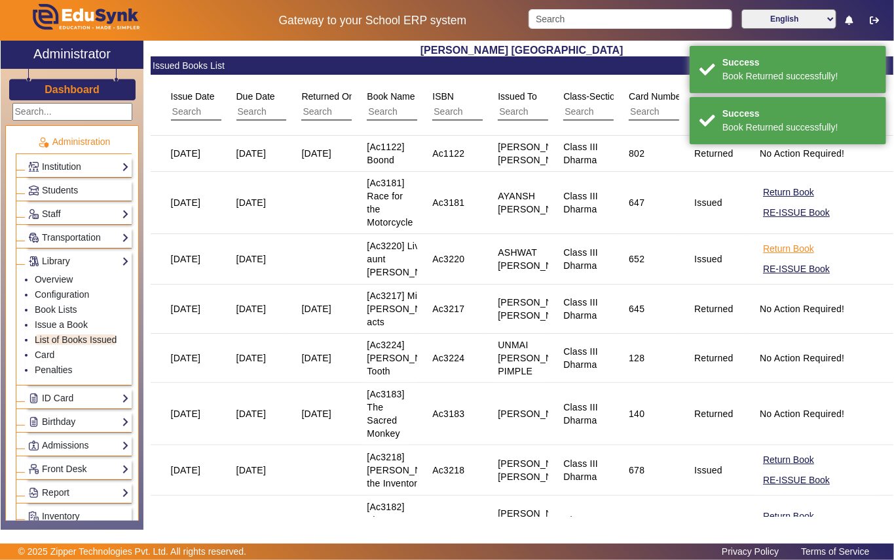
click at [790, 257] on button "Return Book" at bounding box center [789, 248] width 54 height 16
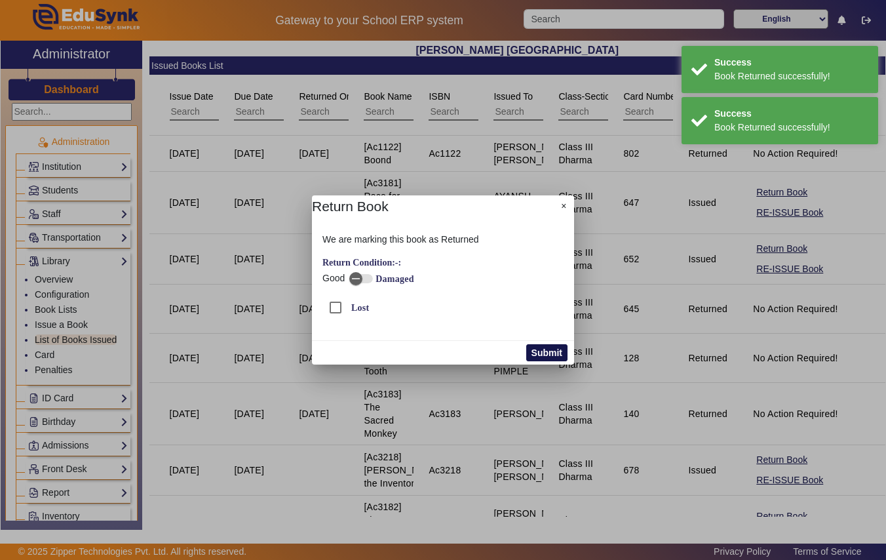
click at [544, 350] on button "Submit" at bounding box center [546, 352] width 41 height 17
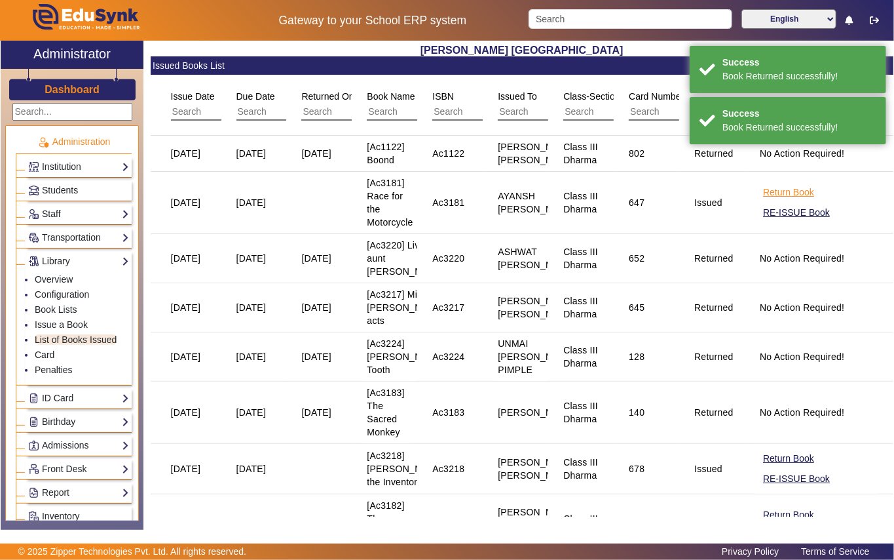
click at [777, 201] on button "Return Book" at bounding box center [789, 192] width 54 height 16
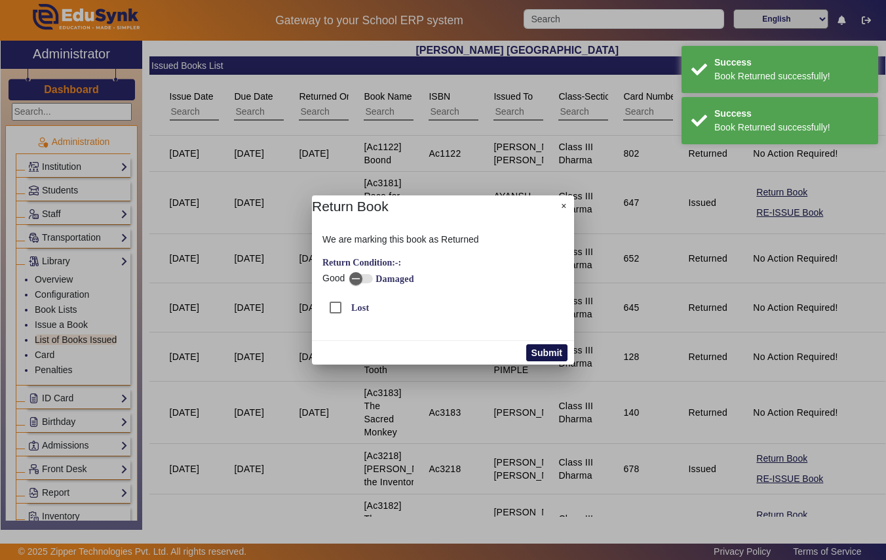
click at [560, 355] on button "Submit" at bounding box center [546, 352] width 41 height 17
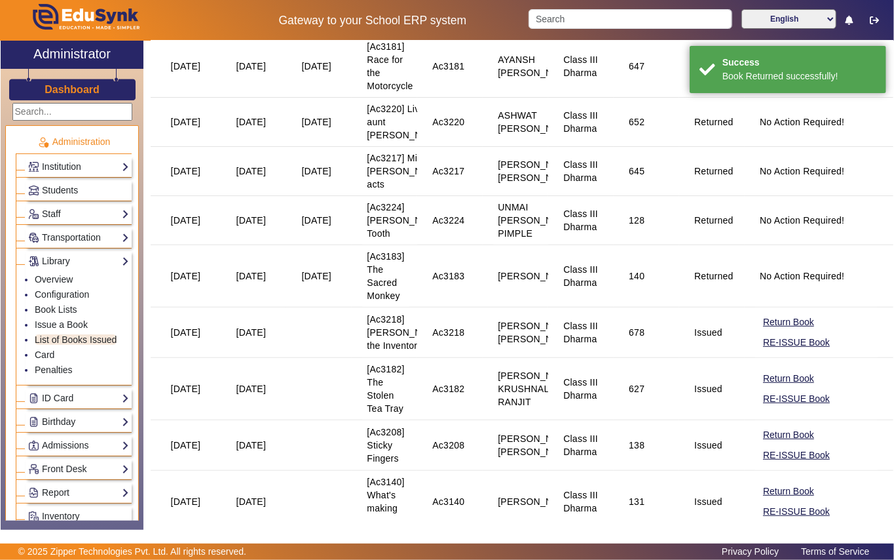
scroll to position [262, 0]
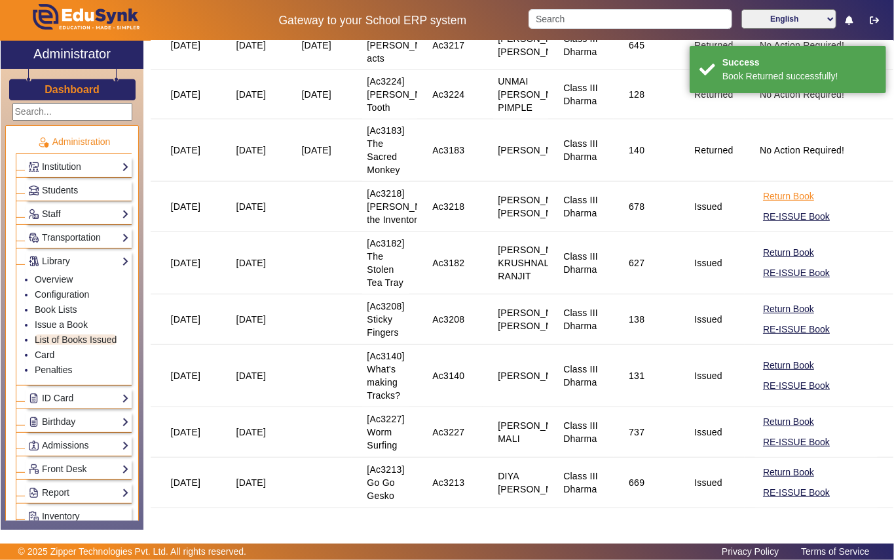
click at [774, 204] on button "Return Book" at bounding box center [789, 196] width 54 height 16
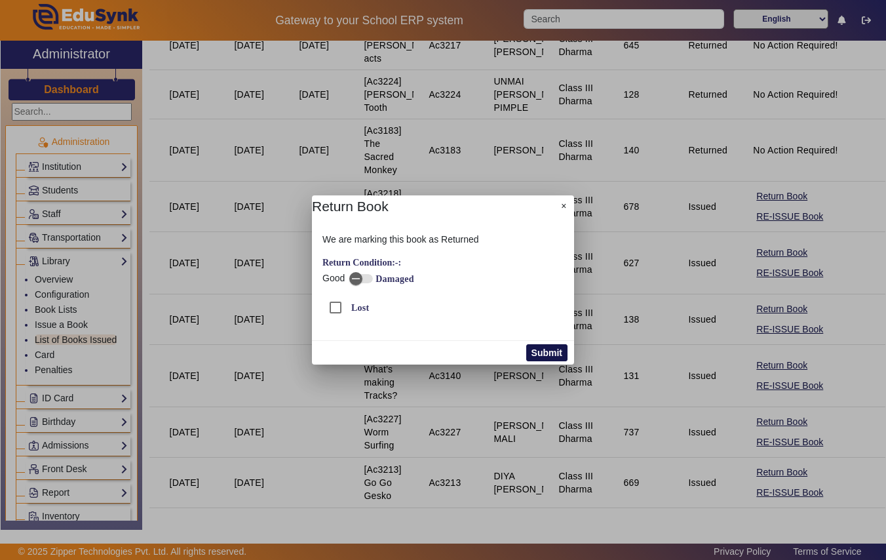
click at [550, 347] on button "Submit" at bounding box center [546, 352] width 41 height 17
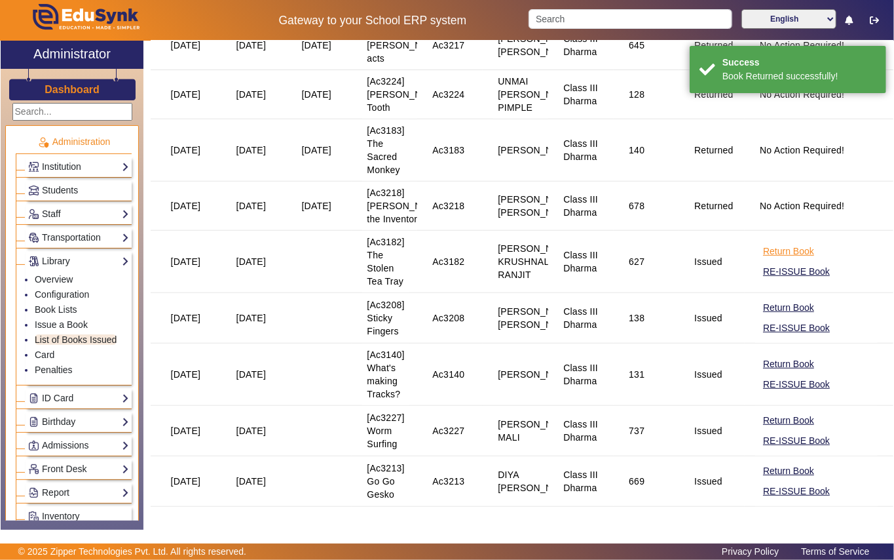
click at [773, 259] on button "Return Book" at bounding box center [789, 251] width 54 height 16
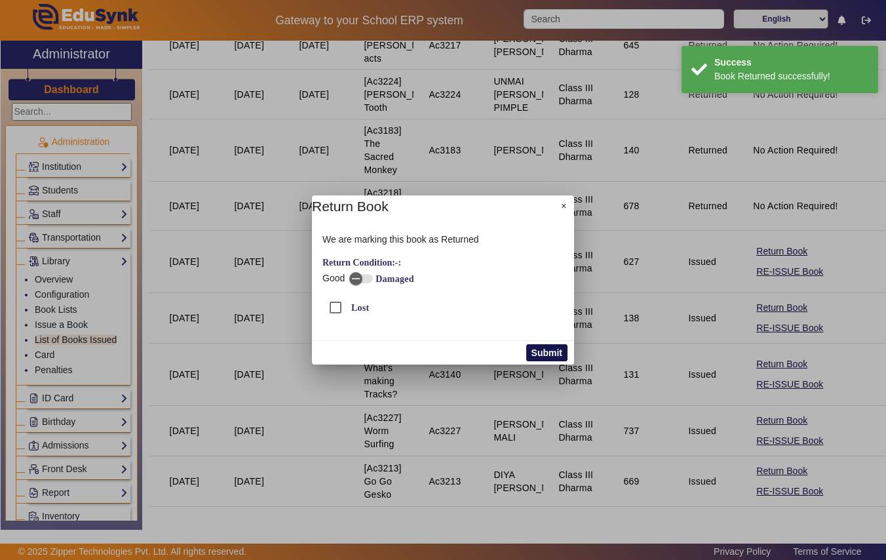
click at [558, 352] on button "Submit" at bounding box center [546, 352] width 41 height 17
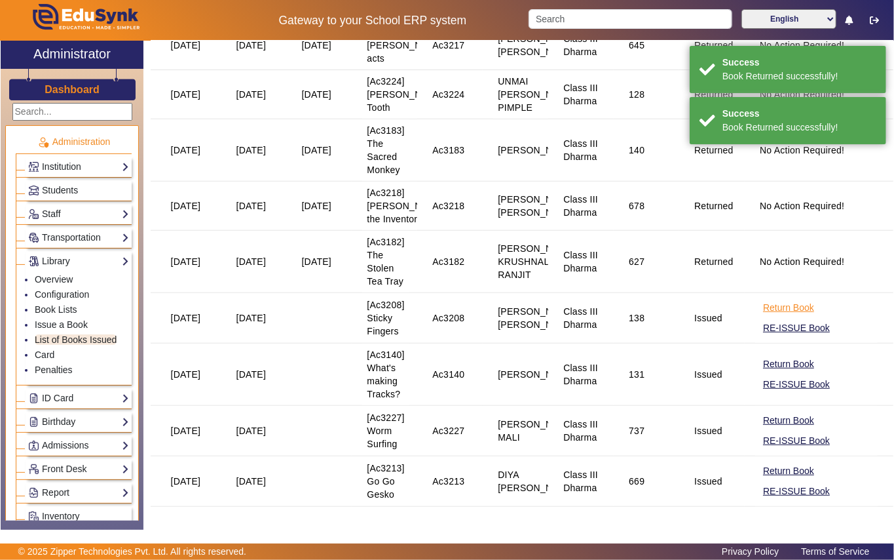
click at [774, 316] on button "Return Book" at bounding box center [789, 307] width 54 height 16
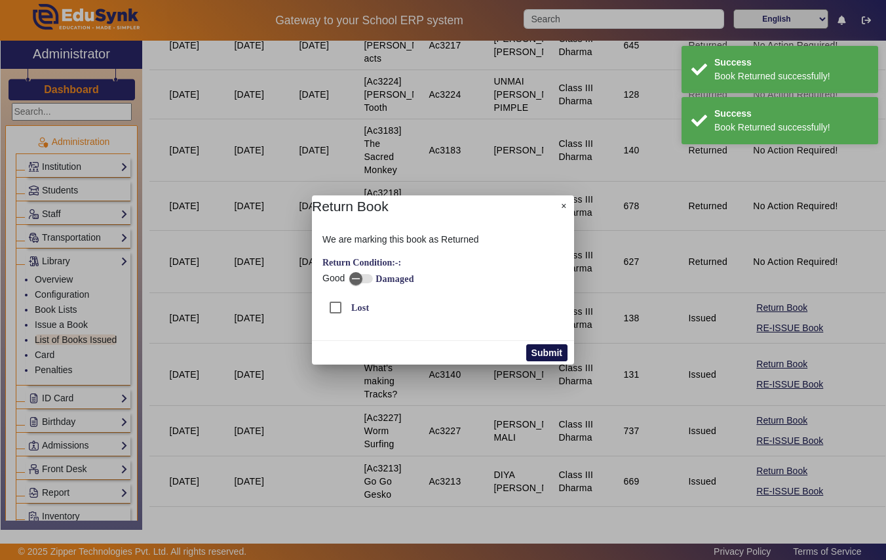
click at [550, 354] on button "Submit" at bounding box center [546, 352] width 41 height 17
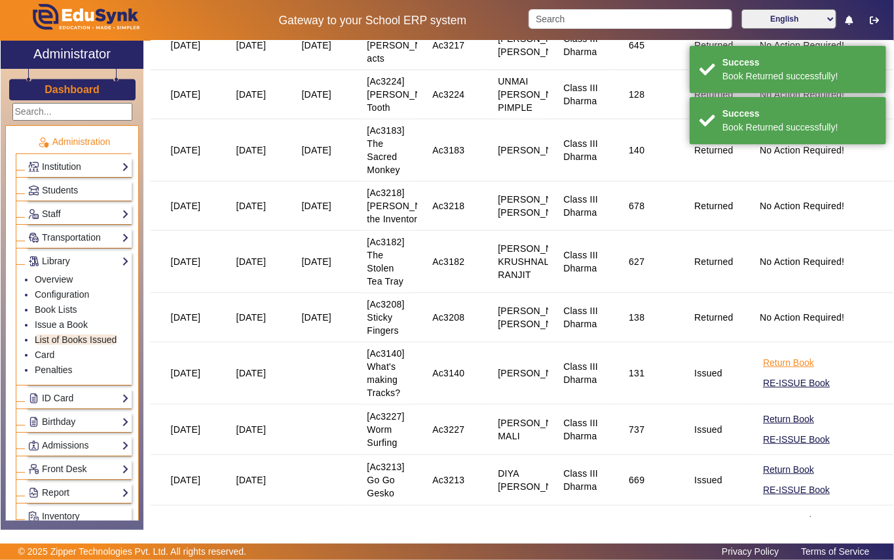
click at [762, 371] on button "Return Book" at bounding box center [789, 363] width 54 height 16
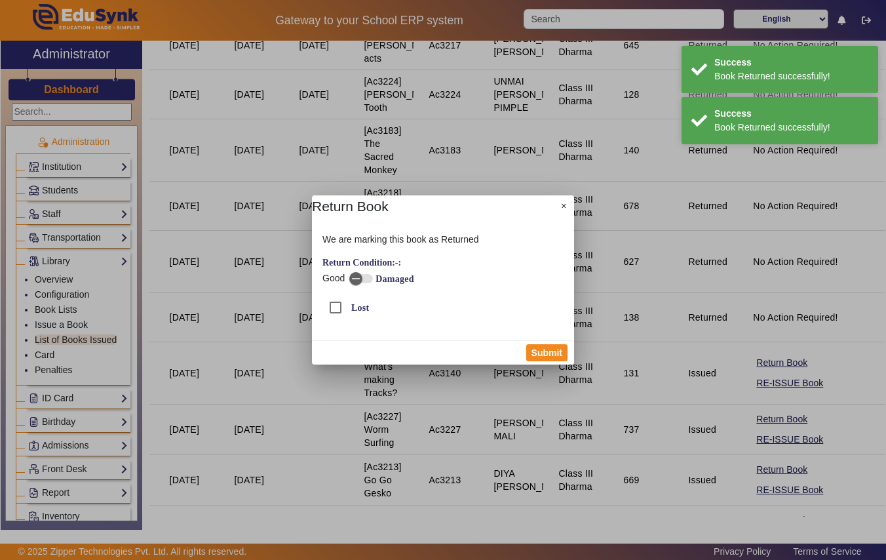
drag, startPoint x: 544, startPoint y: 353, endPoint x: 620, endPoint y: 399, distance: 89.1
click at [548, 353] on button "Submit" at bounding box center [546, 352] width 41 height 17
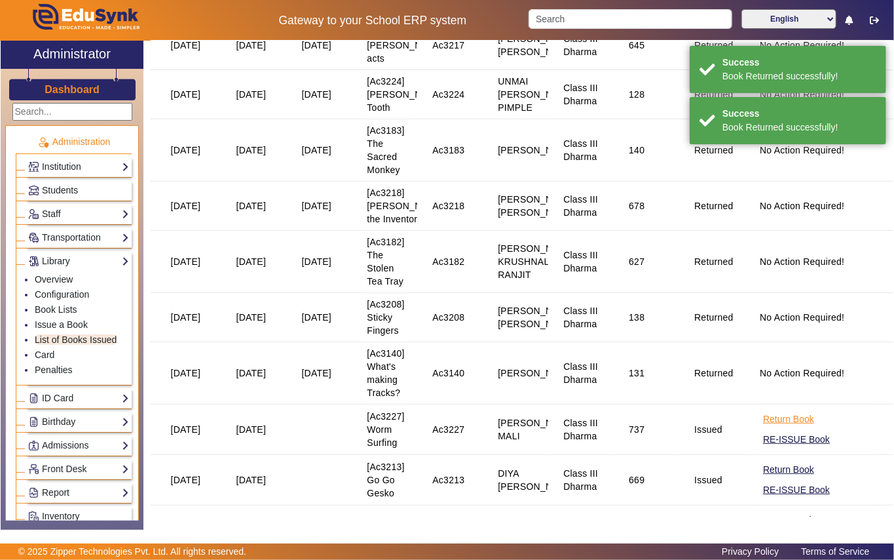
click at [780, 427] on button "Return Book" at bounding box center [789, 419] width 54 height 16
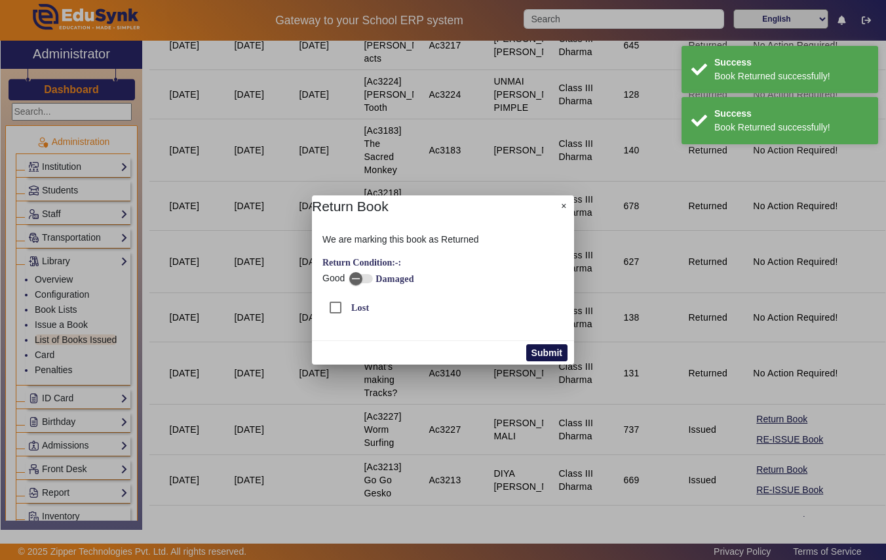
click at [539, 349] on button "Submit" at bounding box center [546, 352] width 41 height 17
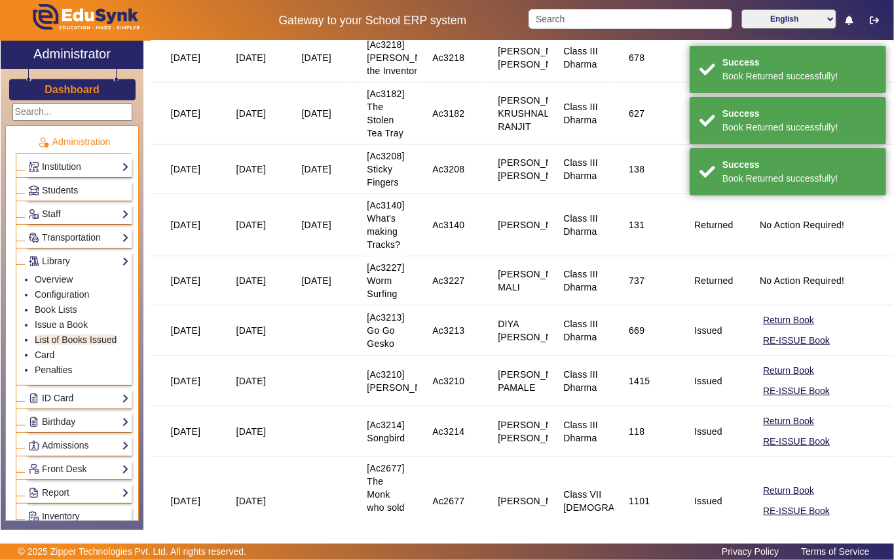
scroll to position [436, 0]
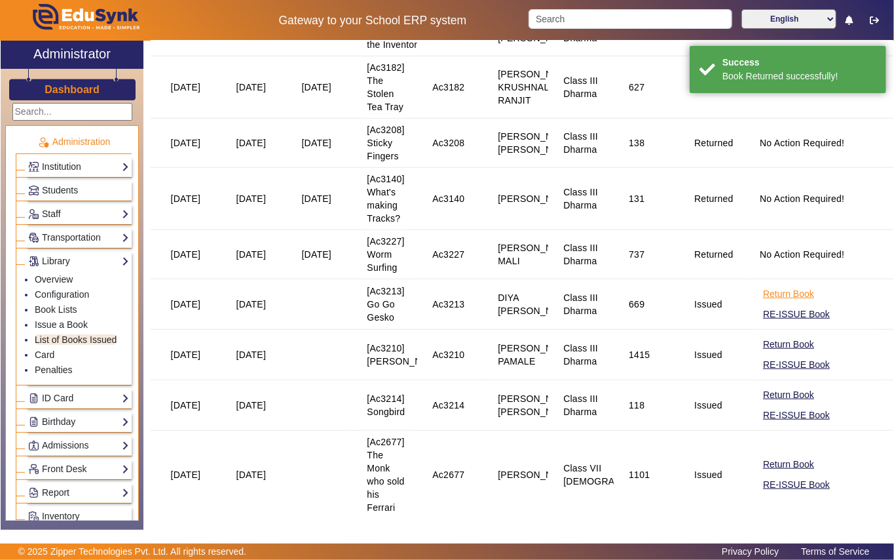
click at [765, 302] on button "Return Book" at bounding box center [789, 294] width 54 height 16
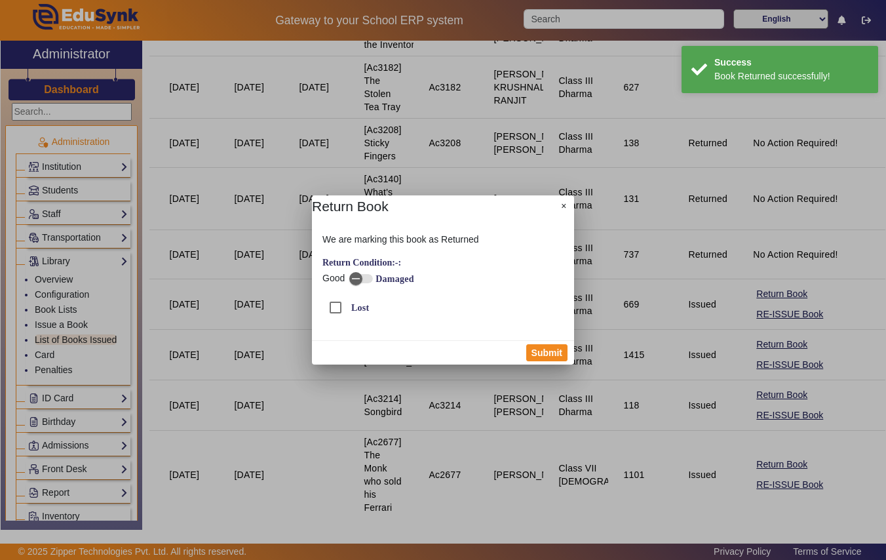
drag, startPoint x: 537, startPoint y: 349, endPoint x: 588, endPoint y: 356, distance: 51.6
click at [540, 349] on button "Submit" at bounding box center [546, 352] width 41 height 17
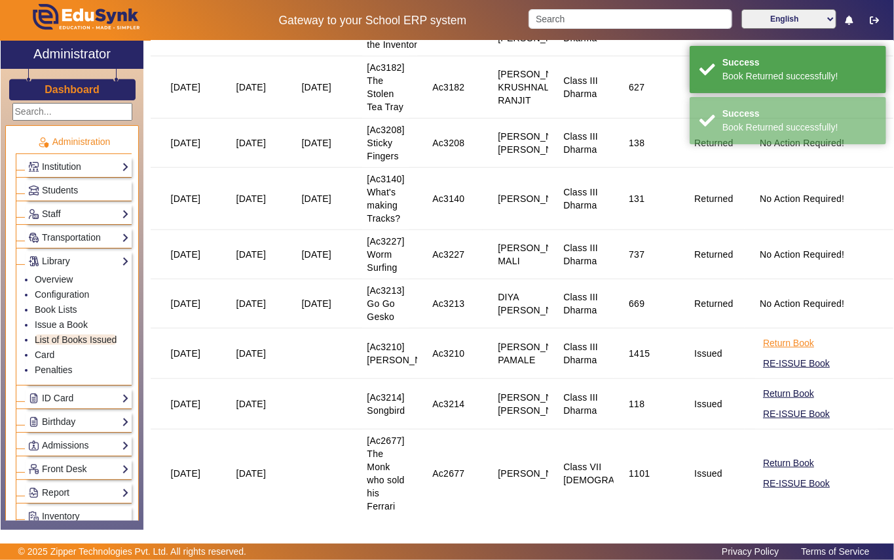
click at [771, 351] on button "Return Book" at bounding box center [789, 343] width 54 height 16
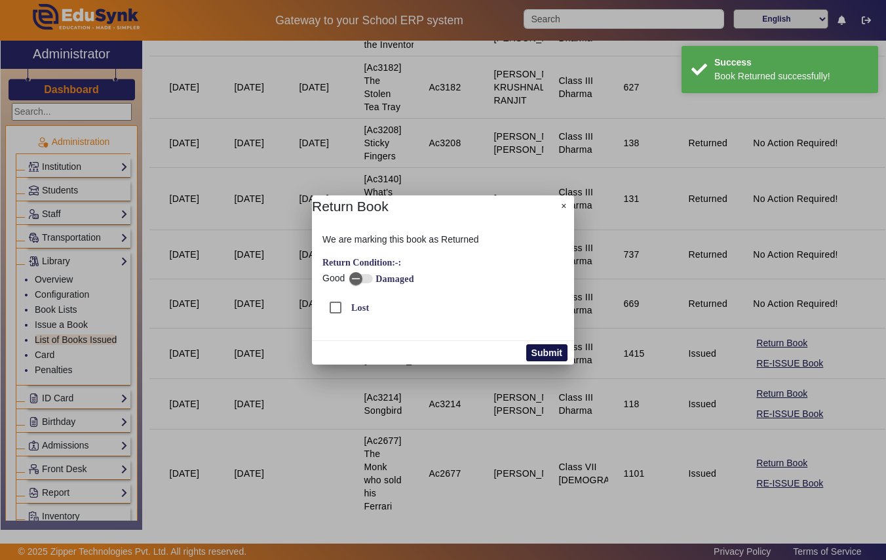
click at [524, 352] on div "Submit" at bounding box center [443, 352] width 262 height 24
click at [531, 353] on button "Submit" at bounding box center [546, 352] width 41 height 17
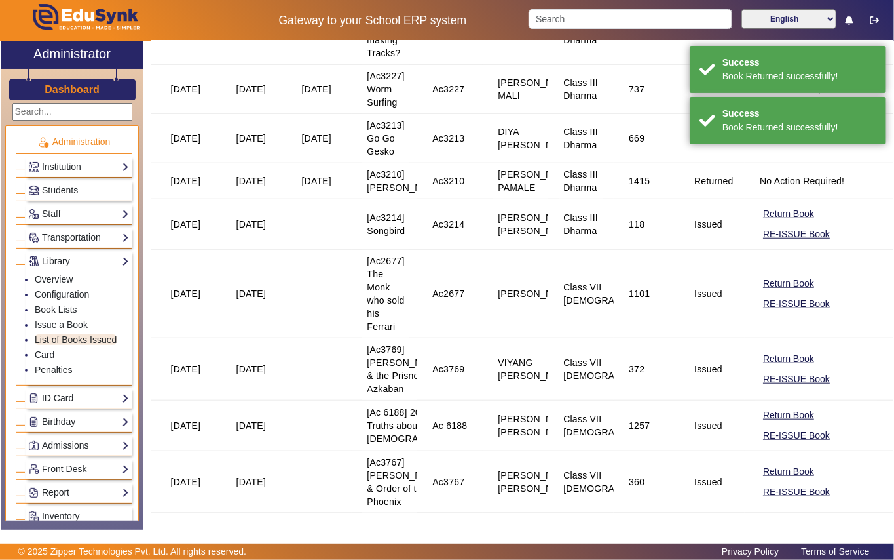
scroll to position [699, 0]
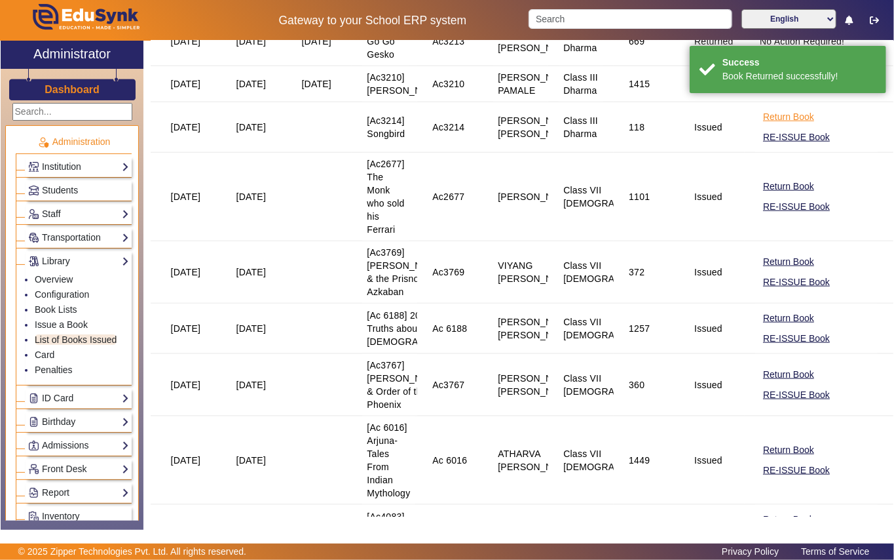
click at [776, 125] on button "Return Book" at bounding box center [789, 117] width 54 height 16
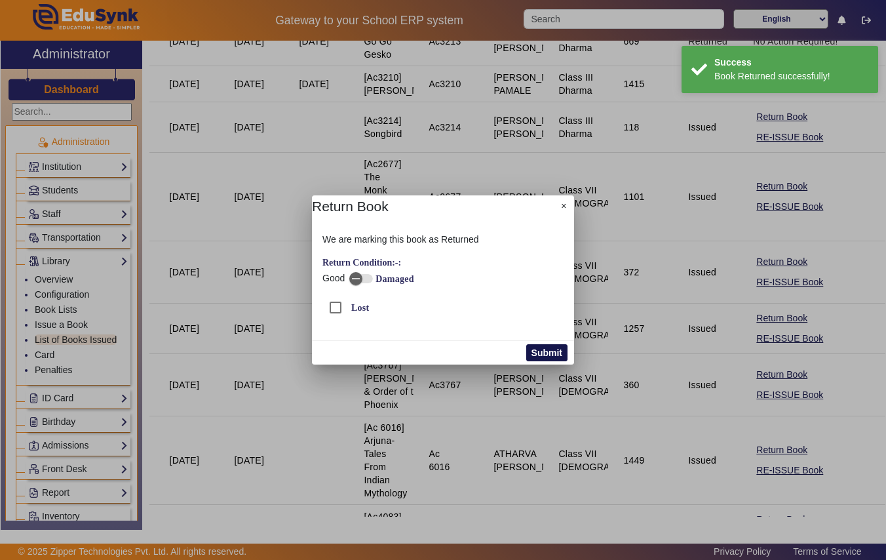
click at [550, 350] on button "Submit" at bounding box center [546, 352] width 41 height 17
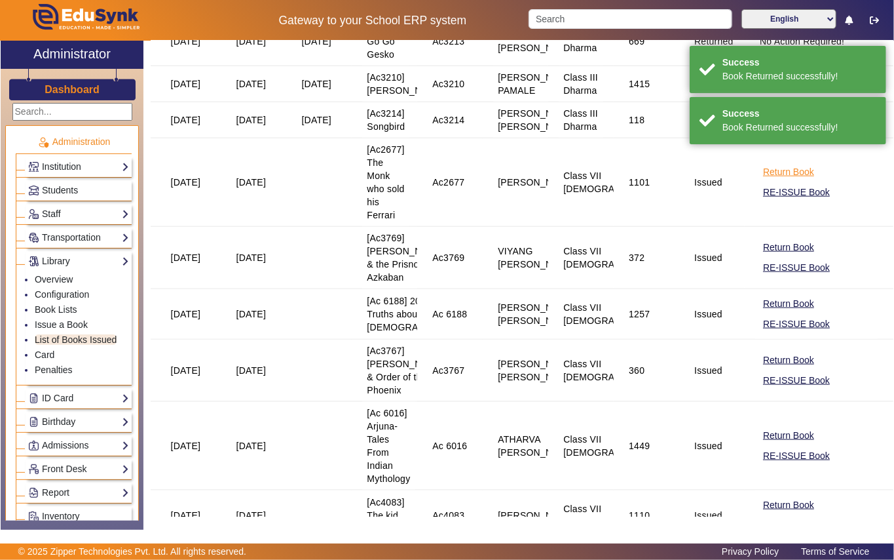
click at [769, 180] on button "Return Book" at bounding box center [789, 172] width 54 height 16
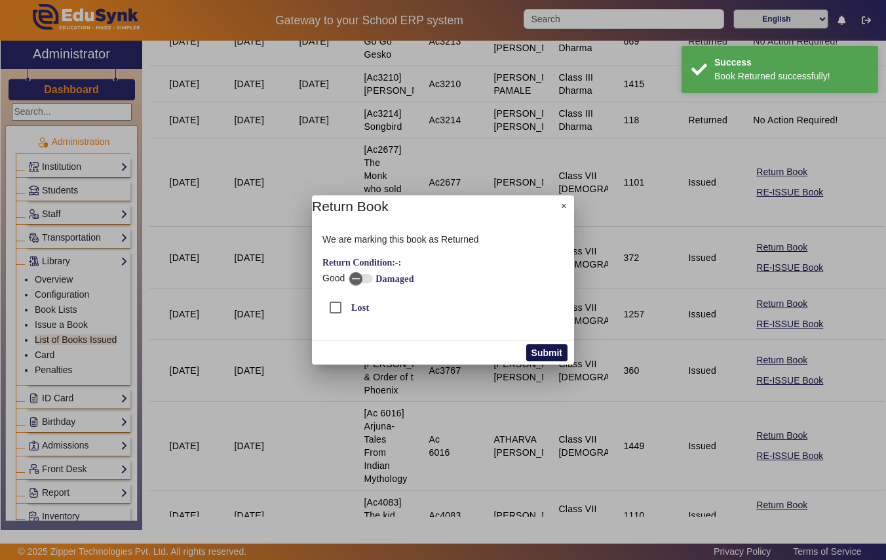
drag, startPoint x: 545, startPoint y: 349, endPoint x: 600, endPoint y: 347, distance: 55.1
click at [548, 349] on button "Submit" at bounding box center [546, 352] width 41 height 17
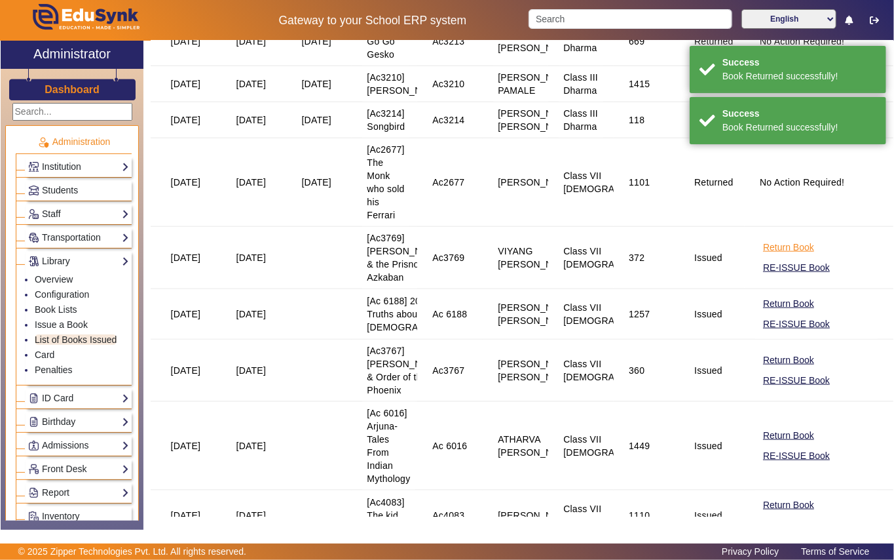
click at [766, 256] on button "Return Book" at bounding box center [789, 247] width 54 height 16
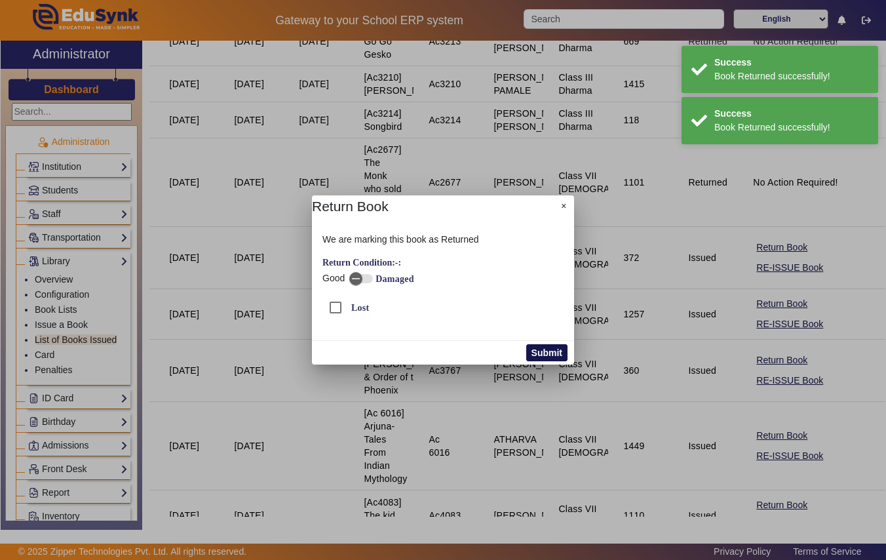
click at [544, 350] on button "Submit" at bounding box center [546, 352] width 41 height 17
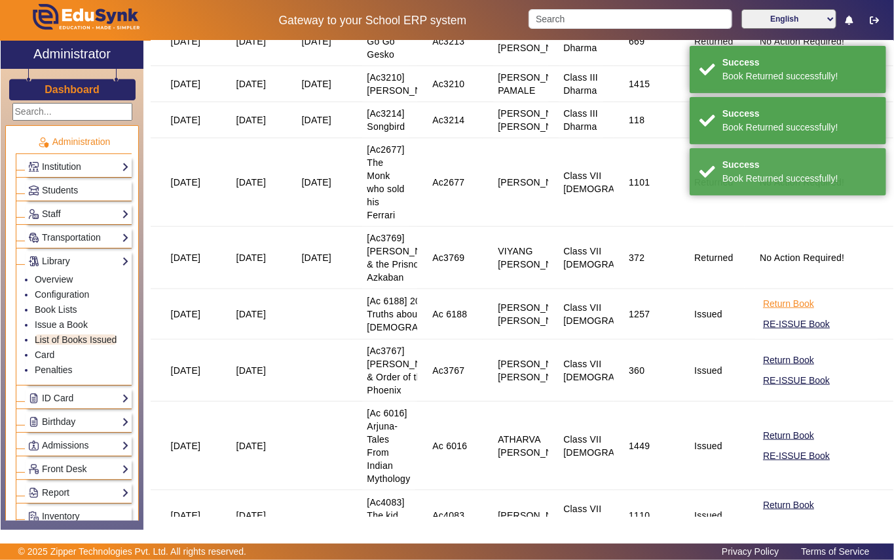
click at [784, 312] on button "Return Book" at bounding box center [789, 304] width 54 height 16
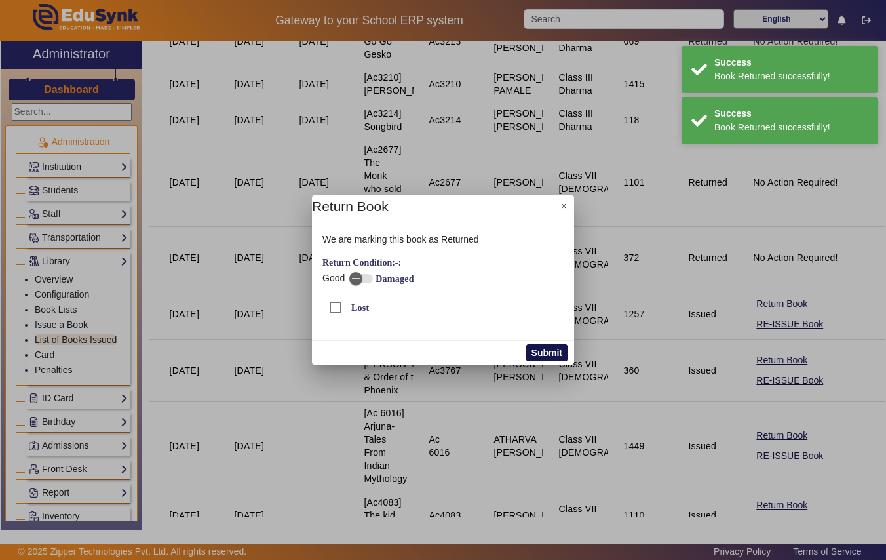
click at [544, 349] on button "Submit" at bounding box center [546, 352] width 41 height 17
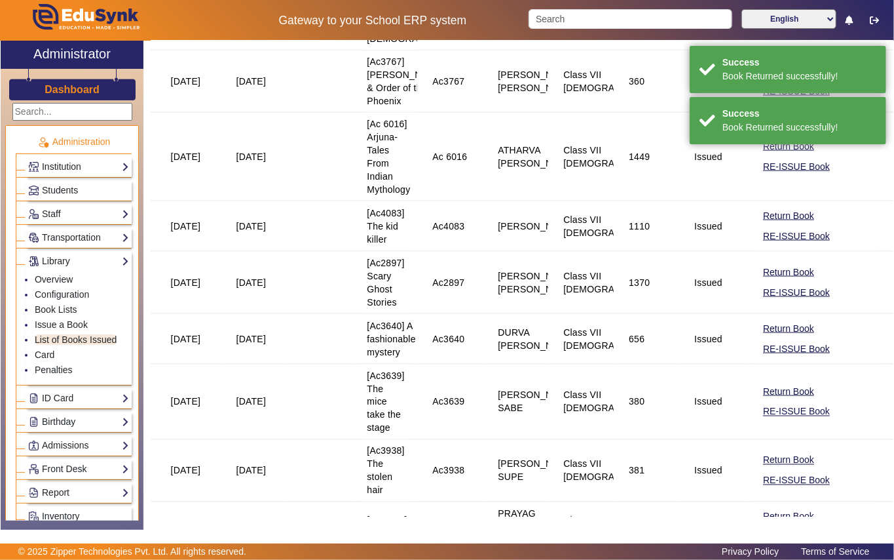
scroll to position [1048, 0]
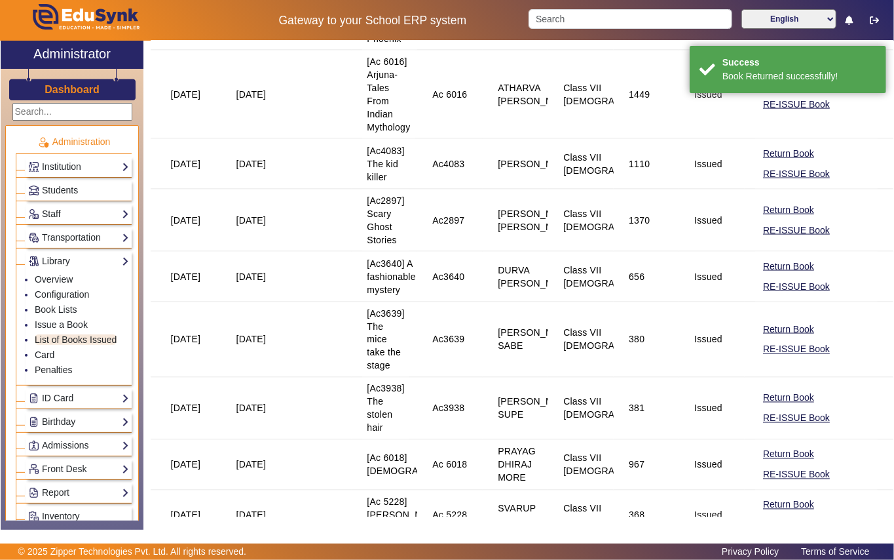
click at [776, 17] on button "Return Book" at bounding box center [789, 9] width 54 height 16
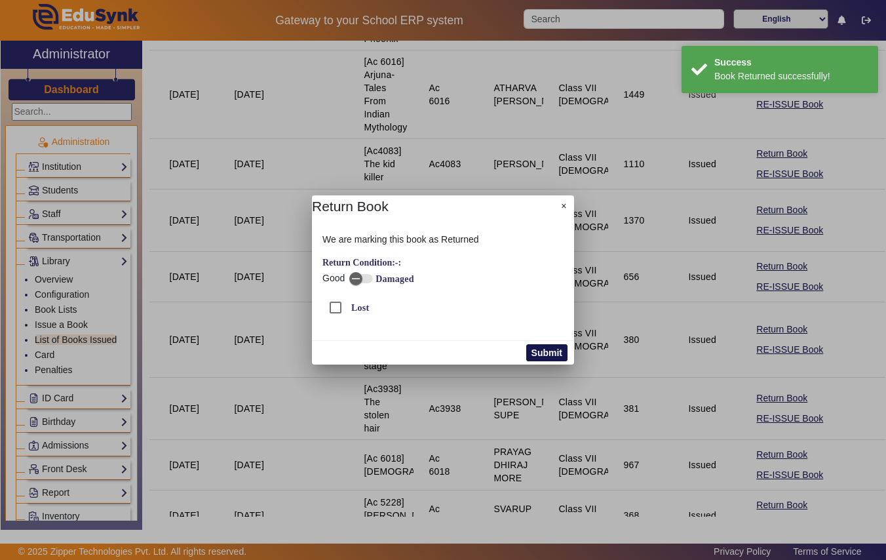
click at [543, 355] on button "Submit" at bounding box center [546, 352] width 41 height 17
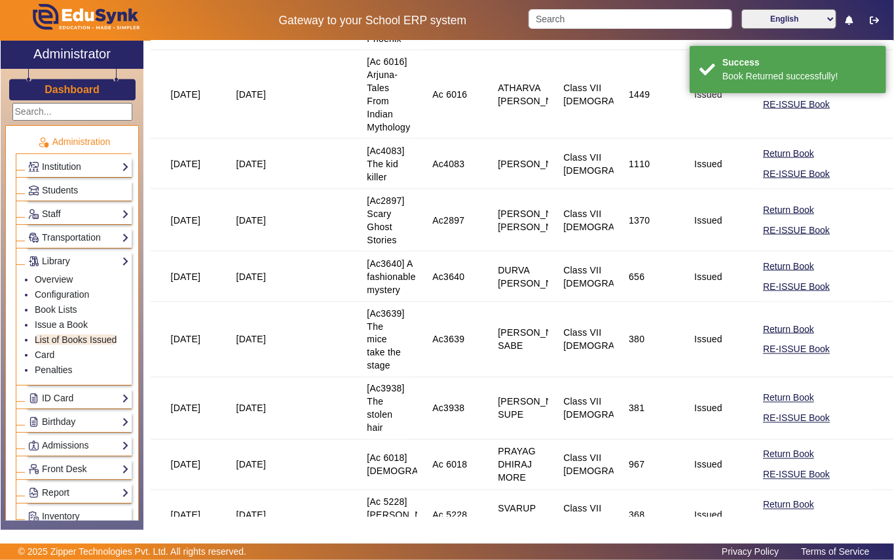
click at [773, 92] on button "Return Book" at bounding box center [789, 84] width 54 height 16
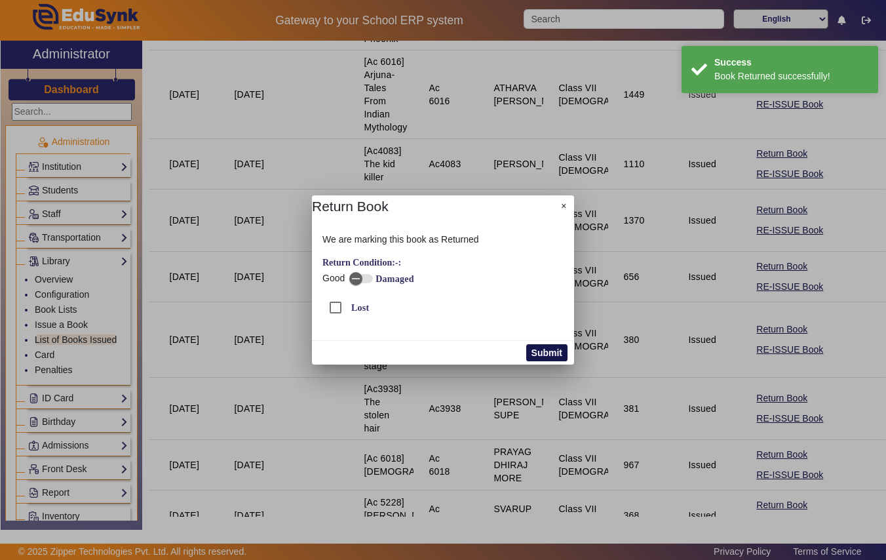
click at [567, 352] on button "Submit" at bounding box center [546, 352] width 41 height 17
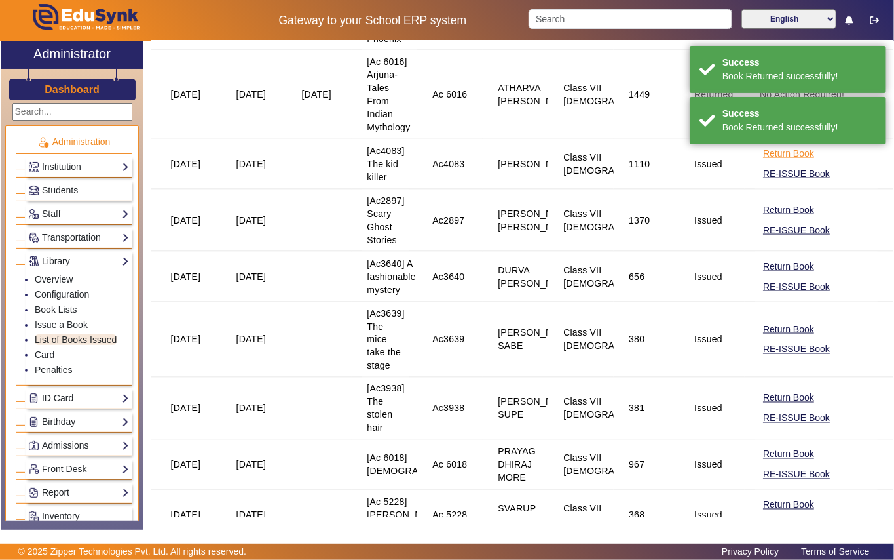
click at [768, 162] on button "Return Book" at bounding box center [789, 153] width 54 height 16
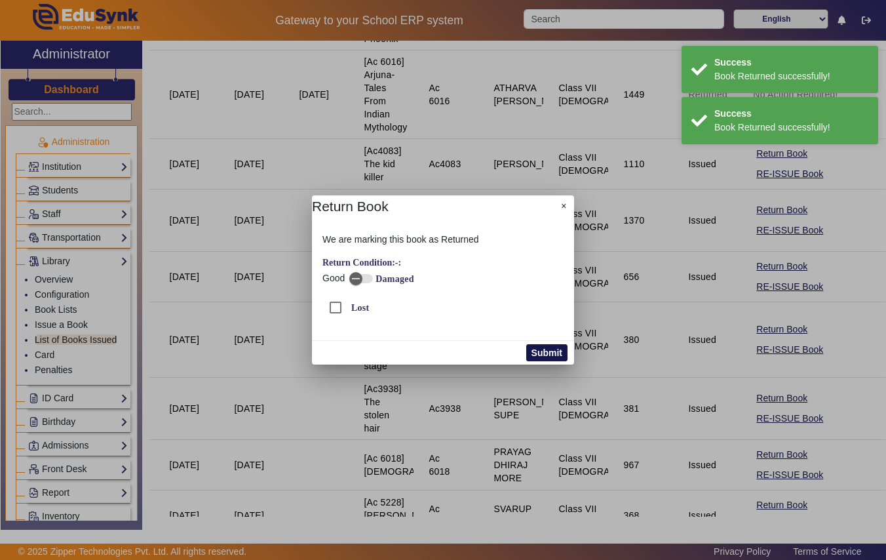
click at [533, 357] on button "Submit" at bounding box center [546, 352] width 41 height 17
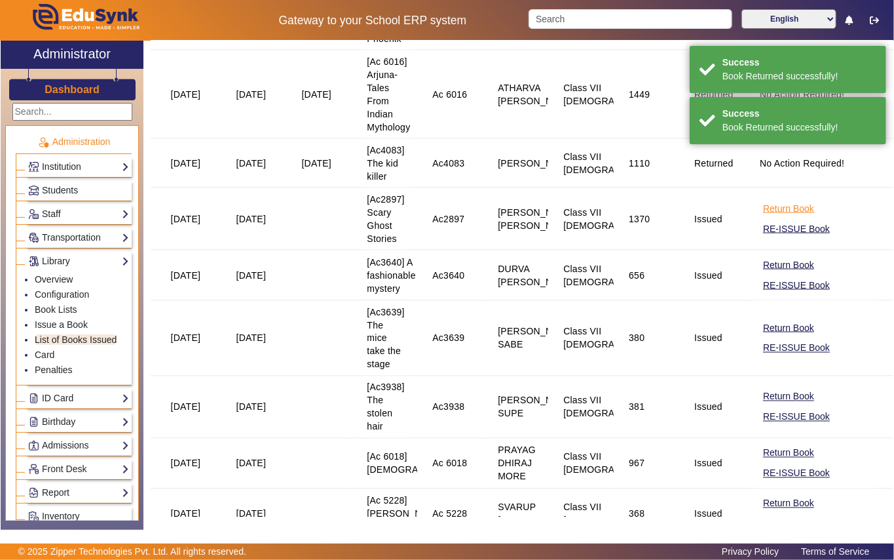
click at [775, 217] on button "Return Book" at bounding box center [789, 209] width 54 height 16
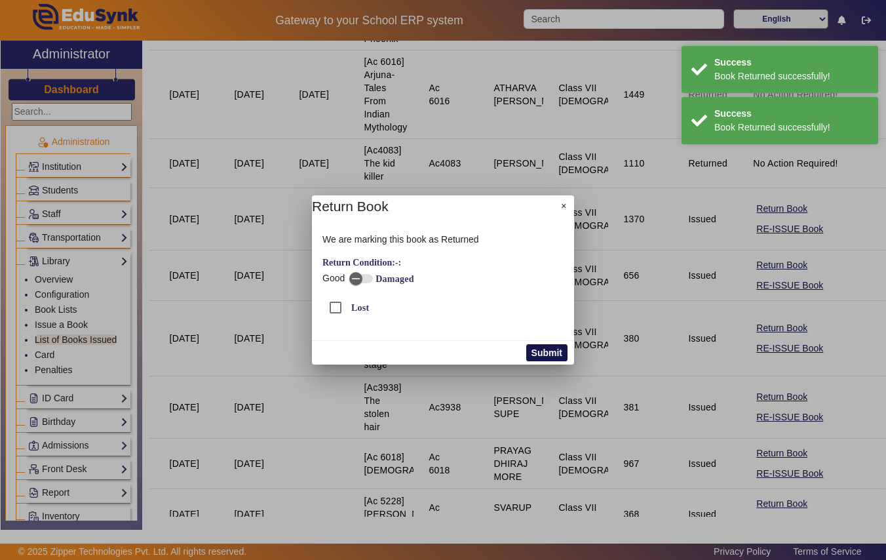
click at [556, 350] on button "Submit" at bounding box center [546, 352] width 41 height 17
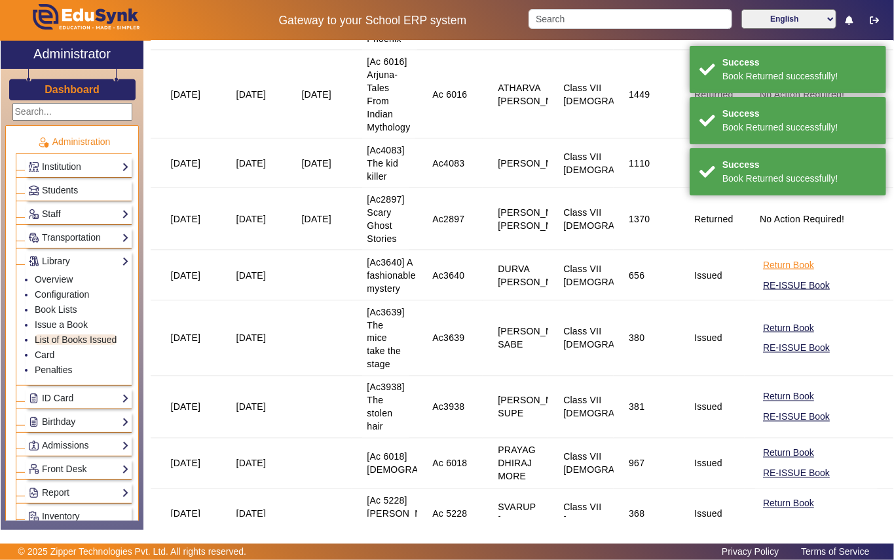
click at [771, 273] on button "Return Book" at bounding box center [789, 265] width 54 height 16
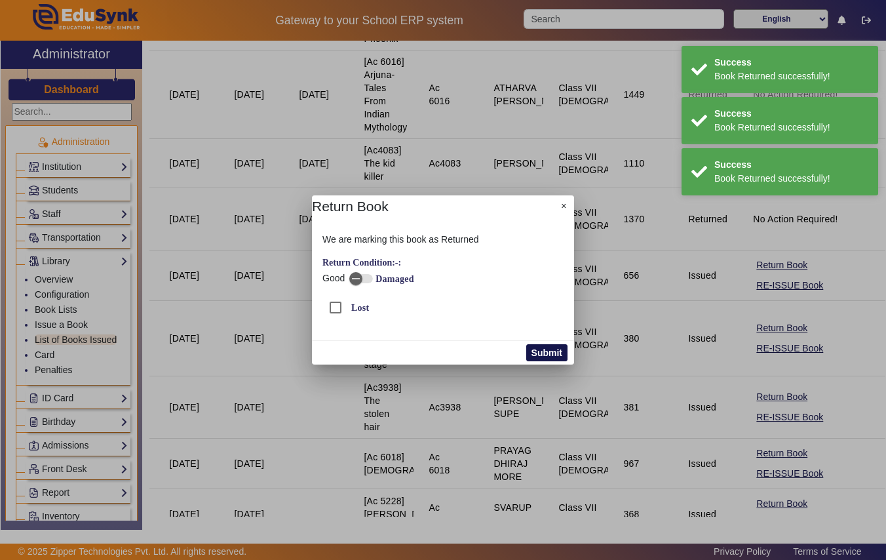
click at [533, 350] on button "Submit" at bounding box center [546, 352] width 41 height 17
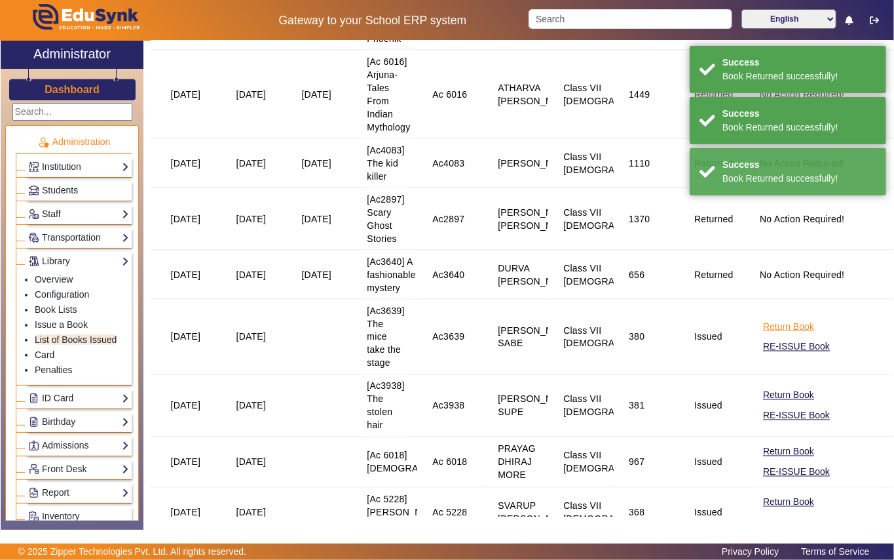
click at [763, 335] on button "Return Book" at bounding box center [789, 326] width 54 height 16
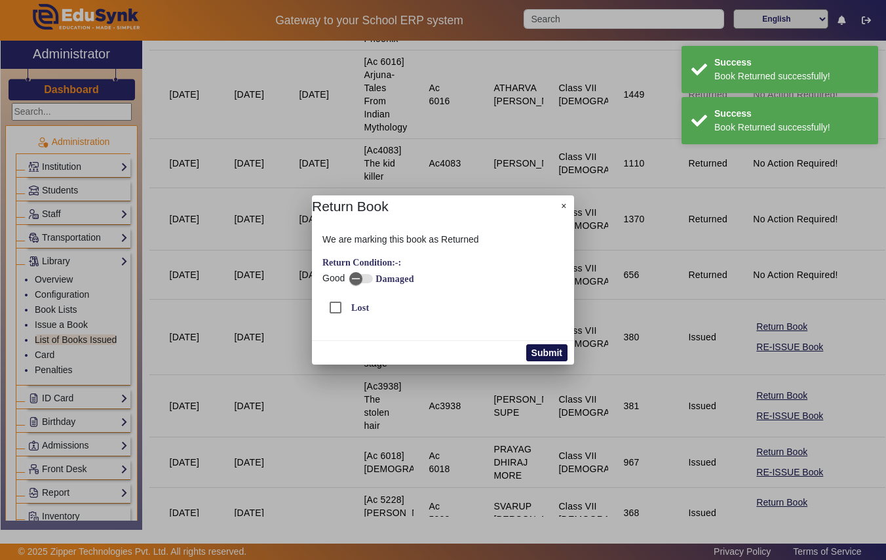
click at [544, 353] on button "Submit" at bounding box center [546, 352] width 41 height 17
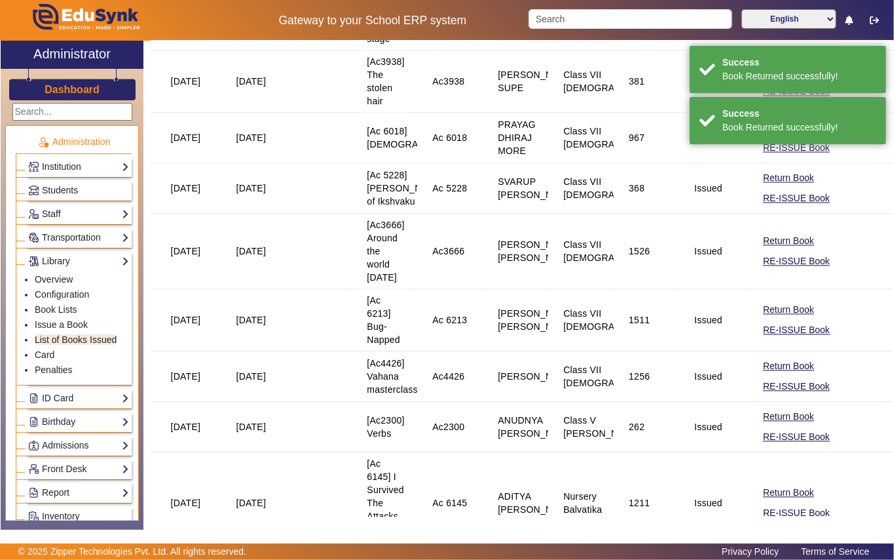
scroll to position [1398, 0]
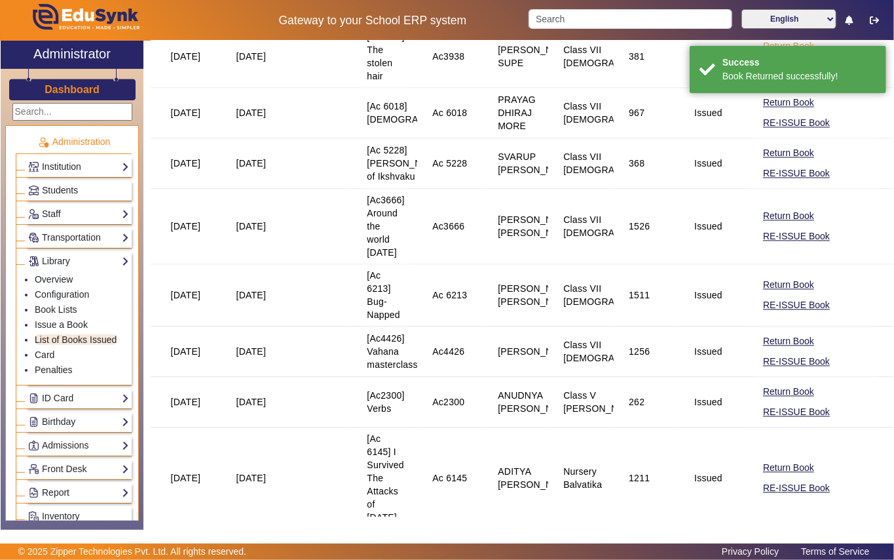
click at [772, 54] on button "Return Book" at bounding box center [789, 46] width 54 height 16
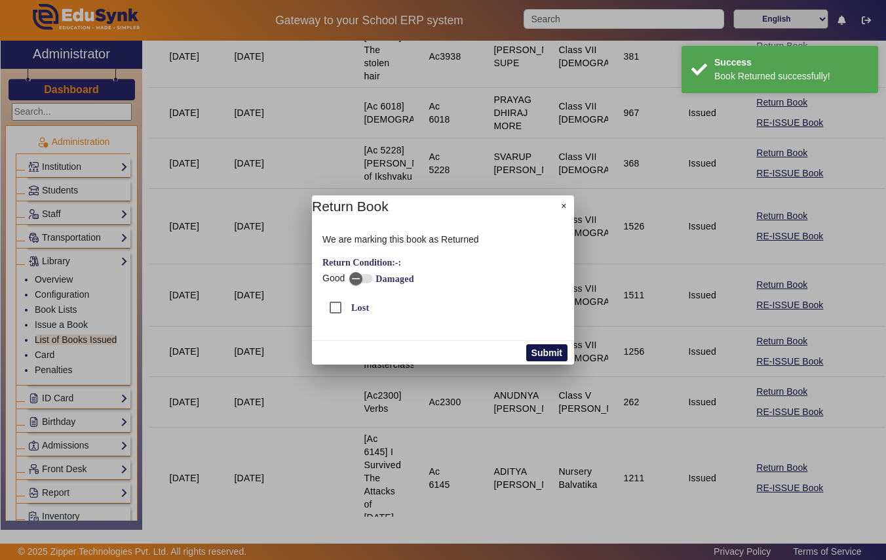
click at [550, 352] on button "Submit" at bounding box center [546, 352] width 41 height 17
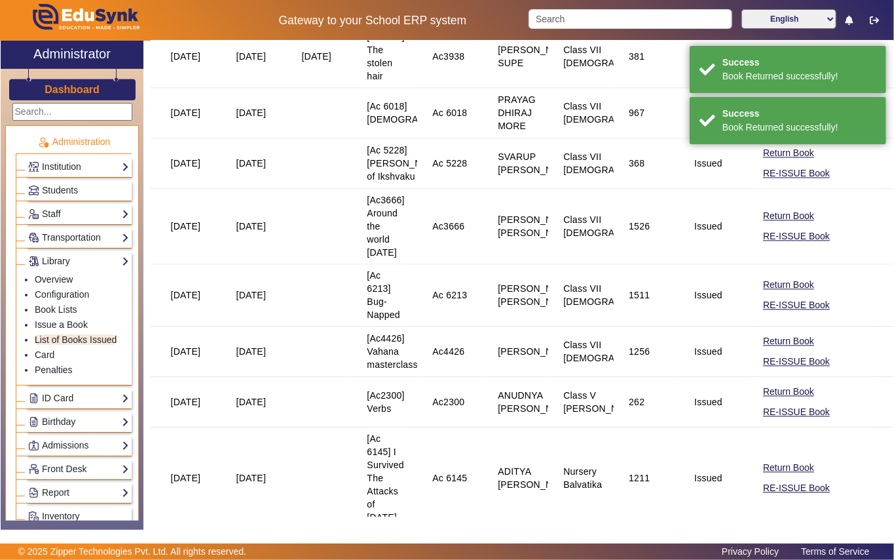
click at [771, 111] on button "Return Book" at bounding box center [789, 102] width 54 height 16
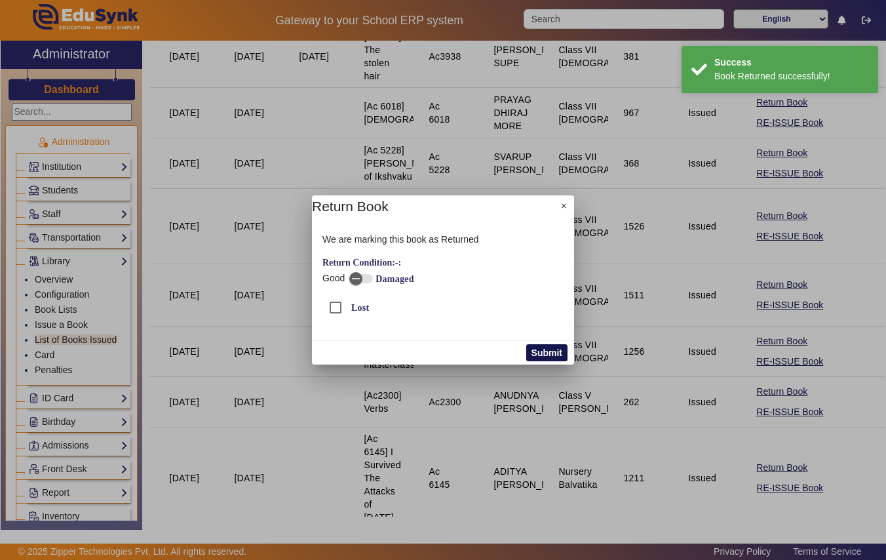
click at [551, 347] on button "Submit" at bounding box center [546, 352] width 41 height 17
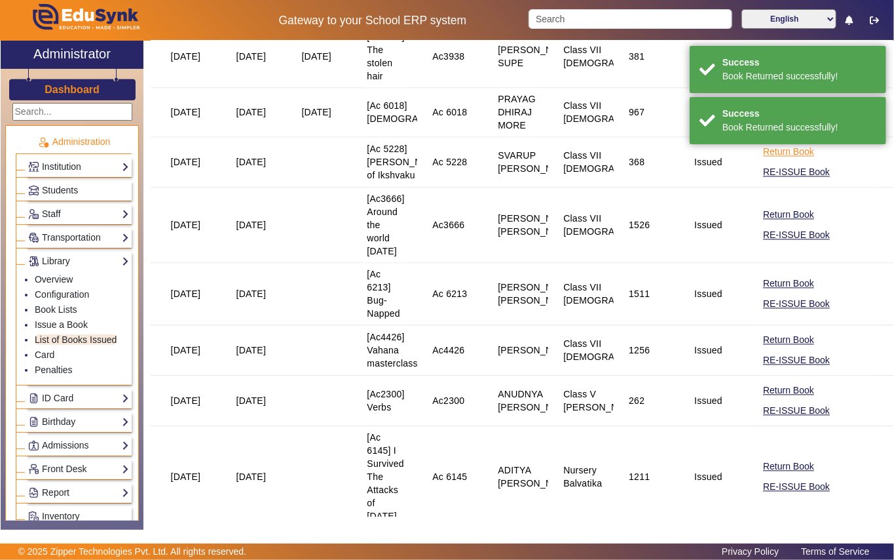
click at [784, 160] on button "Return Book" at bounding box center [789, 152] width 54 height 16
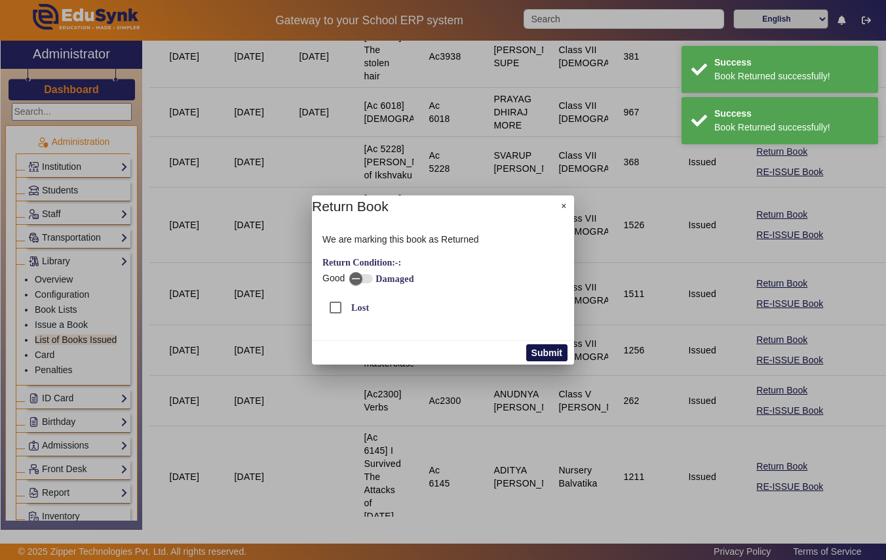
click at [554, 352] on button "Submit" at bounding box center [546, 352] width 41 height 17
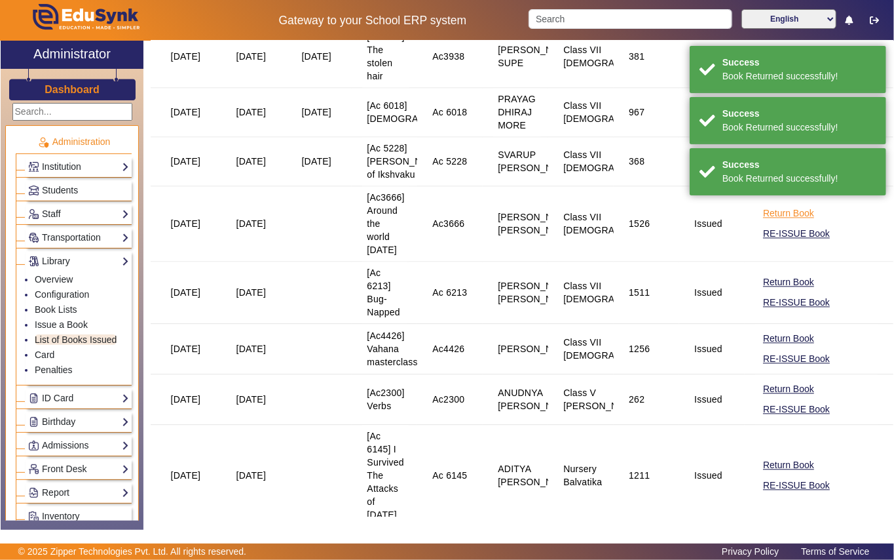
click at [766, 221] on button "Return Book" at bounding box center [789, 213] width 54 height 16
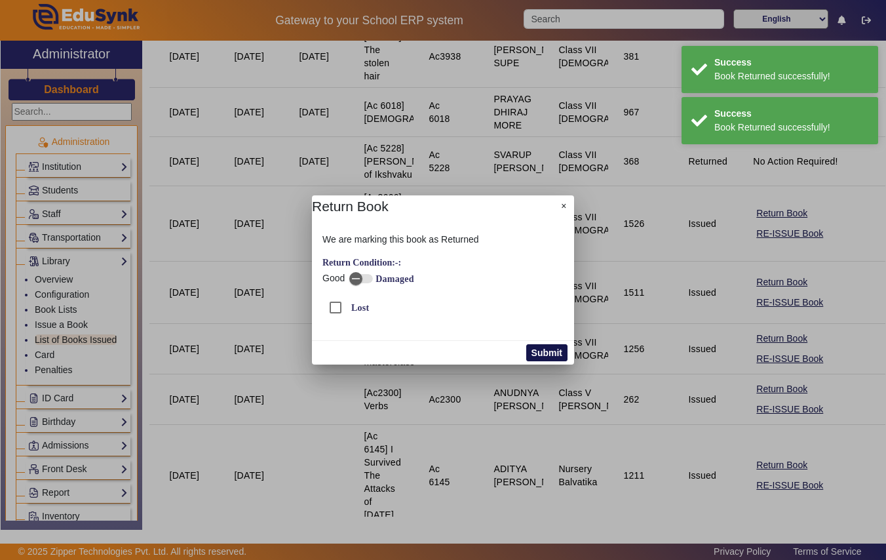
click at [554, 354] on button "Submit" at bounding box center [546, 352] width 41 height 17
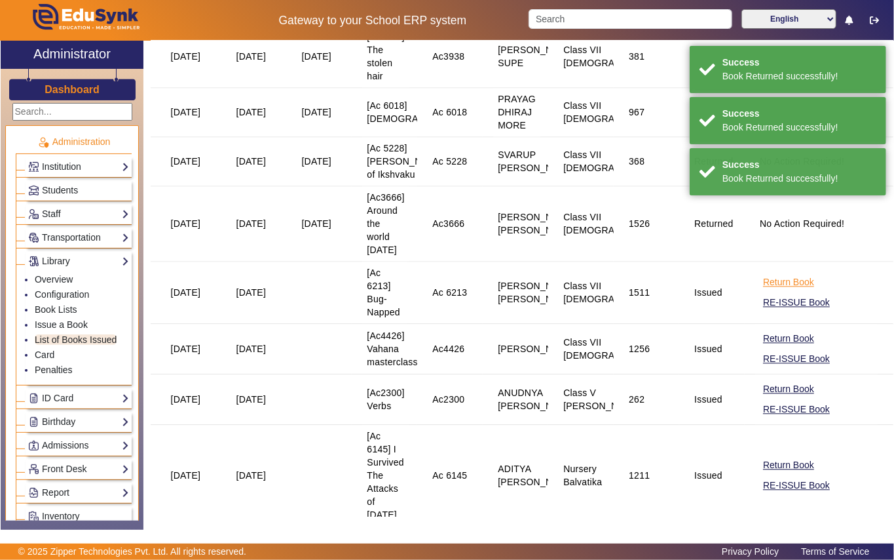
click at [769, 290] on button "Return Book" at bounding box center [789, 282] width 54 height 16
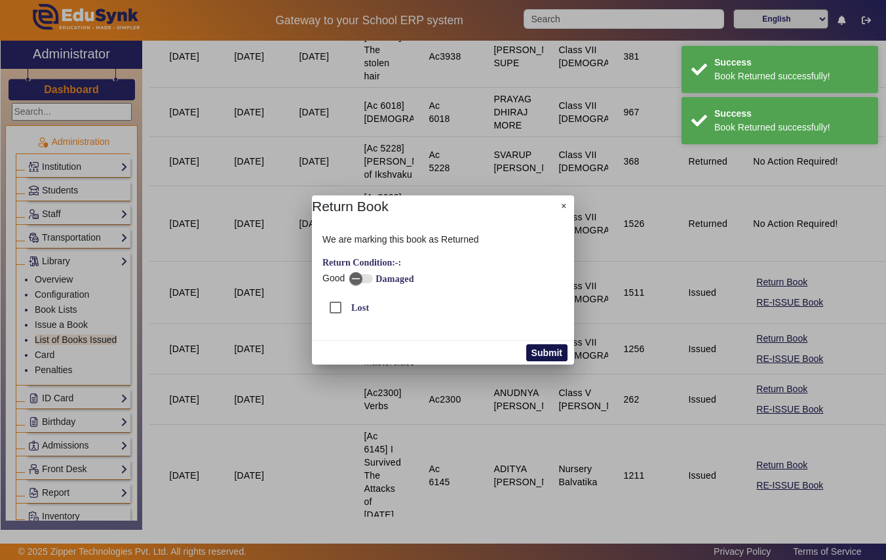
click at [549, 350] on button "Submit" at bounding box center [546, 352] width 41 height 17
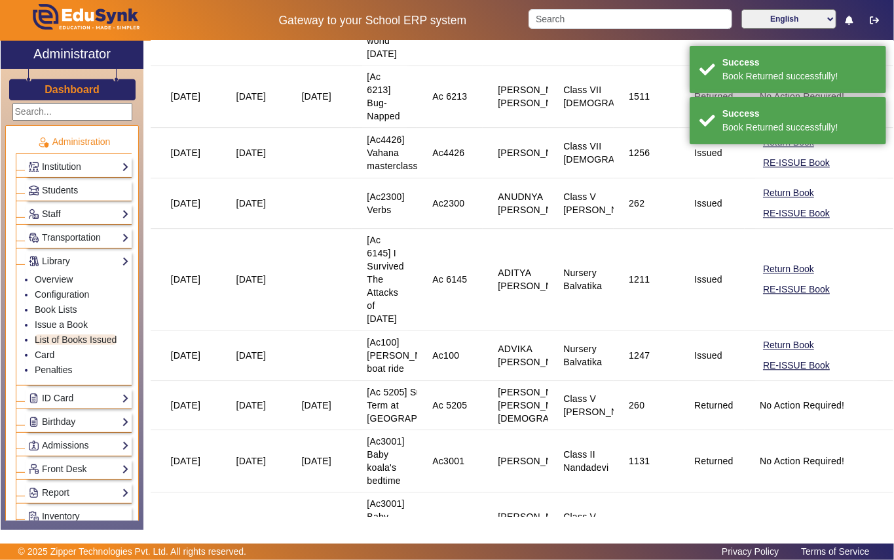
scroll to position [1660, 0]
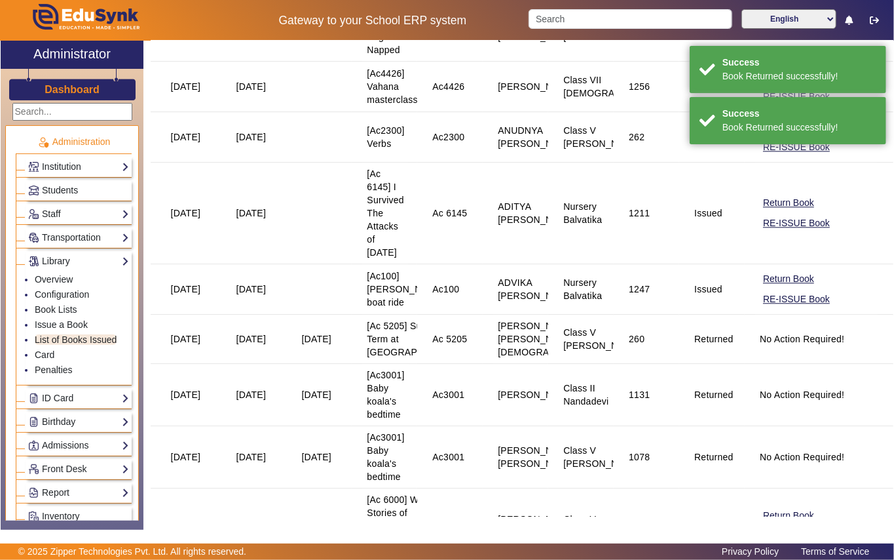
click at [772, 85] on button "Return Book" at bounding box center [789, 76] width 54 height 16
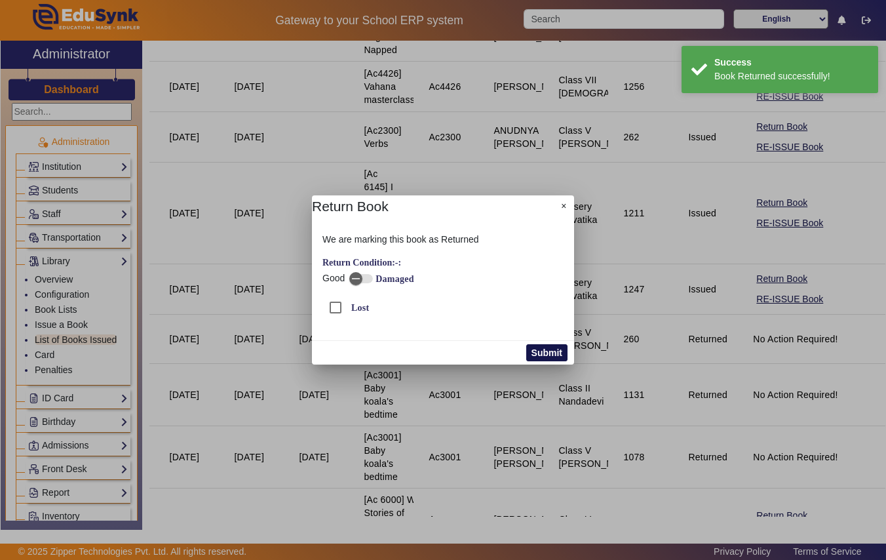
click at [546, 349] on button "Submit" at bounding box center [546, 352] width 41 height 17
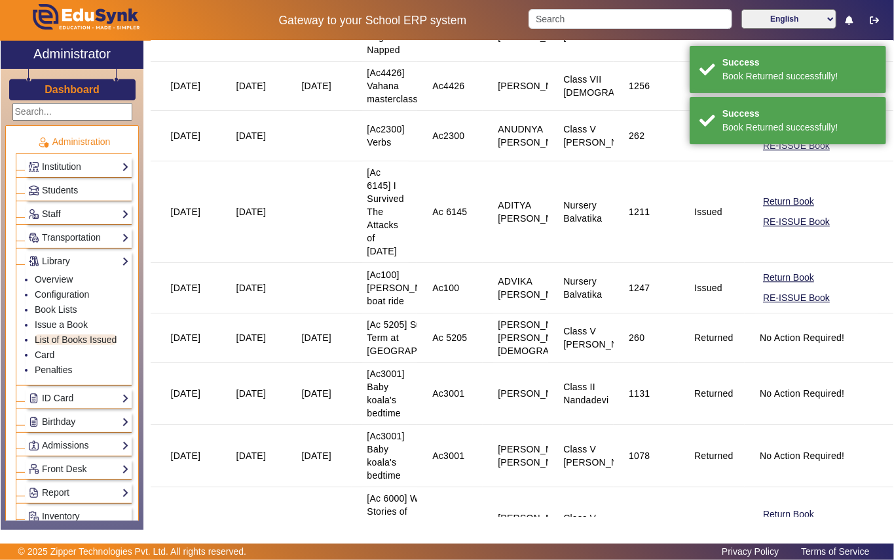
click at [764, 134] on button "Return Book" at bounding box center [789, 125] width 54 height 16
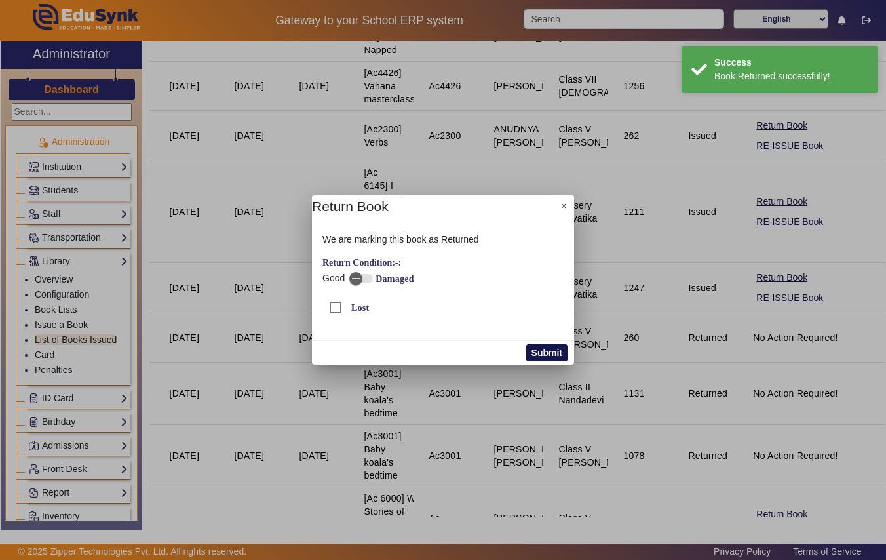
click at [548, 355] on button "Submit" at bounding box center [546, 352] width 41 height 17
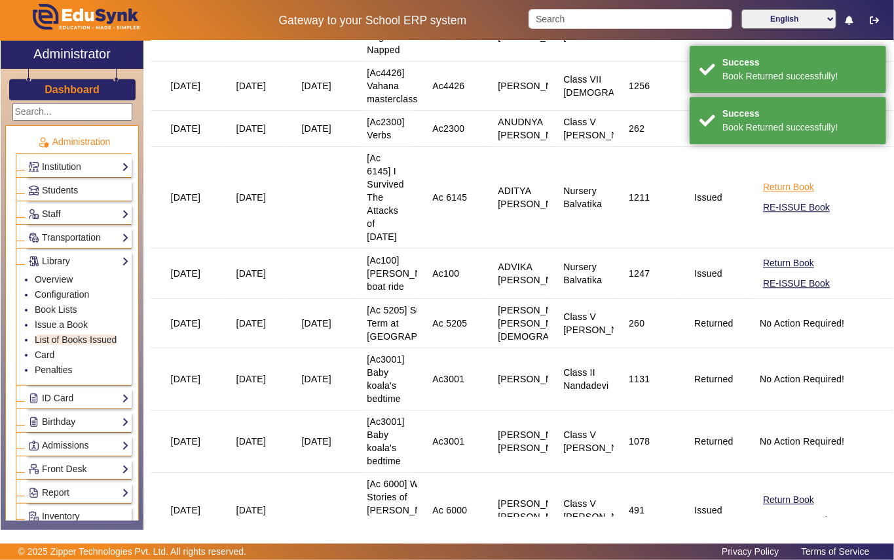
click at [774, 195] on button "Return Book" at bounding box center [789, 187] width 54 height 16
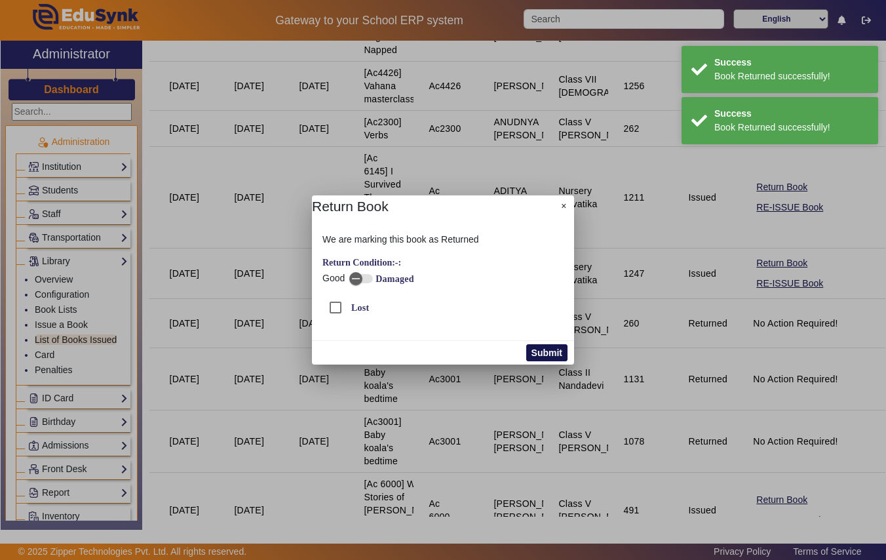
click at [547, 355] on button "Submit" at bounding box center [546, 352] width 41 height 17
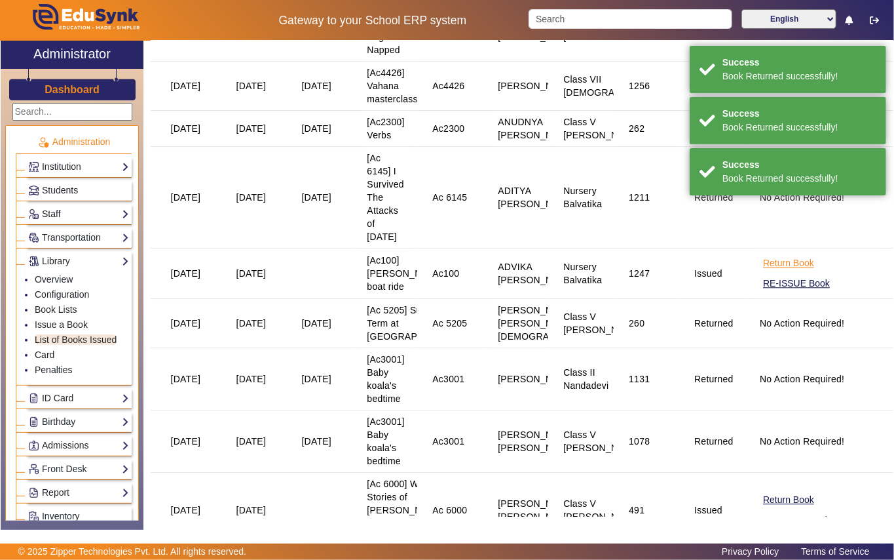
click at [776, 271] on button "Return Book" at bounding box center [789, 263] width 54 height 16
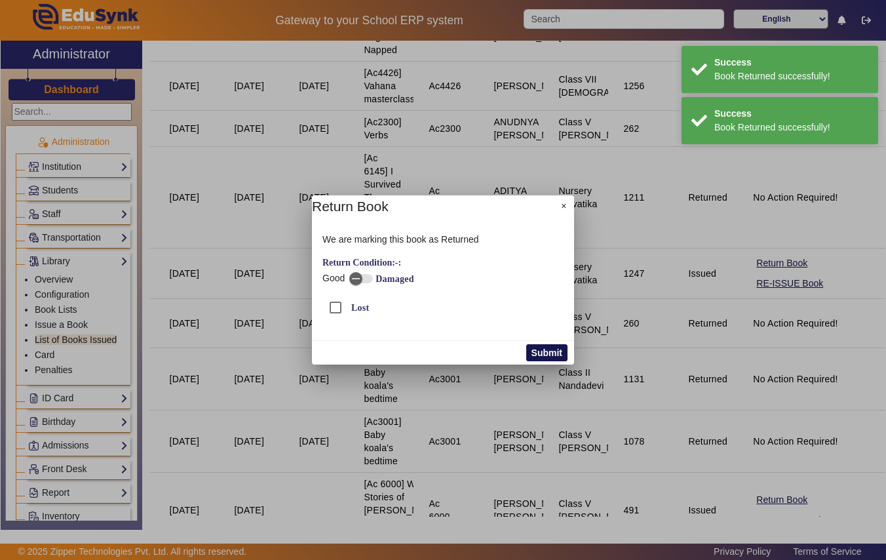
click at [541, 350] on button "Submit" at bounding box center [546, 352] width 41 height 17
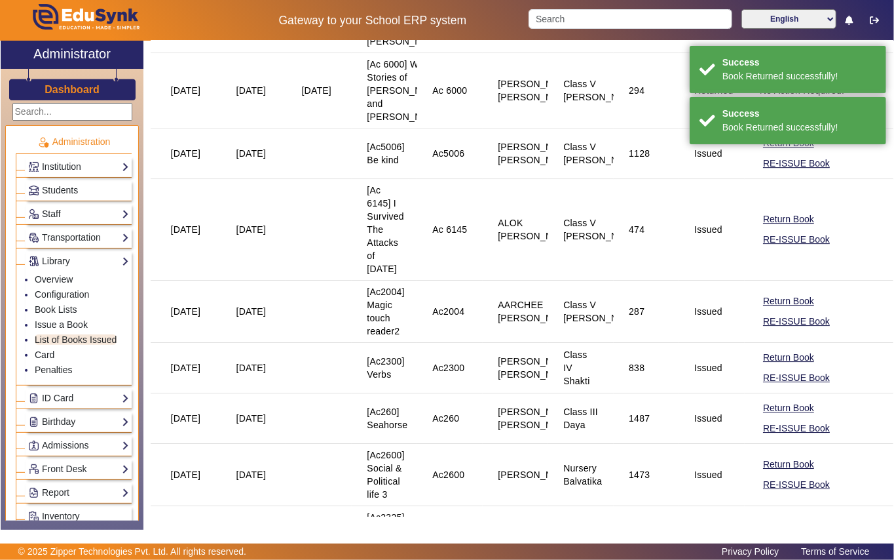
scroll to position [2184, 0]
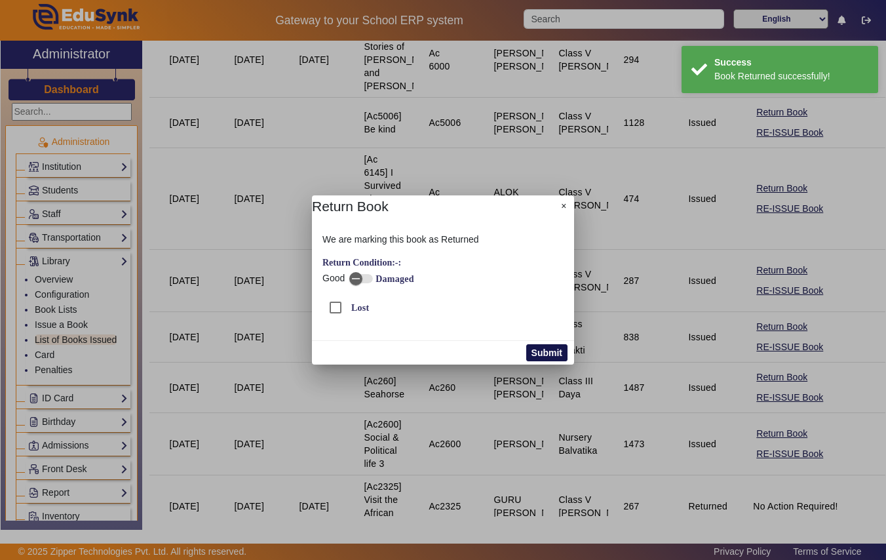
click at [543, 354] on button "Submit" at bounding box center [546, 352] width 41 height 17
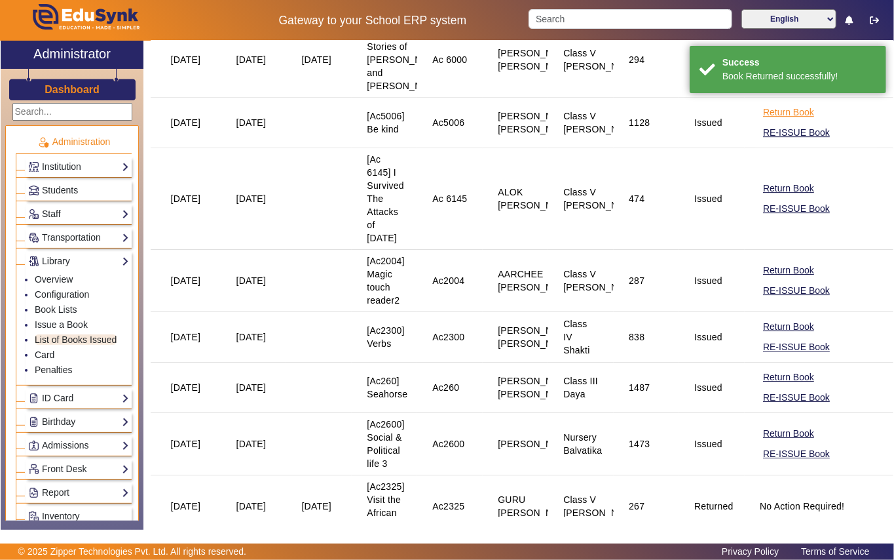
click at [762, 121] on button "Return Book" at bounding box center [789, 112] width 54 height 16
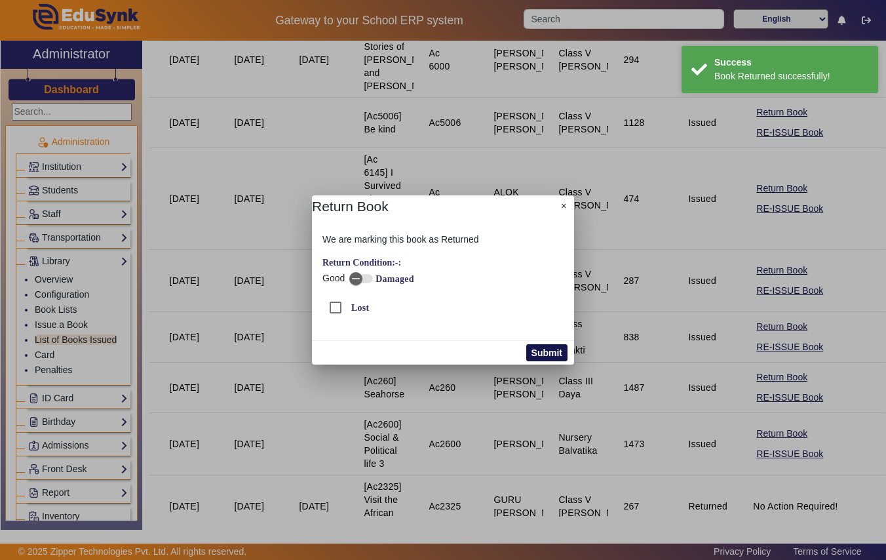
click at [556, 354] on button "Submit" at bounding box center [546, 352] width 41 height 17
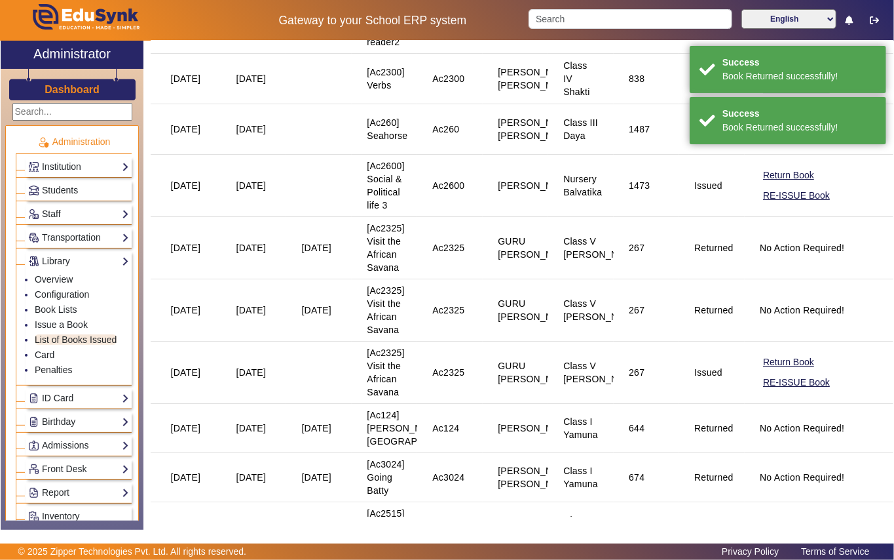
scroll to position [2446, 0]
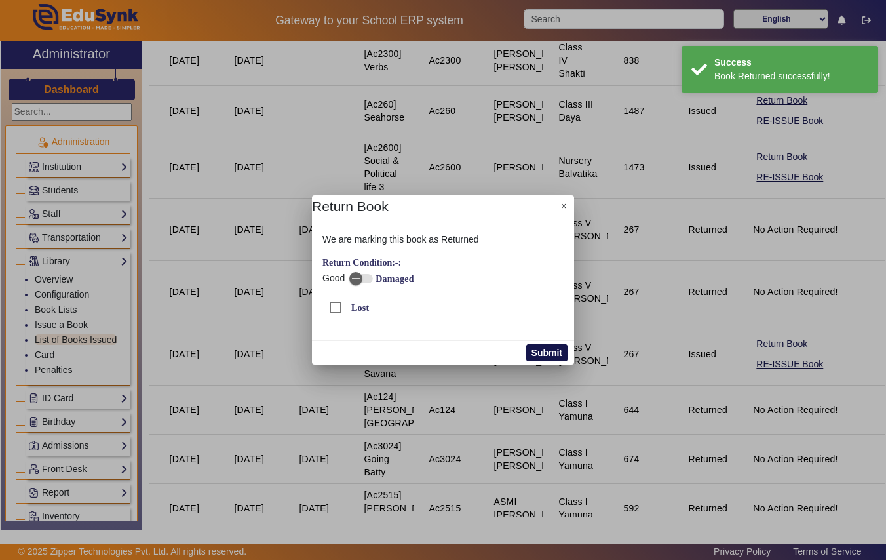
click at [531, 354] on button "Submit" at bounding box center [546, 352] width 41 height 17
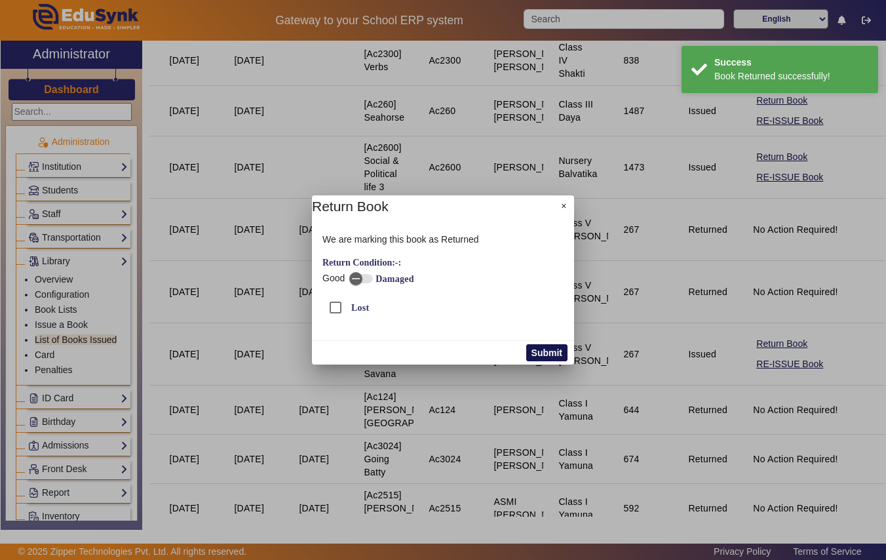
drag, startPoint x: 546, startPoint y: 353, endPoint x: 647, endPoint y: 374, distance: 103.7
click at [547, 354] on button "Submit" at bounding box center [546, 352] width 41 height 17
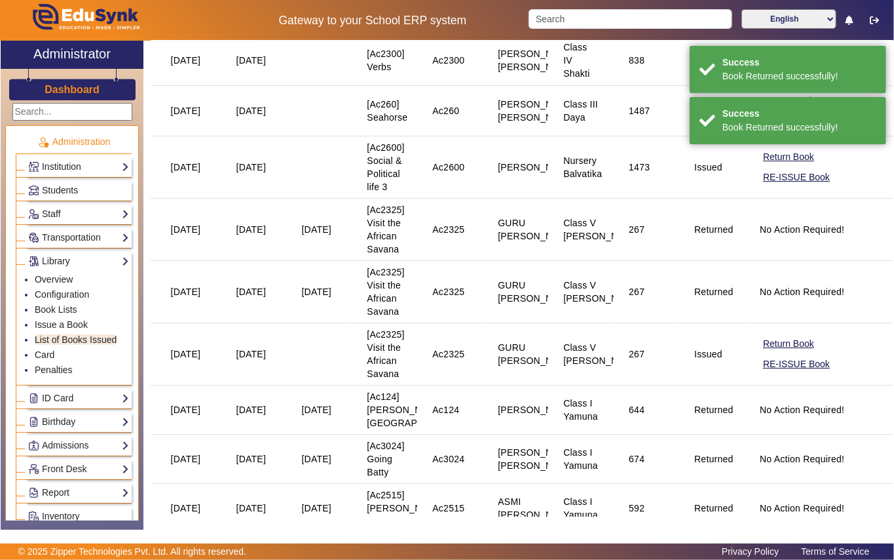
click at [777, 58] on button "Return Book" at bounding box center [789, 50] width 54 height 16
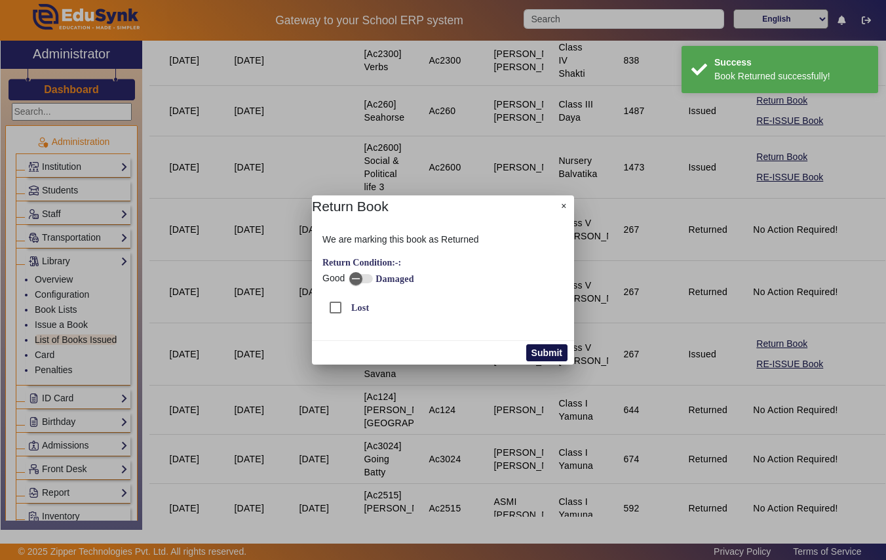
drag, startPoint x: 530, startPoint y: 355, endPoint x: 567, endPoint y: 362, distance: 37.5
click at [535, 355] on button "Submit" at bounding box center [546, 352] width 41 height 17
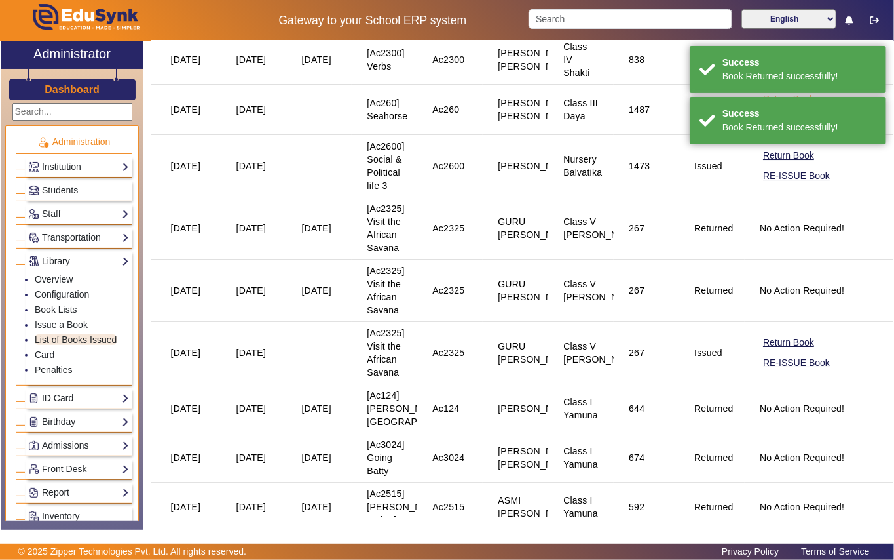
click at [777, 107] on button "Return Book" at bounding box center [789, 99] width 54 height 16
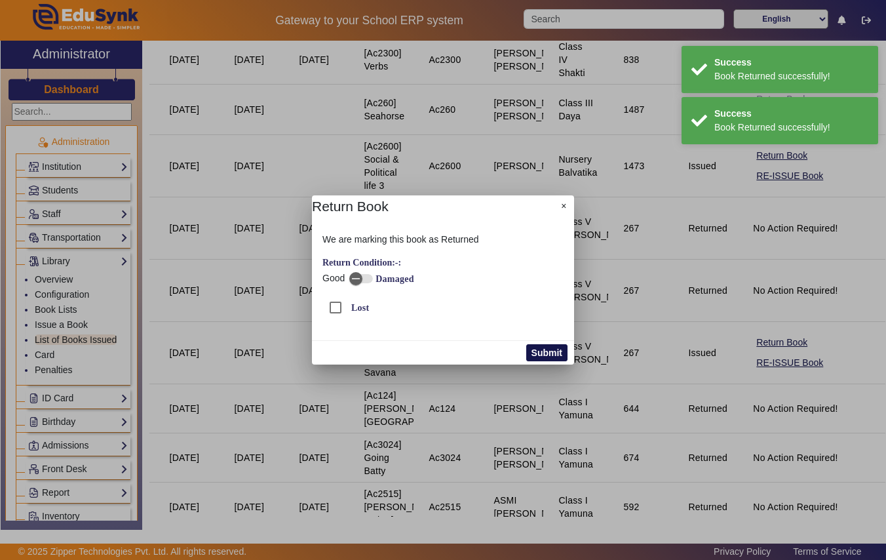
drag, startPoint x: 530, startPoint y: 351, endPoint x: 556, endPoint y: 355, distance: 26.5
click at [535, 351] on button "Submit" at bounding box center [546, 352] width 41 height 17
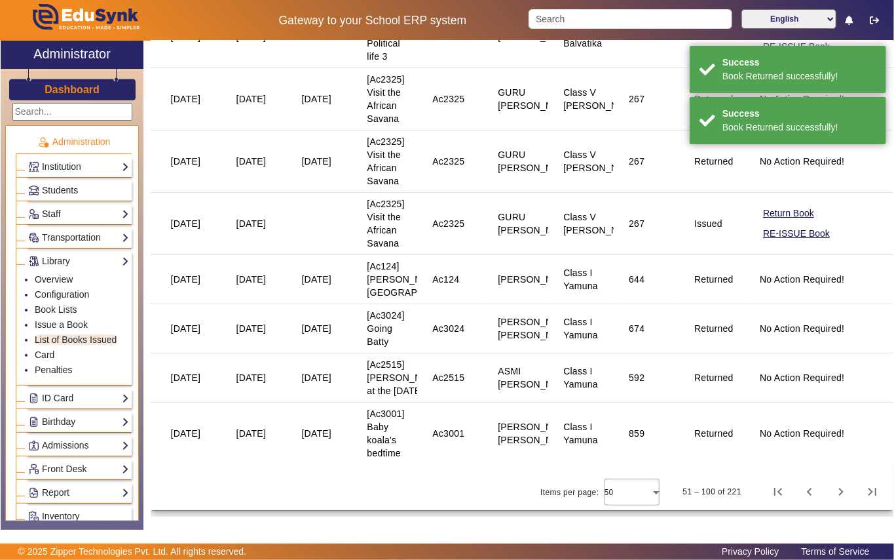
scroll to position [2621, 0]
click at [766, 35] on button "Return Book" at bounding box center [789, 26] width 54 height 16
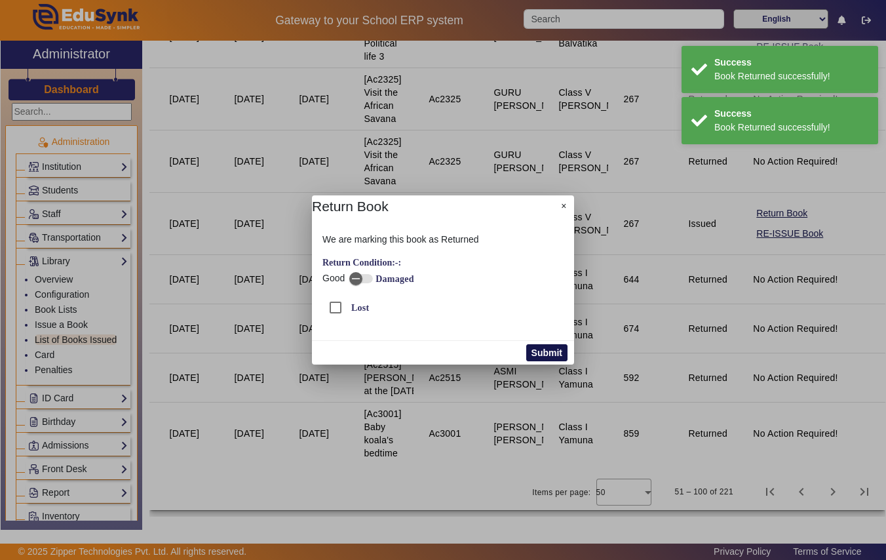
click at [556, 350] on button "Submit" at bounding box center [546, 352] width 41 height 17
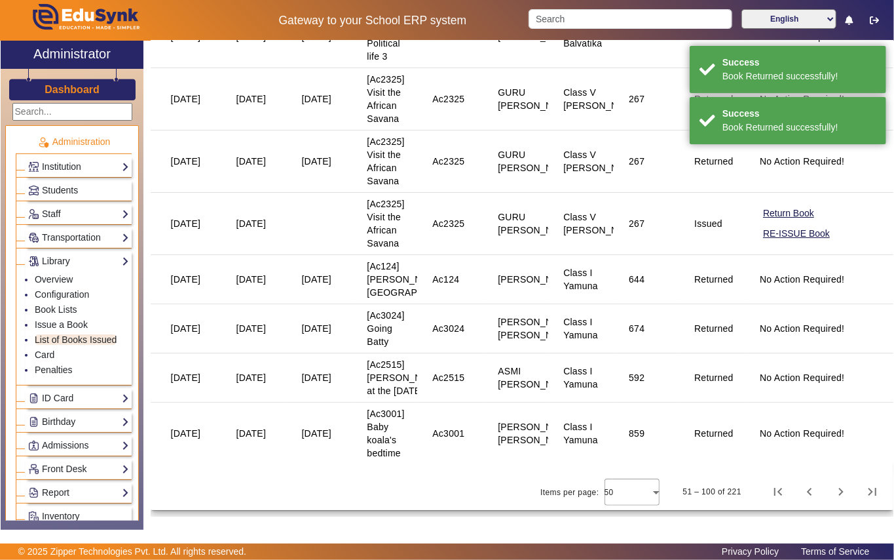
scroll to position [2796, 0]
click at [763, 221] on button "Return Book" at bounding box center [789, 213] width 54 height 16
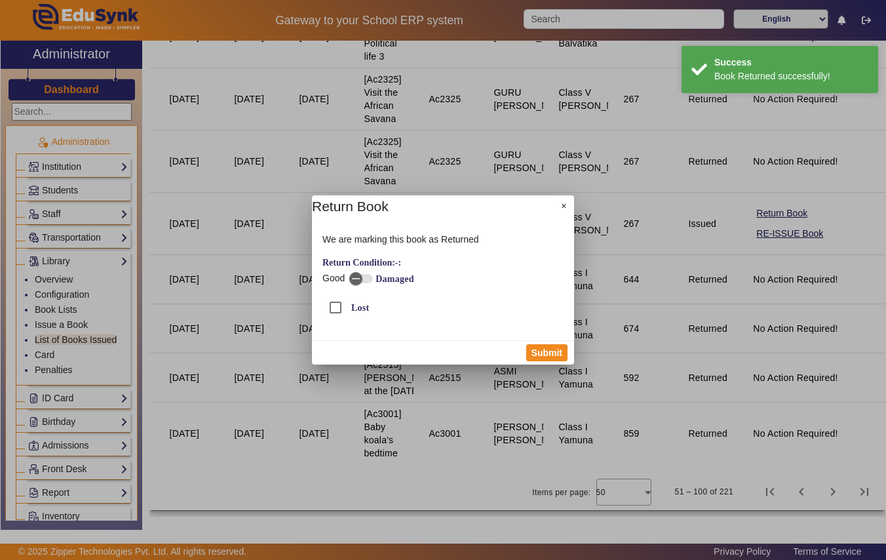
drag, startPoint x: 560, startPoint y: 355, endPoint x: 674, endPoint y: 375, distance: 115.9
click at [564, 355] on button "Submit" at bounding box center [546, 352] width 41 height 17
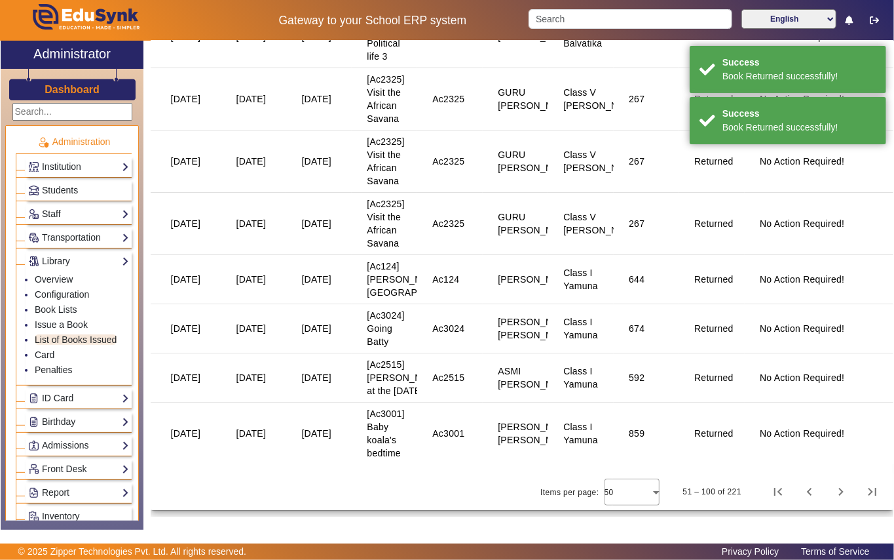
scroll to position [2951, 0]
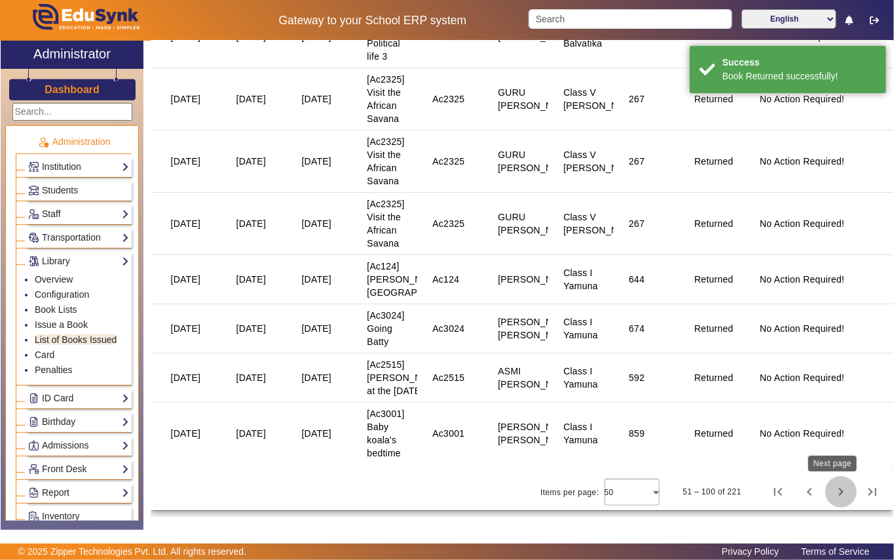
click at [834, 493] on span "Next page" at bounding box center [841, 491] width 31 height 31
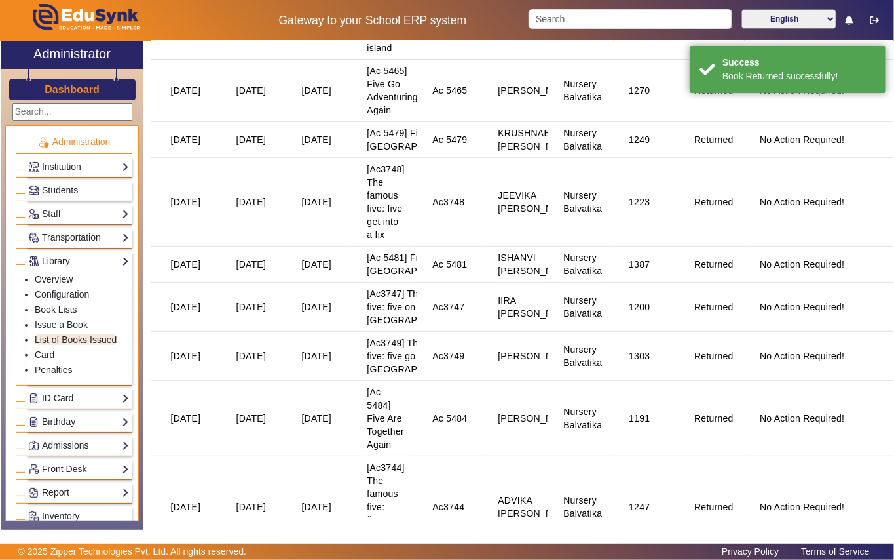
scroll to position [0, 0]
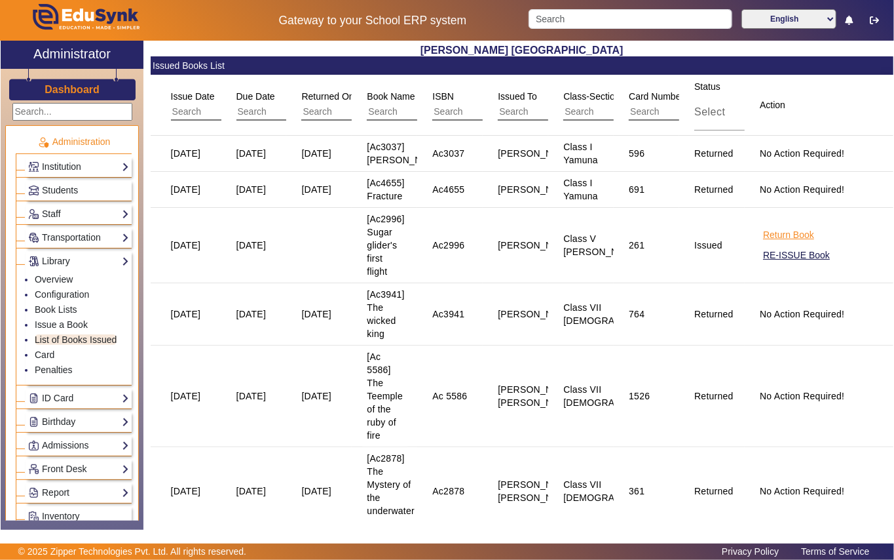
click at [777, 243] on button "Return Book" at bounding box center [789, 235] width 54 height 16
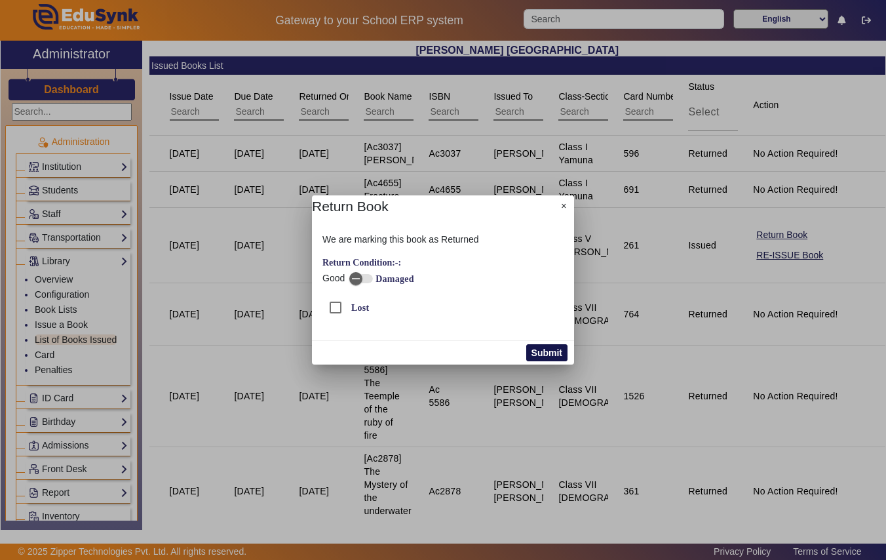
click at [541, 356] on button "Submit" at bounding box center [546, 352] width 41 height 17
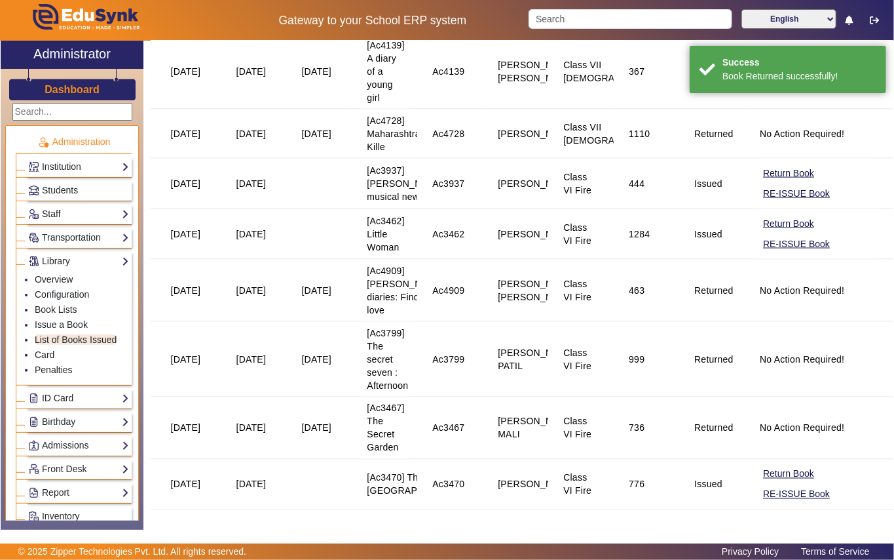
scroll to position [961, 0]
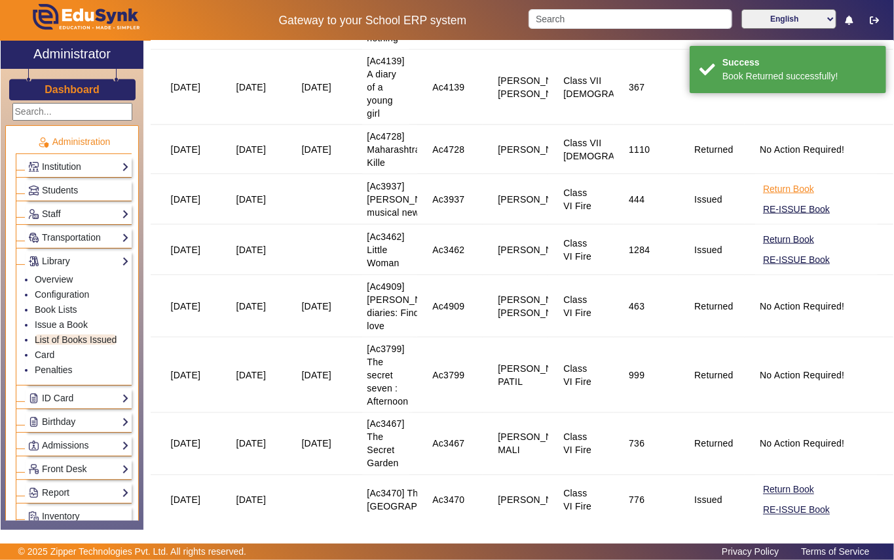
click at [781, 197] on button "Return Book" at bounding box center [789, 189] width 54 height 16
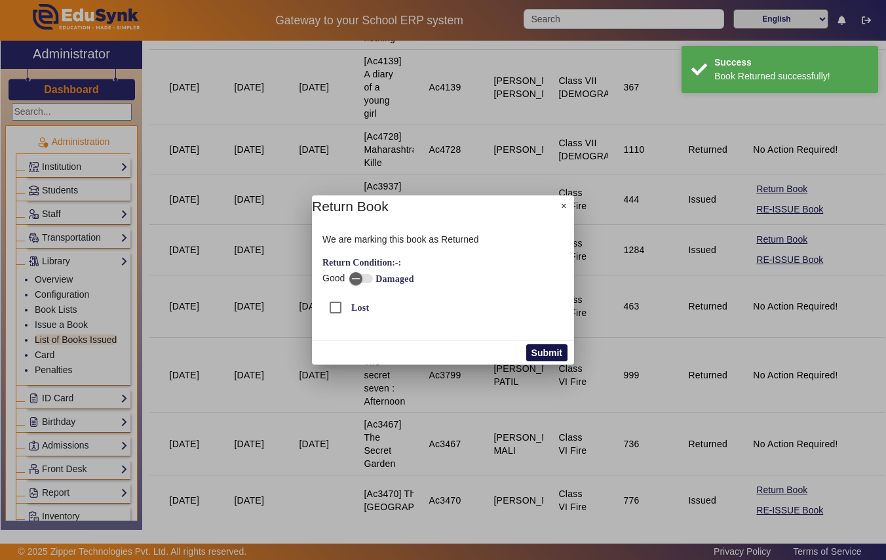
click at [556, 351] on button "Submit" at bounding box center [546, 352] width 41 height 17
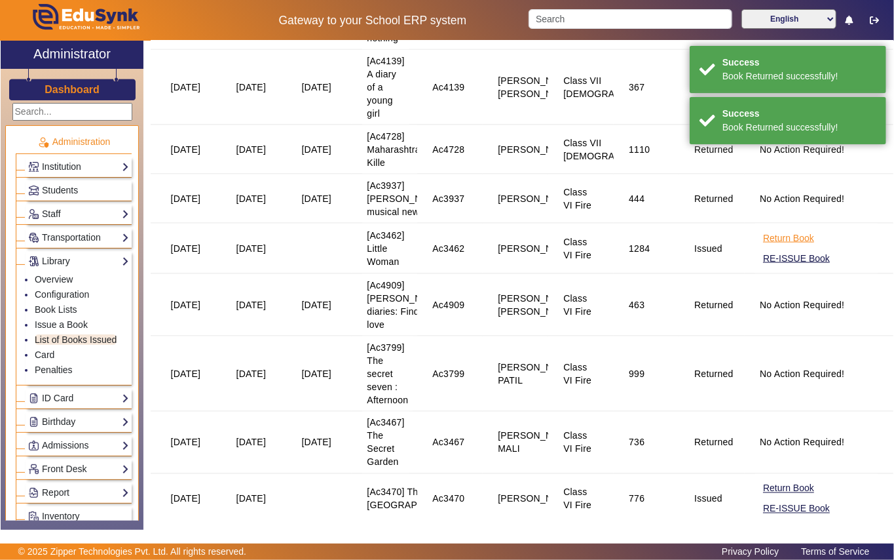
click at [772, 246] on button "Return Book" at bounding box center [789, 238] width 54 height 16
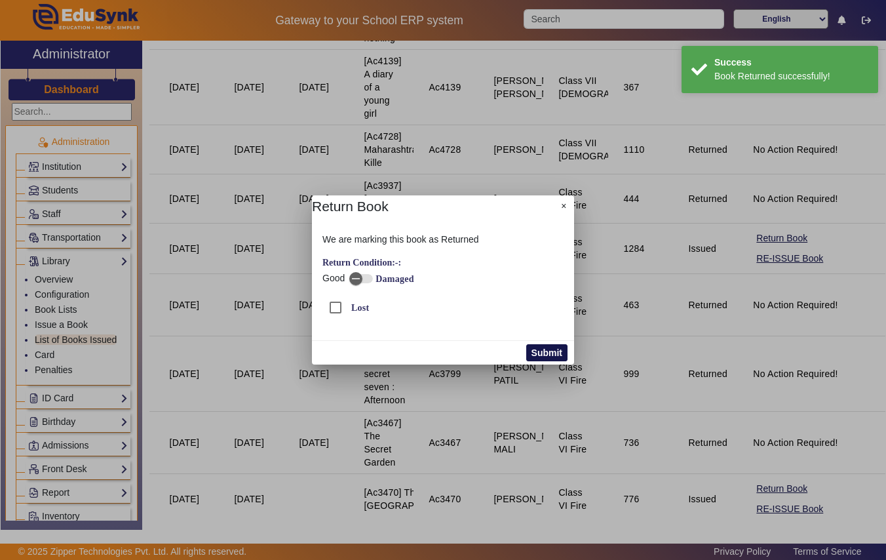
click at [554, 347] on button "Submit" at bounding box center [546, 352] width 41 height 17
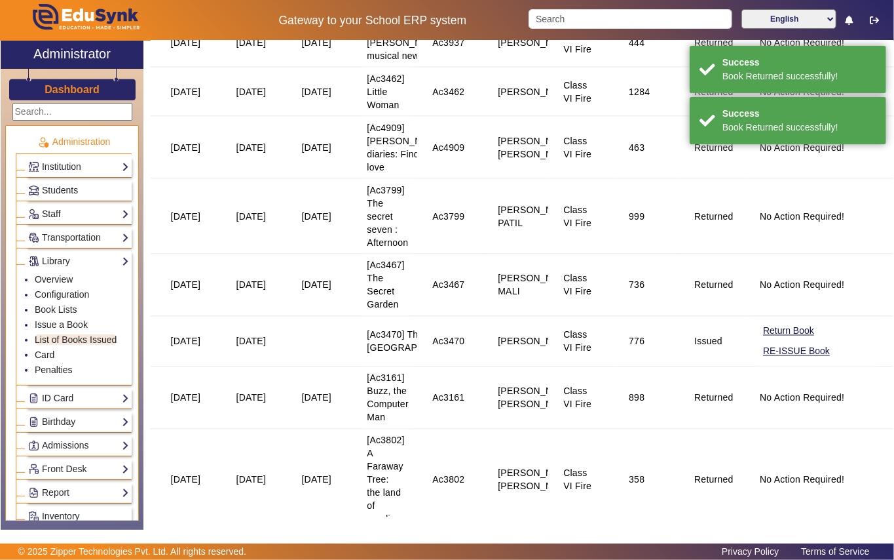
scroll to position [1136, 0]
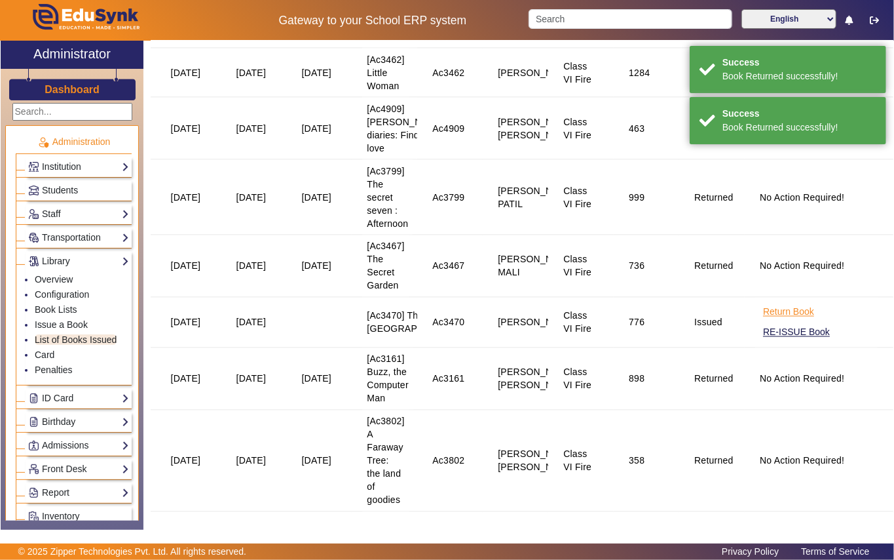
click at [763, 320] on button "Return Book" at bounding box center [789, 312] width 54 height 16
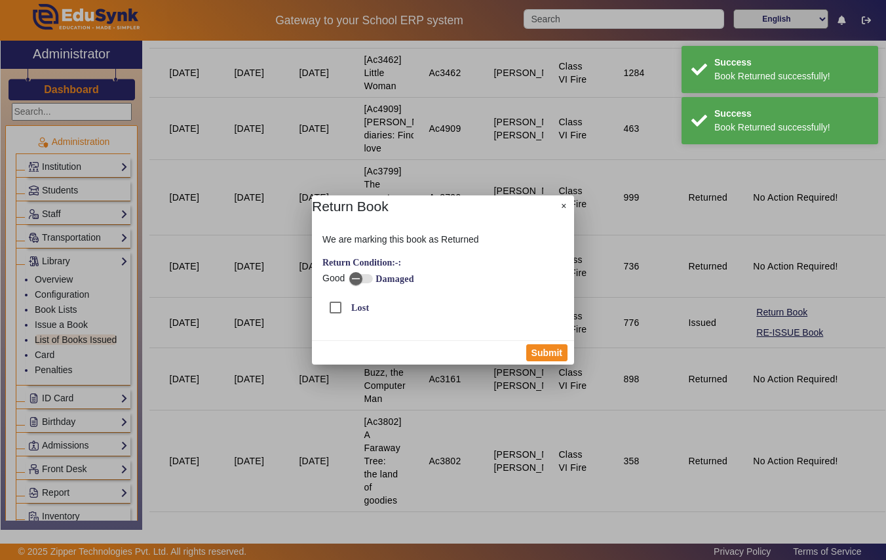
click at [567, 355] on div "Submit" at bounding box center [443, 352] width 262 height 24
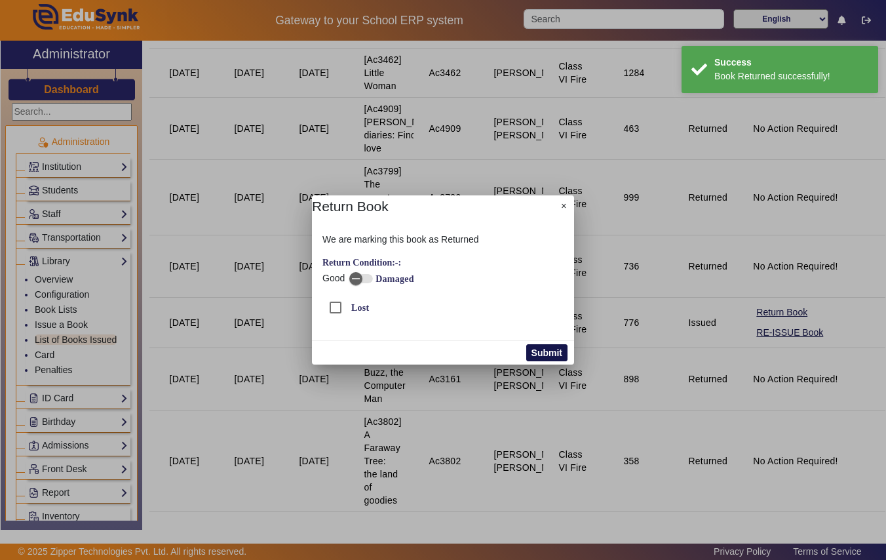
click at [557, 355] on button "Submit" at bounding box center [546, 352] width 41 height 17
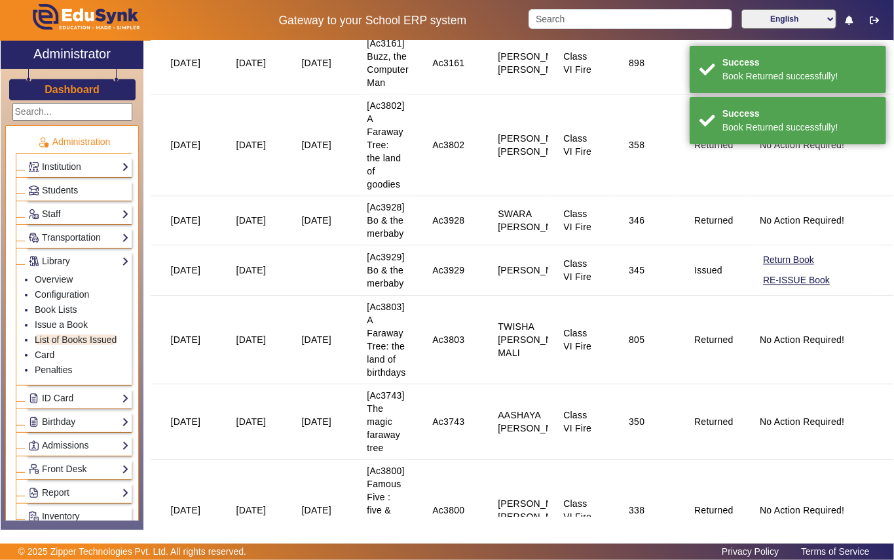
scroll to position [1485, 0]
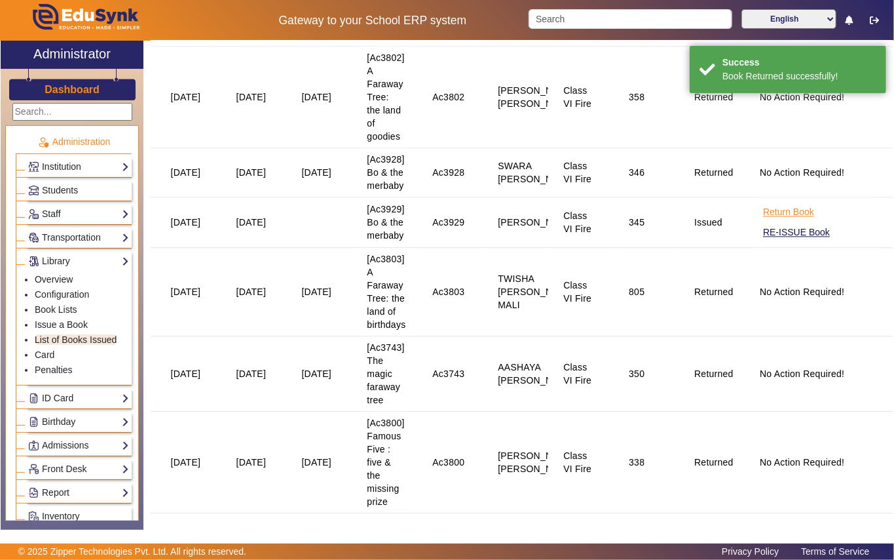
click at [765, 220] on button "Return Book" at bounding box center [789, 212] width 54 height 16
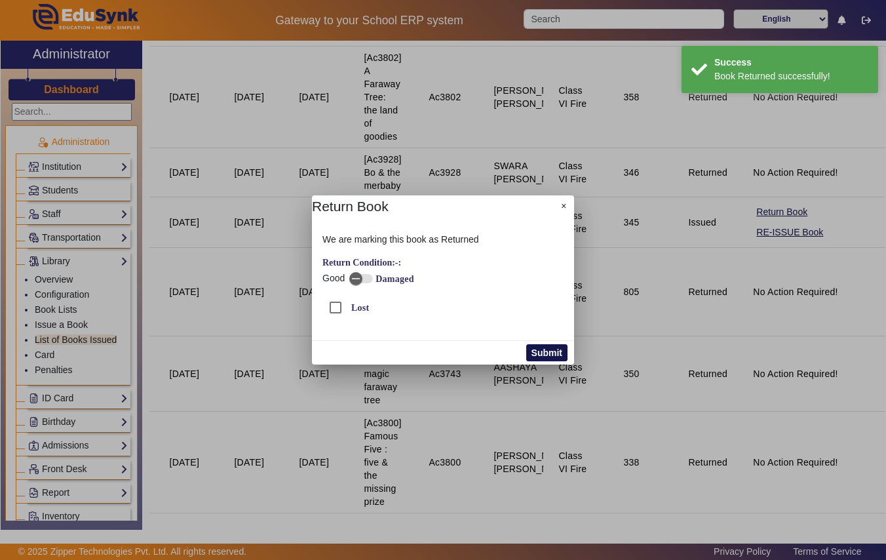
click at [540, 353] on button "Submit" at bounding box center [546, 352] width 41 height 17
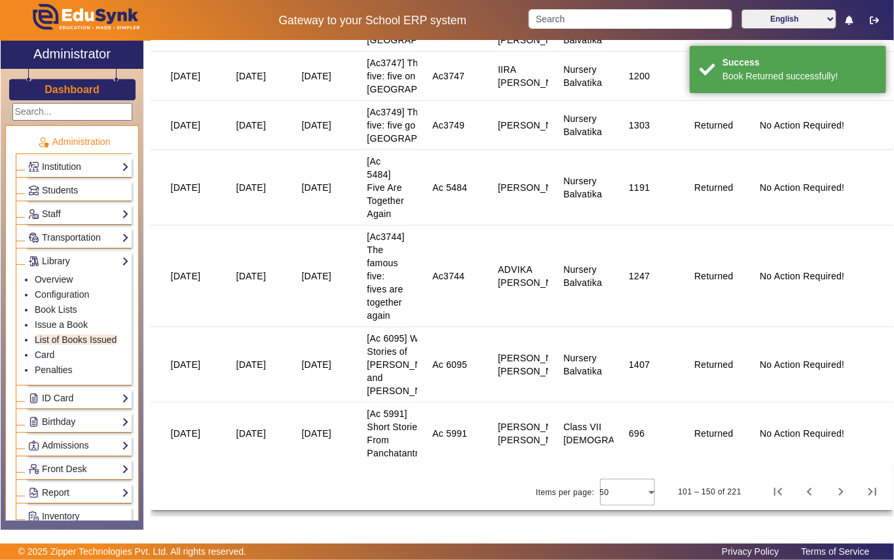
scroll to position [3581, 0]
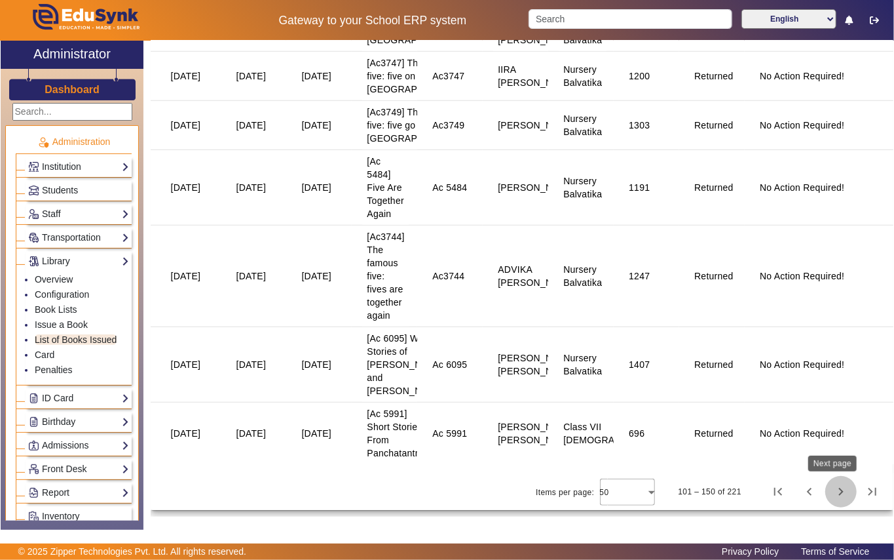
click at [831, 493] on span "Next page" at bounding box center [841, 491] width 31 height 31
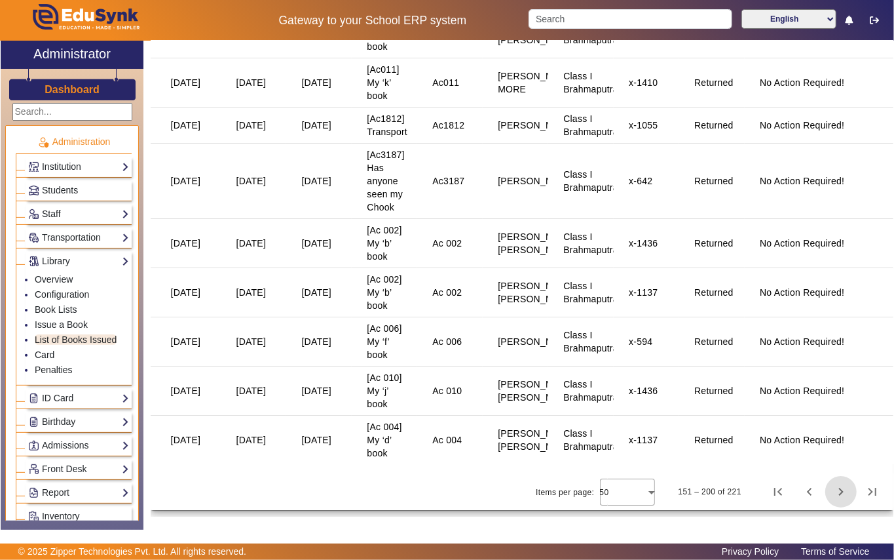
scroll to position [2598, 0]
click at [830, 493] on span "Next page" at bounding box center [841, 491] width 31 height 31
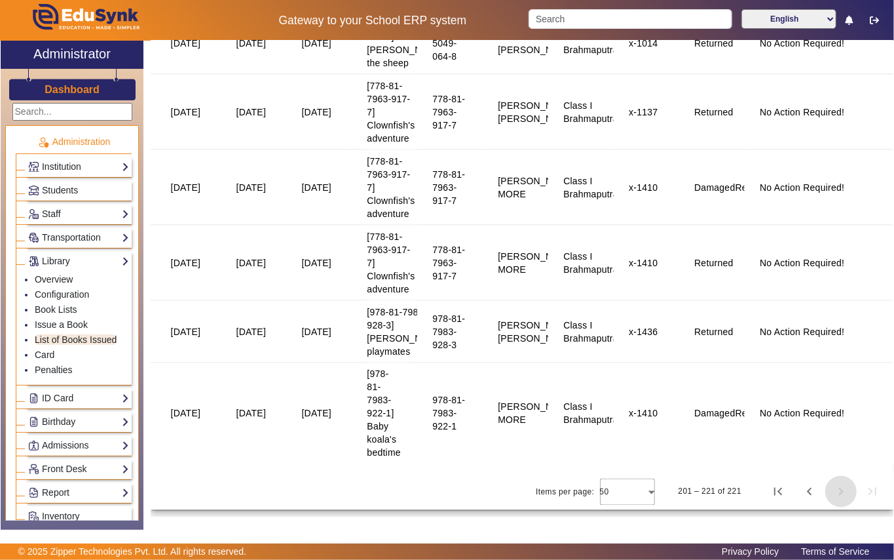
scroll to position [1153, 0]
click at [832, 489] on span "Next page" at bounding box center [841, 491] width 31 height 31
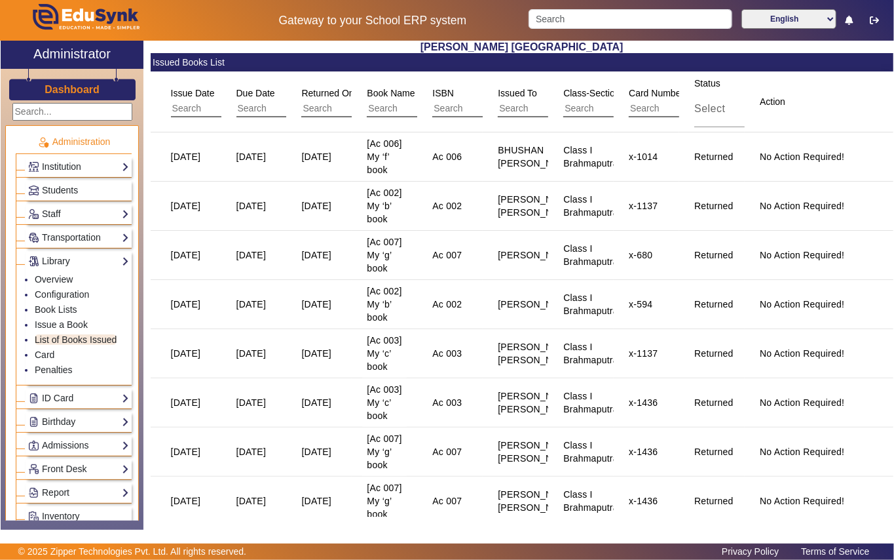
scroll to position [0, 0]
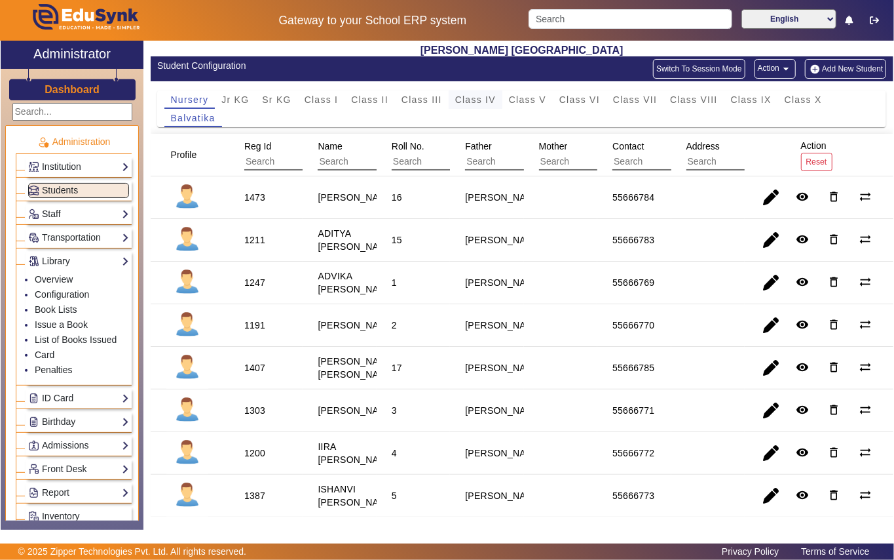
click at [480, 98] on span "Class IV" at bounding box center [475, 99] width 41 height 9
